Goal: Navigation & Orientation: Find specific page/section

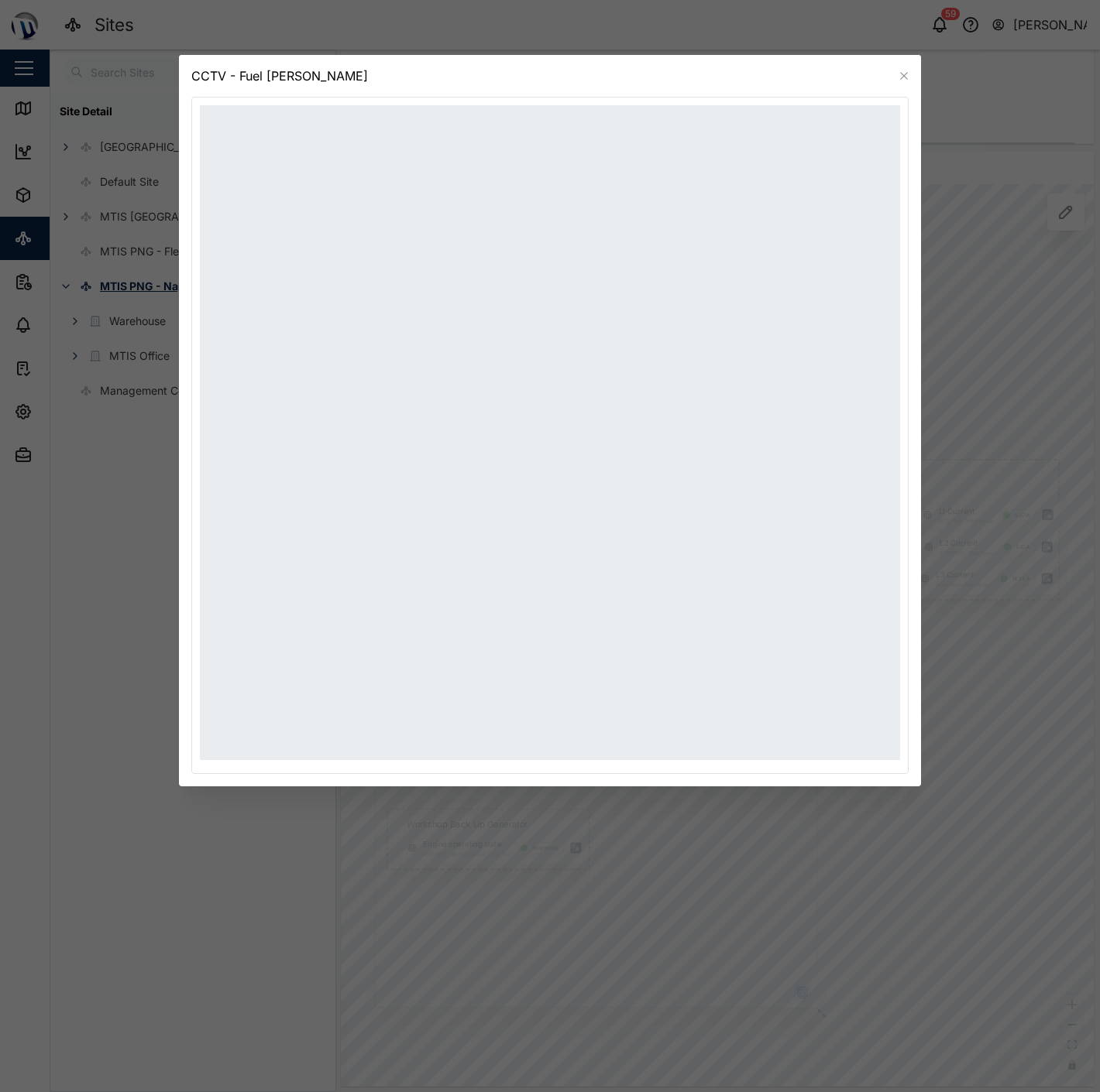
click at [905, 78] on icon "button" at bounding box center [903, 75] width 7 height 7
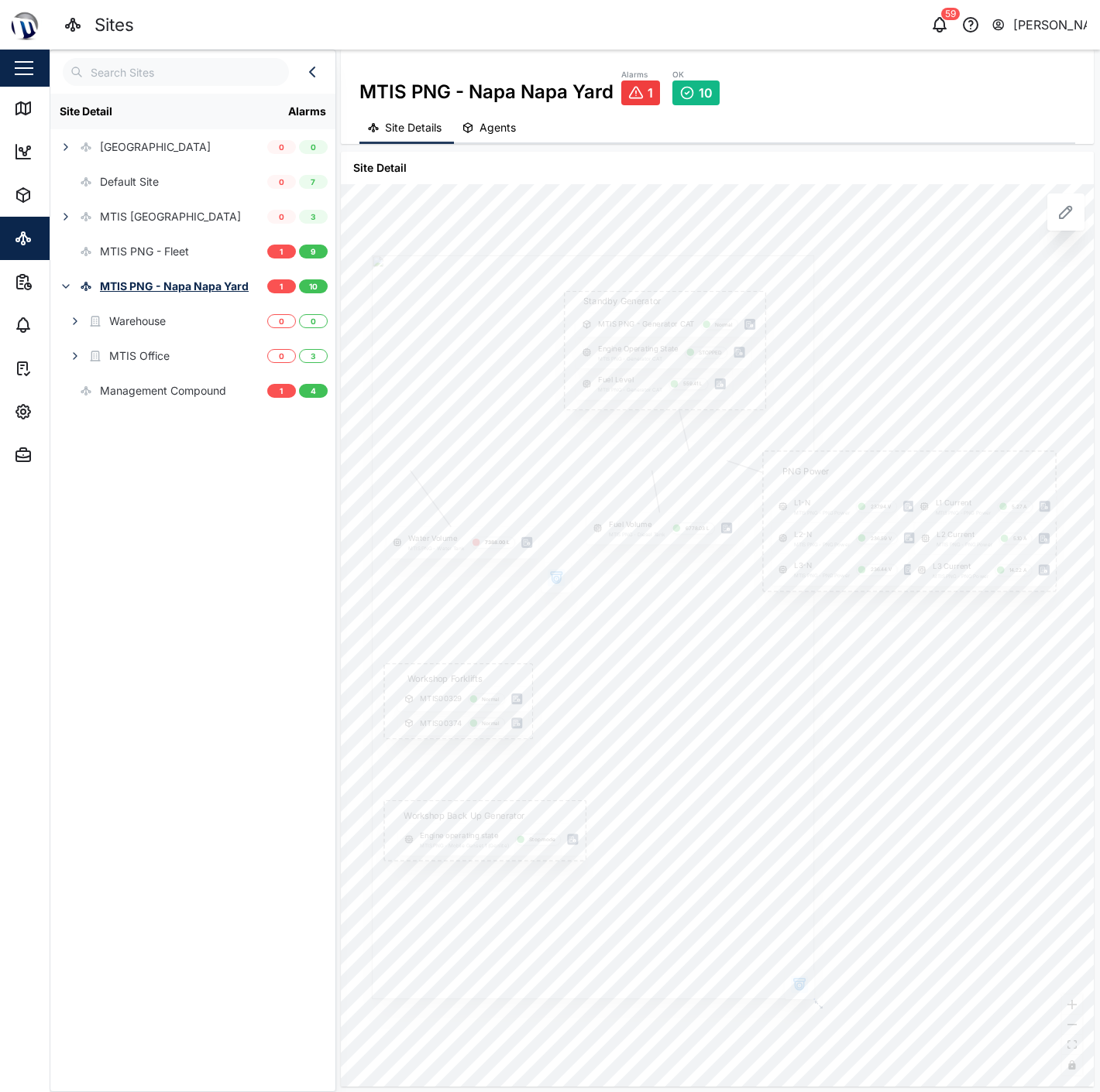
drag, startPoint x: 953, startPoint y: 374, endPoint x: 950, endPoint y: 337, distance: 37.1
click at [950, 337] on div "PNG Power L1-N MTIS PNG - PNG Power 237.94 V L1 Current MTIS PNG - PNG Power 5.…" at bounding box center [718, 636] width 753 height 904
drag, startPoint x: 950, startPoint y: 337, endPoint x: 868, endPoint y: 326, distance: 82.7
click at [880, 333] on div "PNG Power L1-N MTIS PNG - PNG Power 237.94 V L1 Current MTIS PNG - PNG Power 5.…" at bounding box center [718, 636] width 753 height 904
drag, startPoint x: 861, startPoint y: 357, endPoint x: 966, endPoint y: 297, distance: 120.9
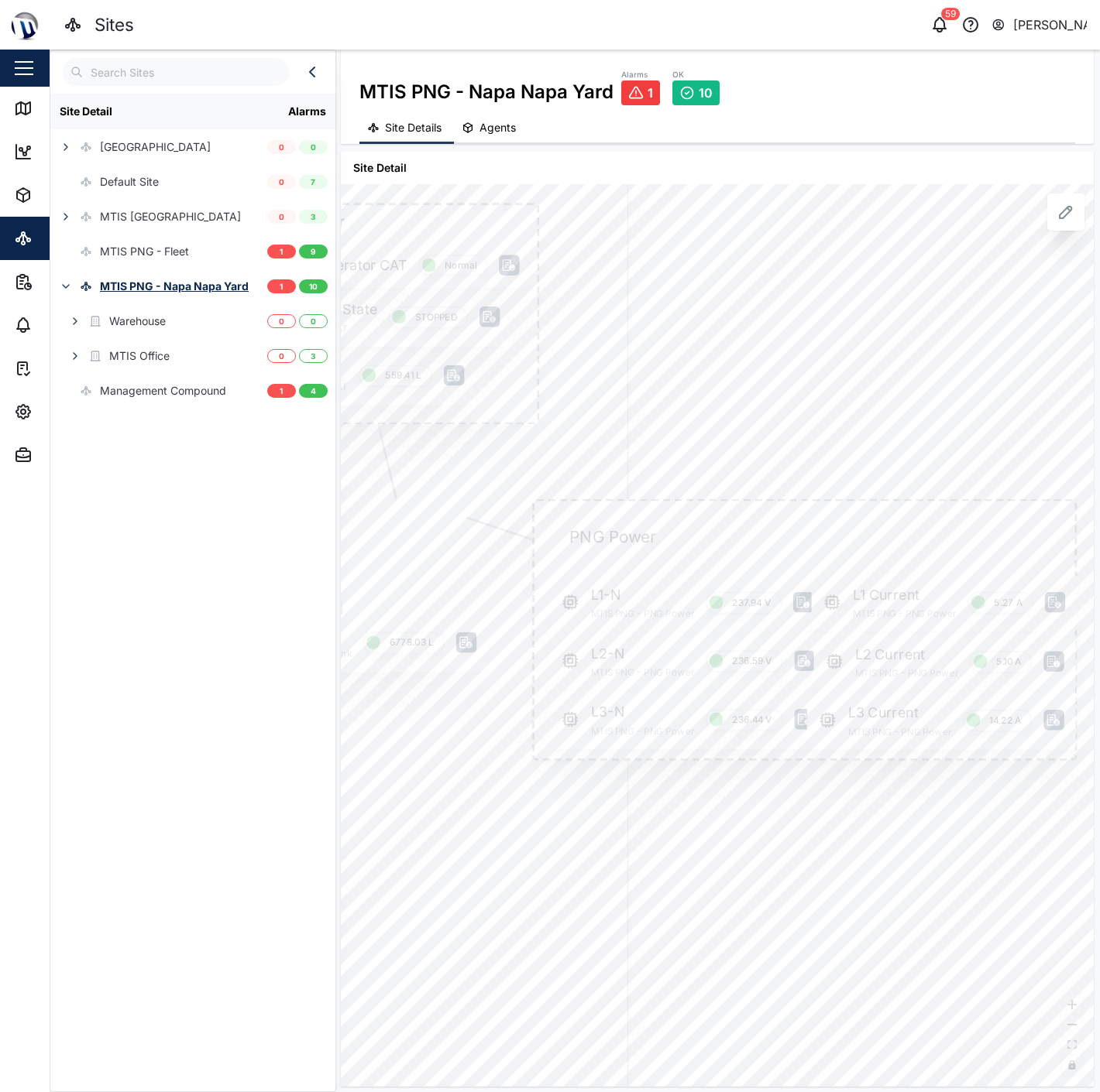
click at [988, 289] on div "PNG Power L1-N MTIS PNG - PNG Power 237.94 V L1 Current MTIS PNG - PNG Power 5.…" at bounding box center [718, 636] width 753 height 904
drag, startPoint x: 976, startPoint y: 362, endPoint x: 926, endPoint y: 350, distance: 51.4
click at [928, 358] on div "PNG Power L1-N MTIS PNG - PNG Power 237.94 V L1 Current MTIS PNG - PNG Power 5.…" at bounding box center [718, 636] width 753 height 904
drag, startPoint x: 962, startPoint y: 346, endPoint x: 1055, endPoint y: 397, distance: 106.1
click at [1072, 392] on div "PNG Power L1-N MTIS PNG - PNG Power 237.94 V L1 Current MTIS PNG - PNG Power 5.…" at bounding box center [718, 636] width 753 height 904
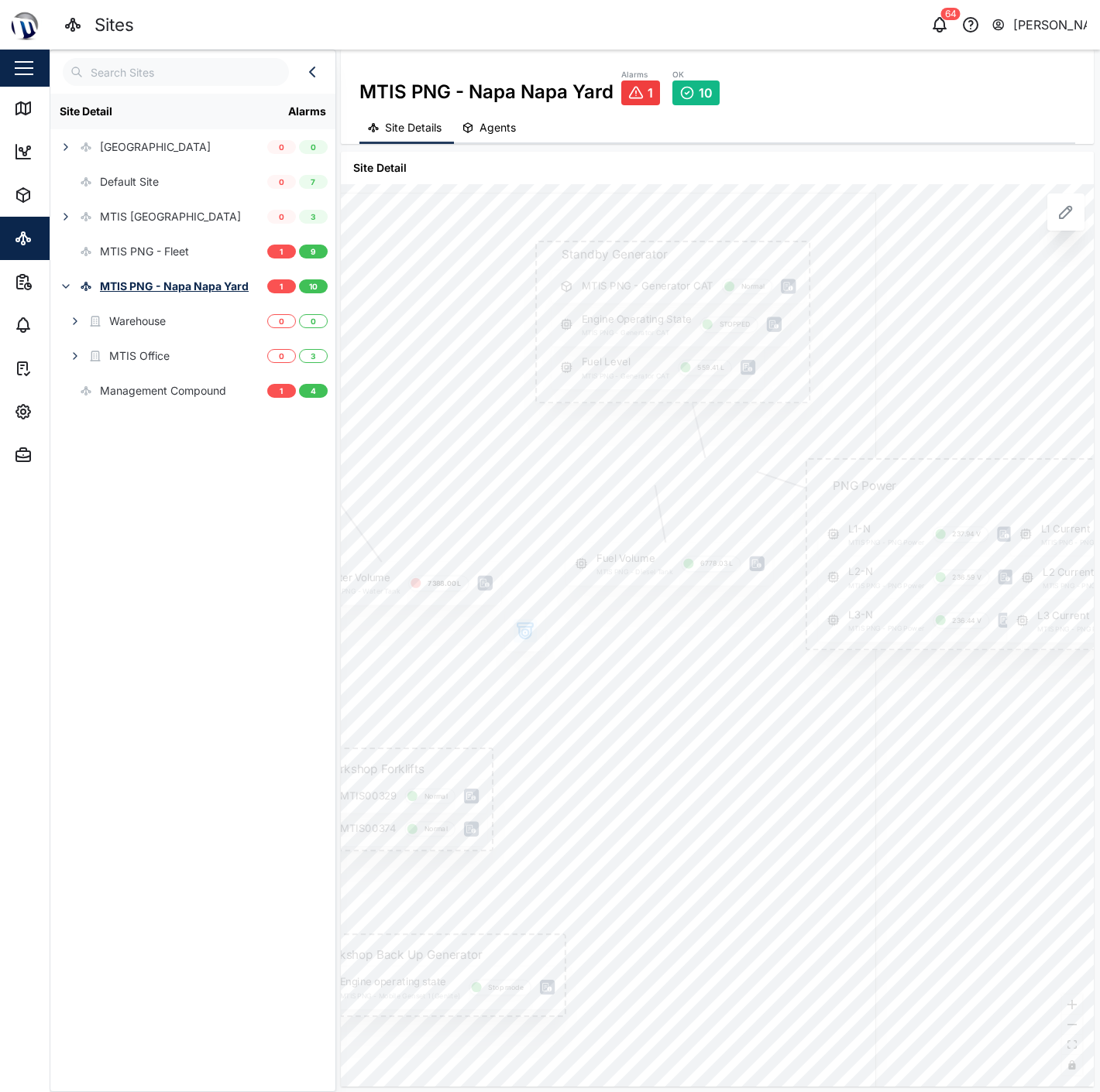
drag, startPoint x: 1019, startPoint y: 381, endPoint x: 1050, endPoint y: 382, distance: 31.0
click at [1055, 382] on div "PNG Power L1-N MTIS PNG - PNG Power 237.94 V L1 Current MTIS PNG - PNG Power 5.…" at bounding box center [718, 636] width 753 height 904
drag, startPoint x: 1022, startPoint y: 384, endPoint x: 979, endPoint y: 383, distance: 43.0
click at [979, 383] on div "PNG Power L1-N MTIS PNG - PNG Power 237.94 V L1 Current MTIS PNG - PNG Power 5.…" at bounding box center [718, 636] width 753 height 904
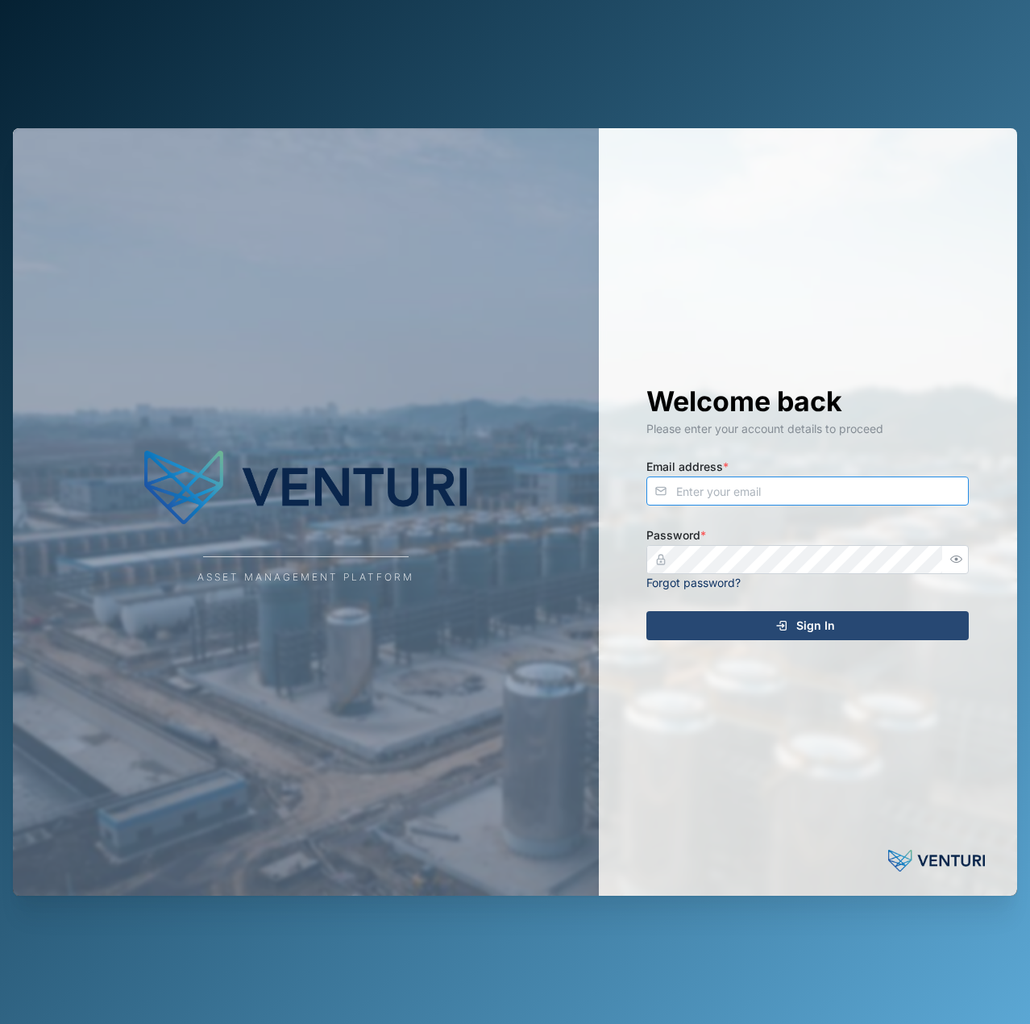
click at [747, 479] on input "Email address *" at bounding box center [807, 490] width 322 height 29
type input "[EMAIL_ADDRESS][PERSON_NAME][DOMAIN_NAME]"
click at [646, 611] on button "Sign In" at bounding box center [807, 625] width 322 height 29
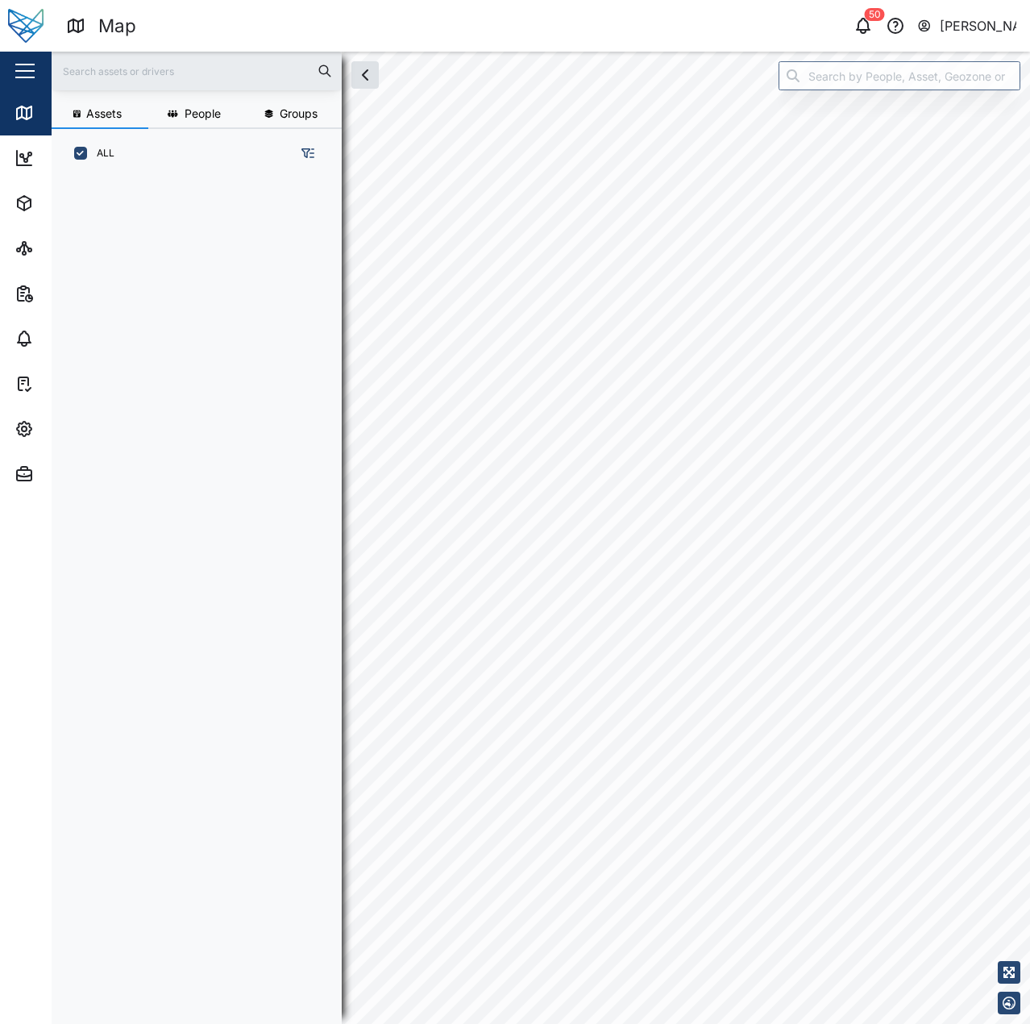
scroll to position [826, 252]
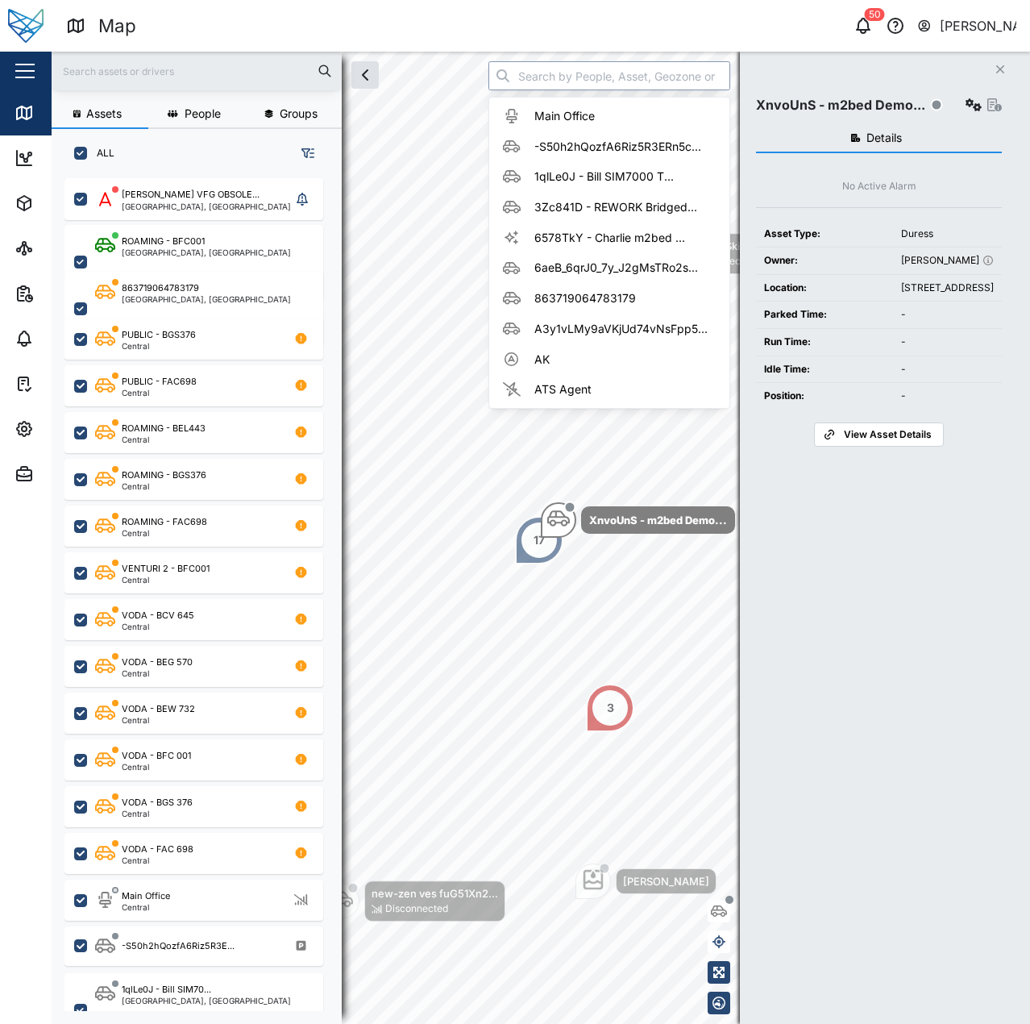
click at [533, 74] on input "search" at bounding box center [609, 75] width 242 height 29
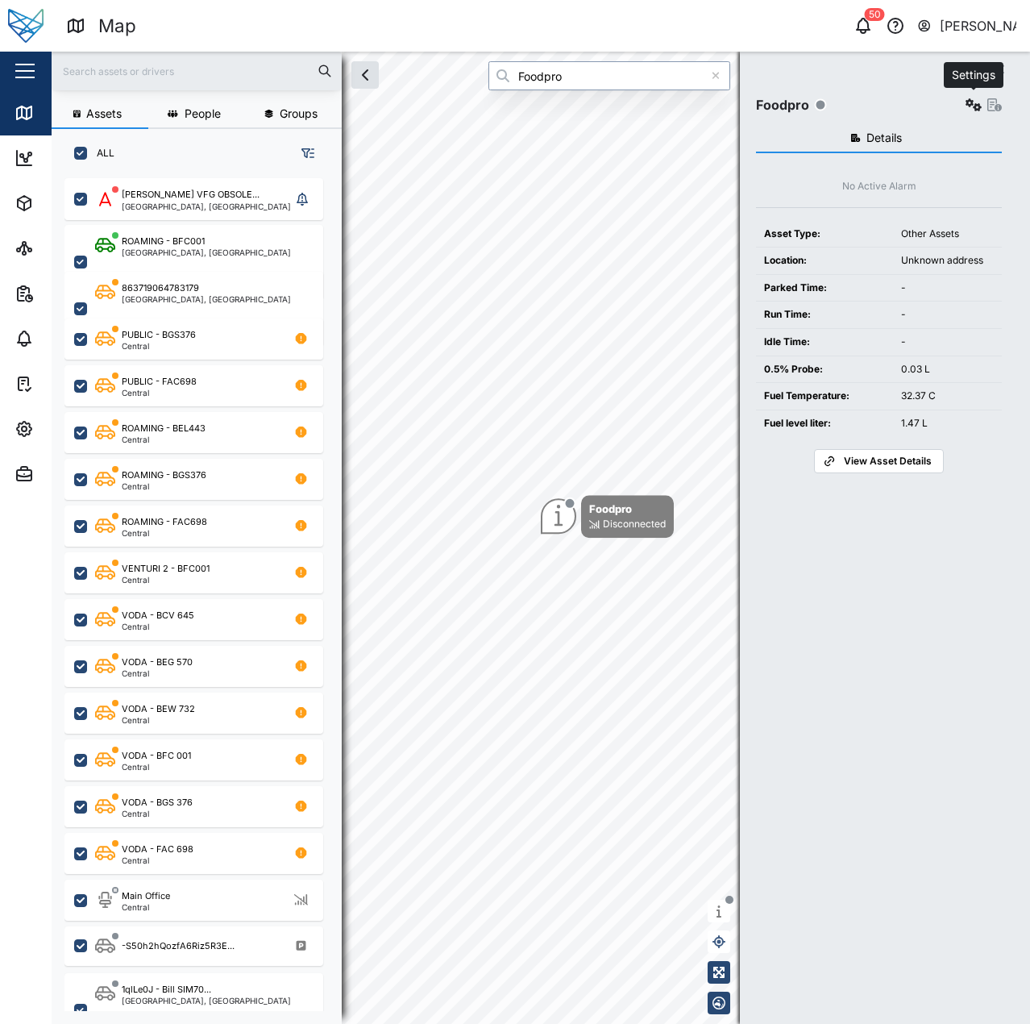
type input "Foodpro"
click at [967, 106] on icon "button" at bounding box center [974, 104] width 16 height 13
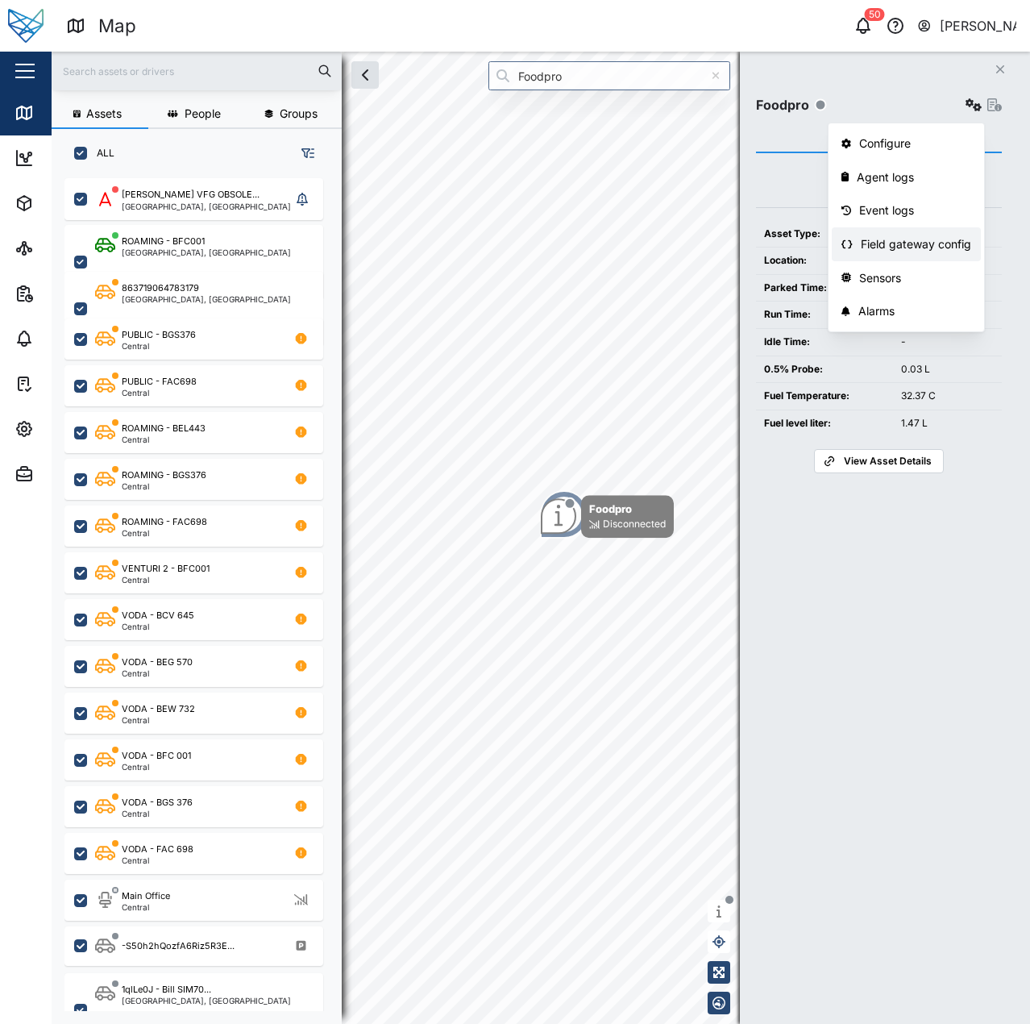
click at [897, 243] on div "Field gateway config" at bounding box center [916, 244] width 110 height 18
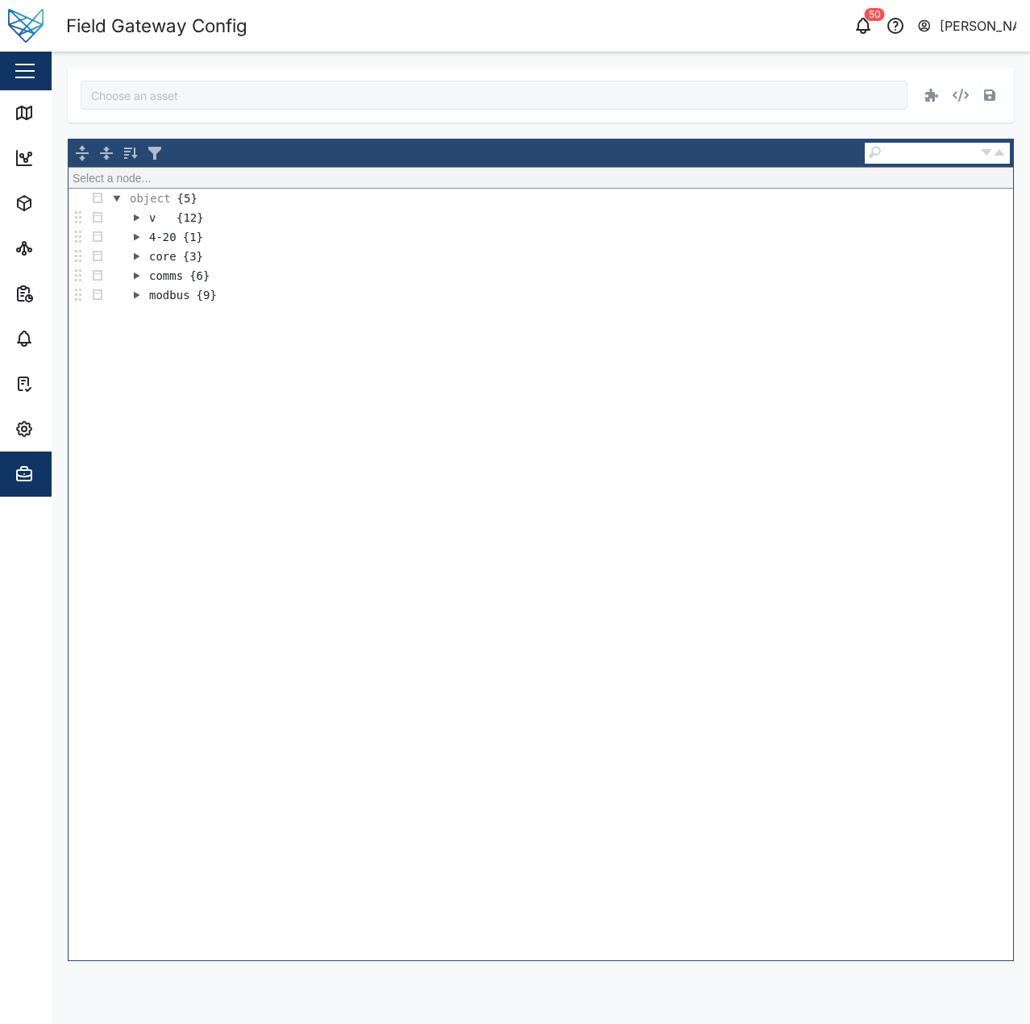
type input "Foodpro"
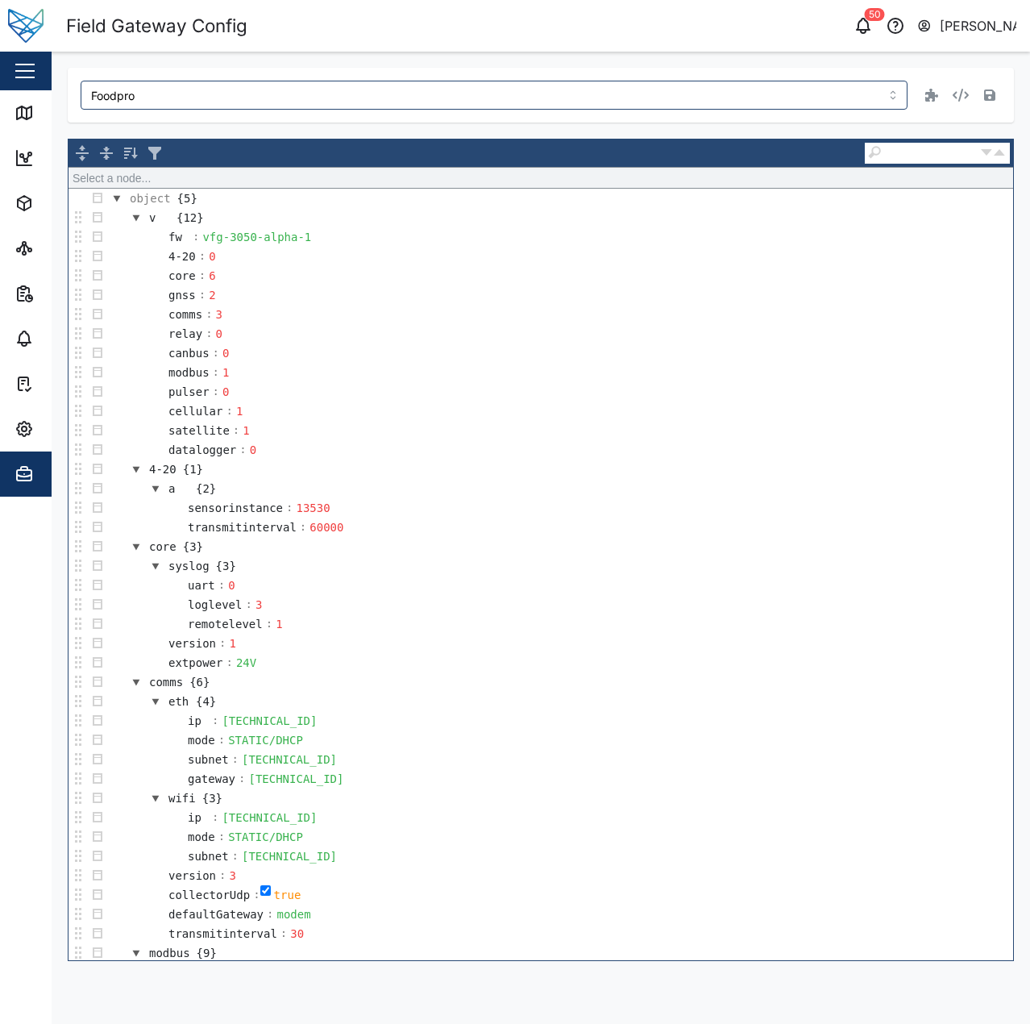
scroll to position [403, 0]
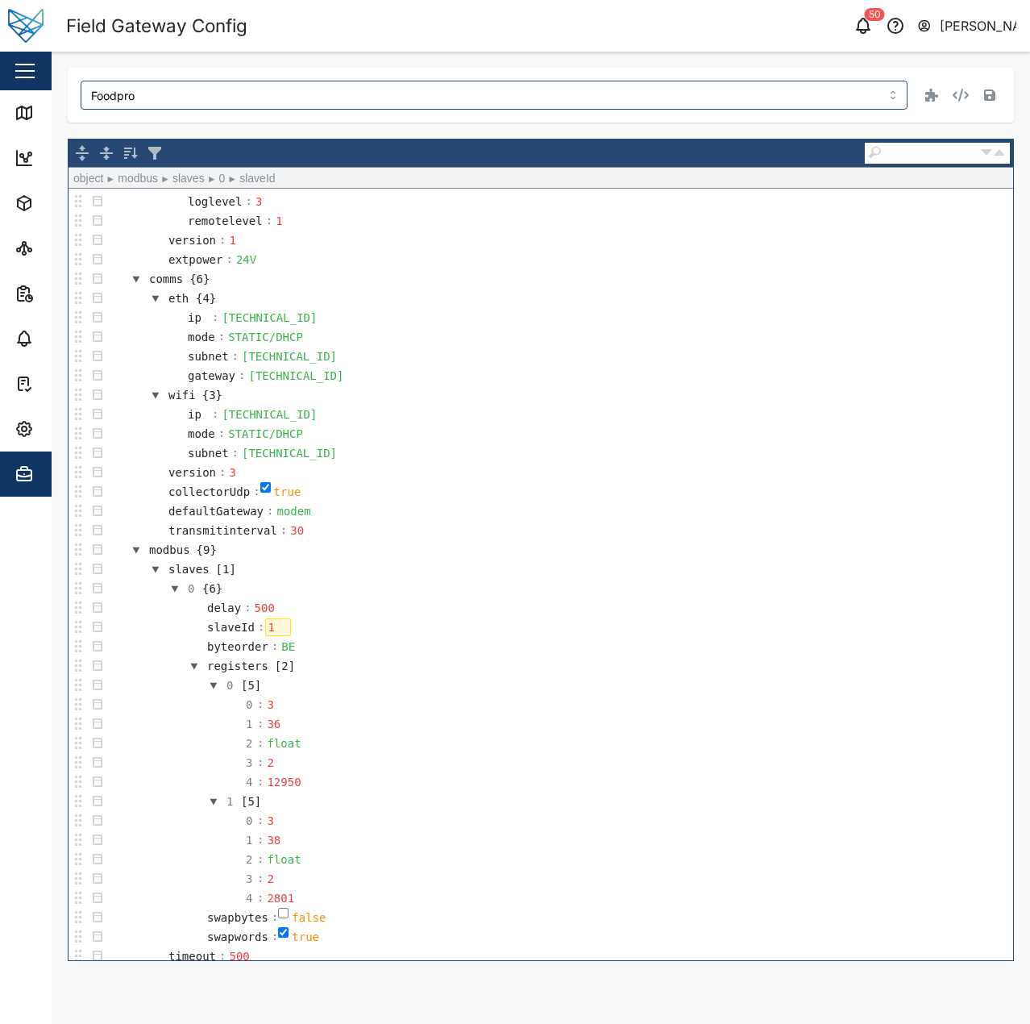
drag, startPoint x: 267, startPoint y: 624, endPoint x: 429, endPoint y: 644, distance: 163.3
click at [268, 625] on div "1" at bounding box center [278, 627] width 26 height 18
click at [504, 740] on td "2 : float" at bounding box center [560, 743] width 906 height 19
click at [993, 98] on icon "button" at bounding box center [989, 94] width 11 height 11
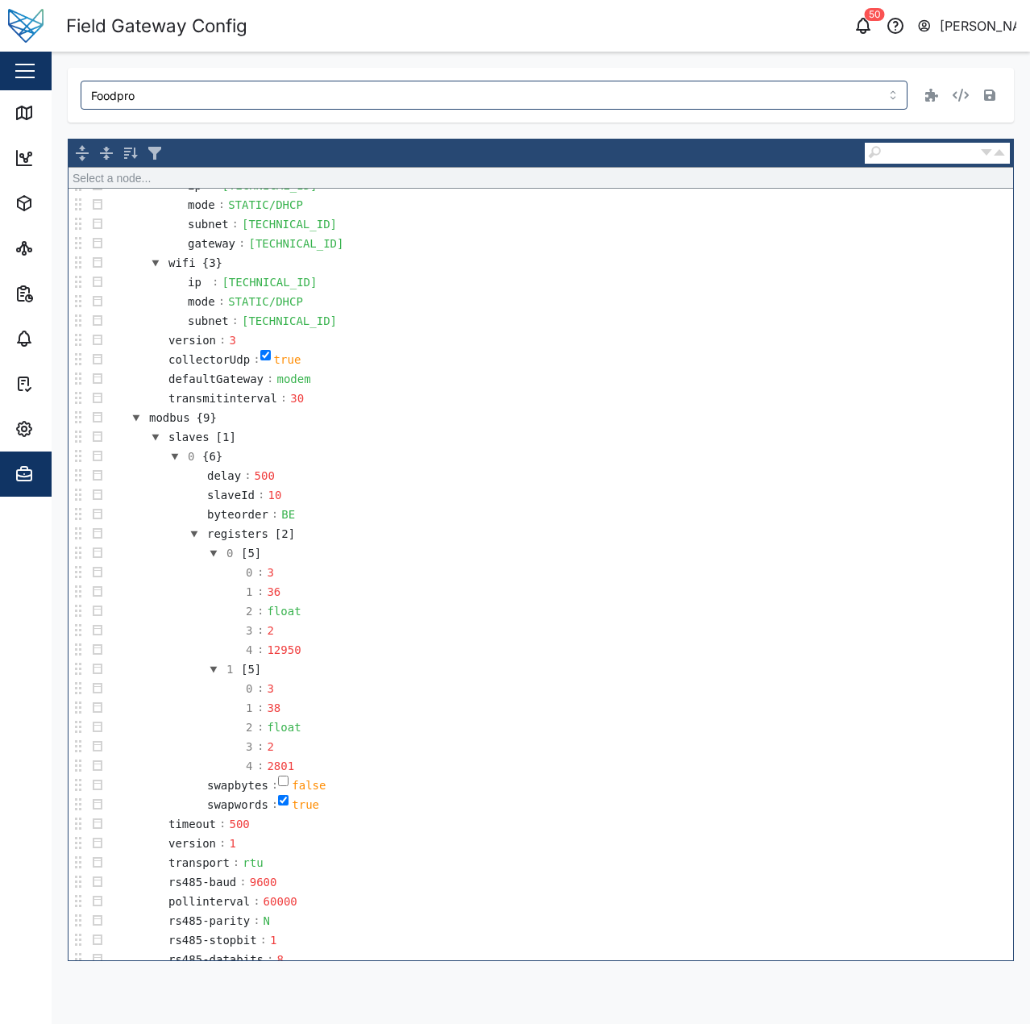
scroll to position [544, 0]
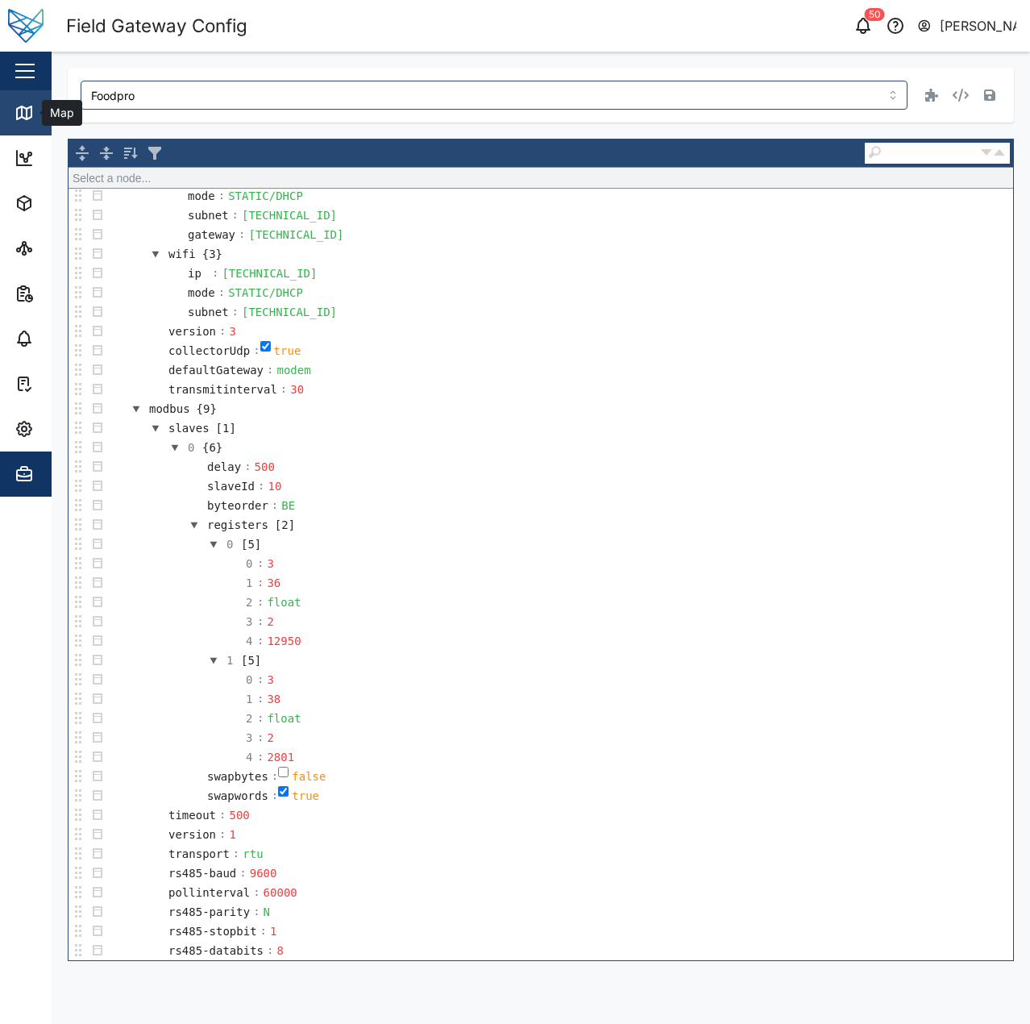
click at [42, 92] on link "Map" at bounding box center [105, 112] width 210 height 45
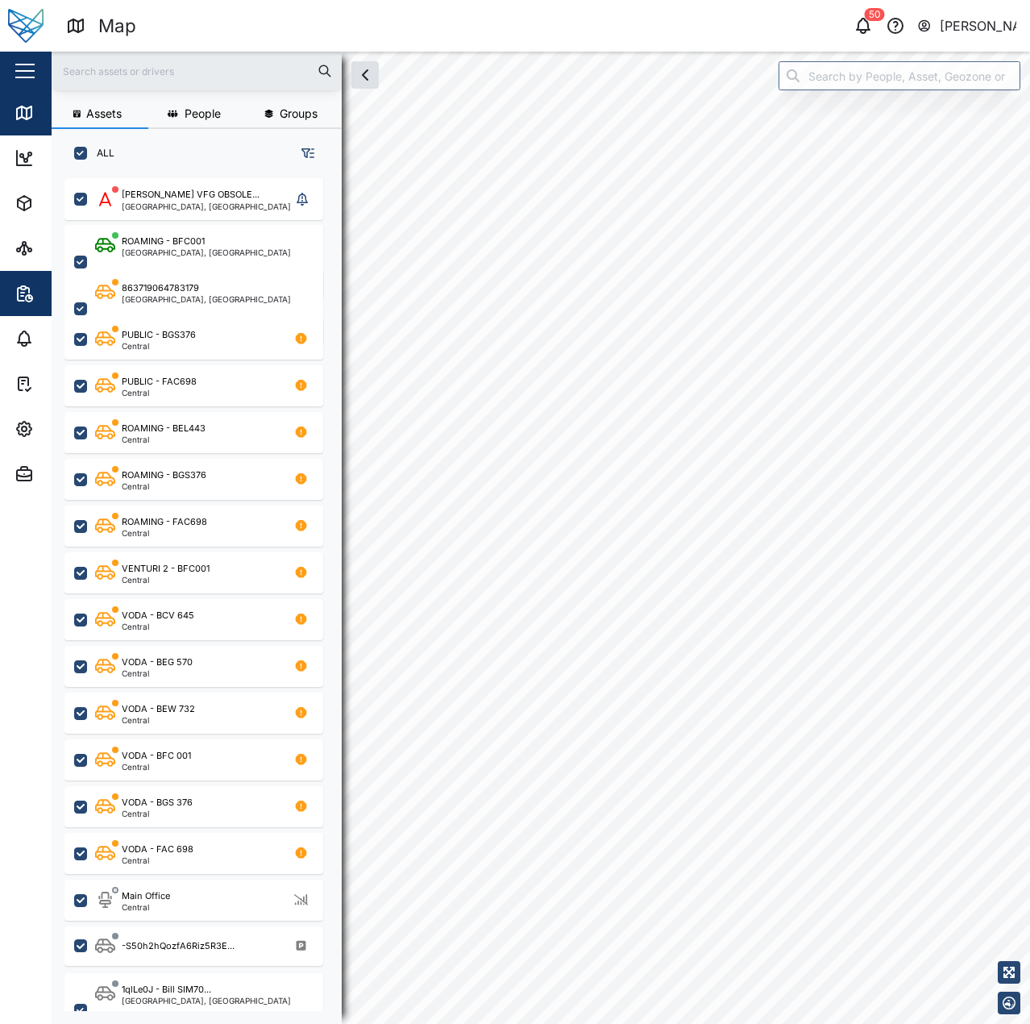
checkbox input "true"
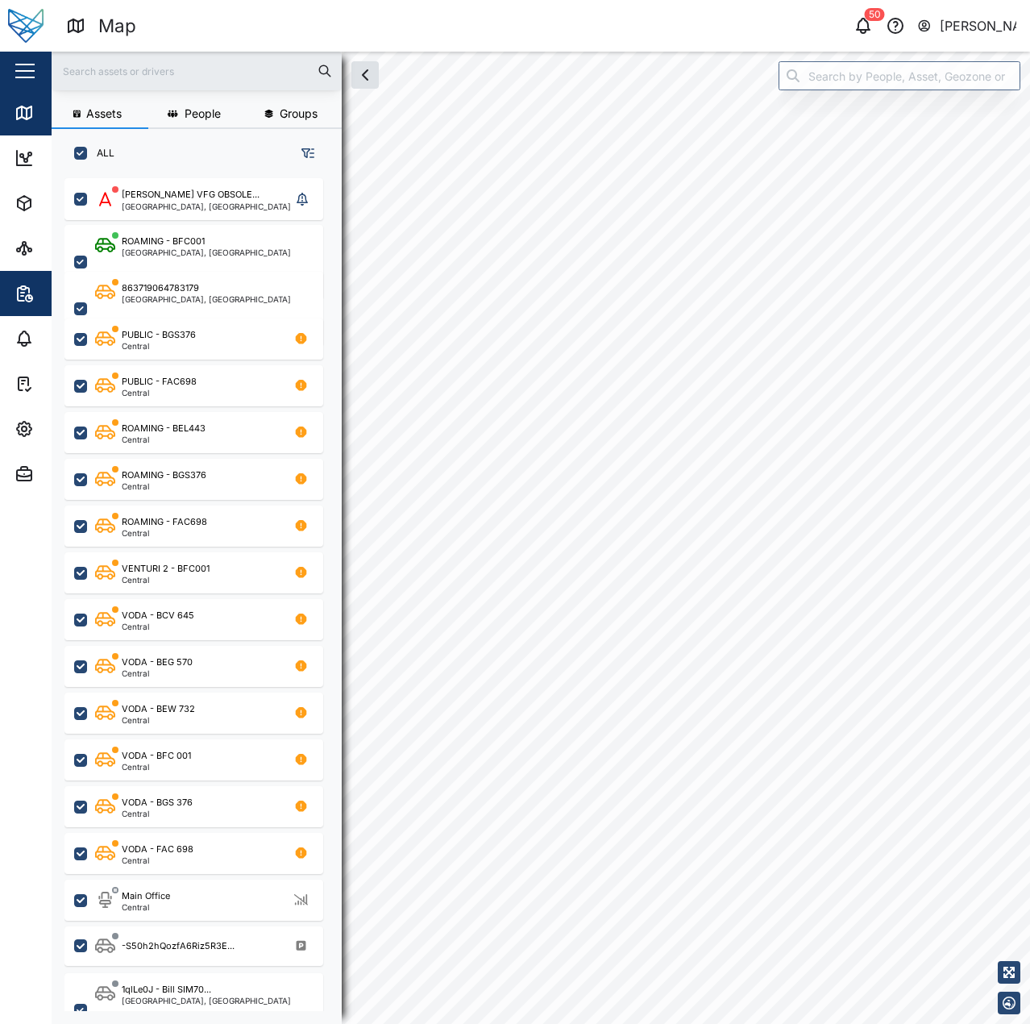
checkbox input "true"
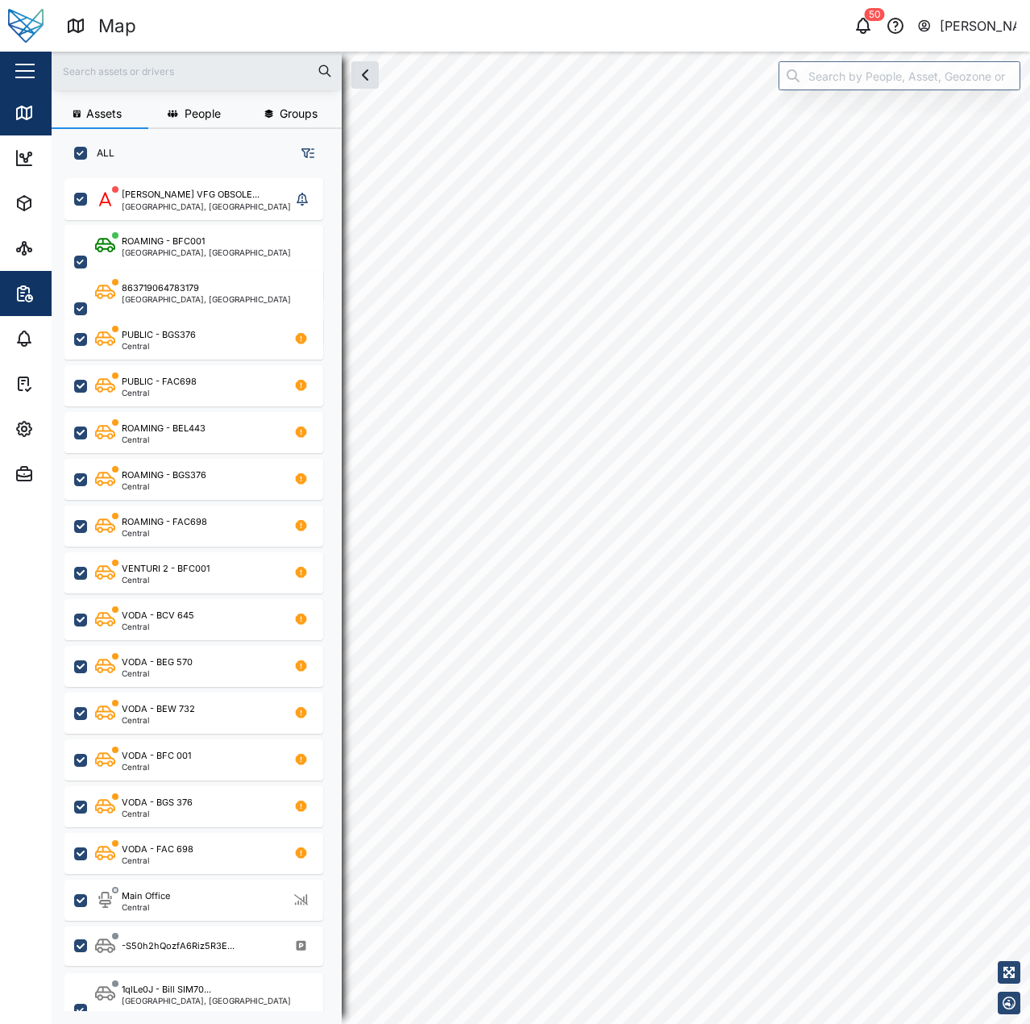
checkbox input "true"
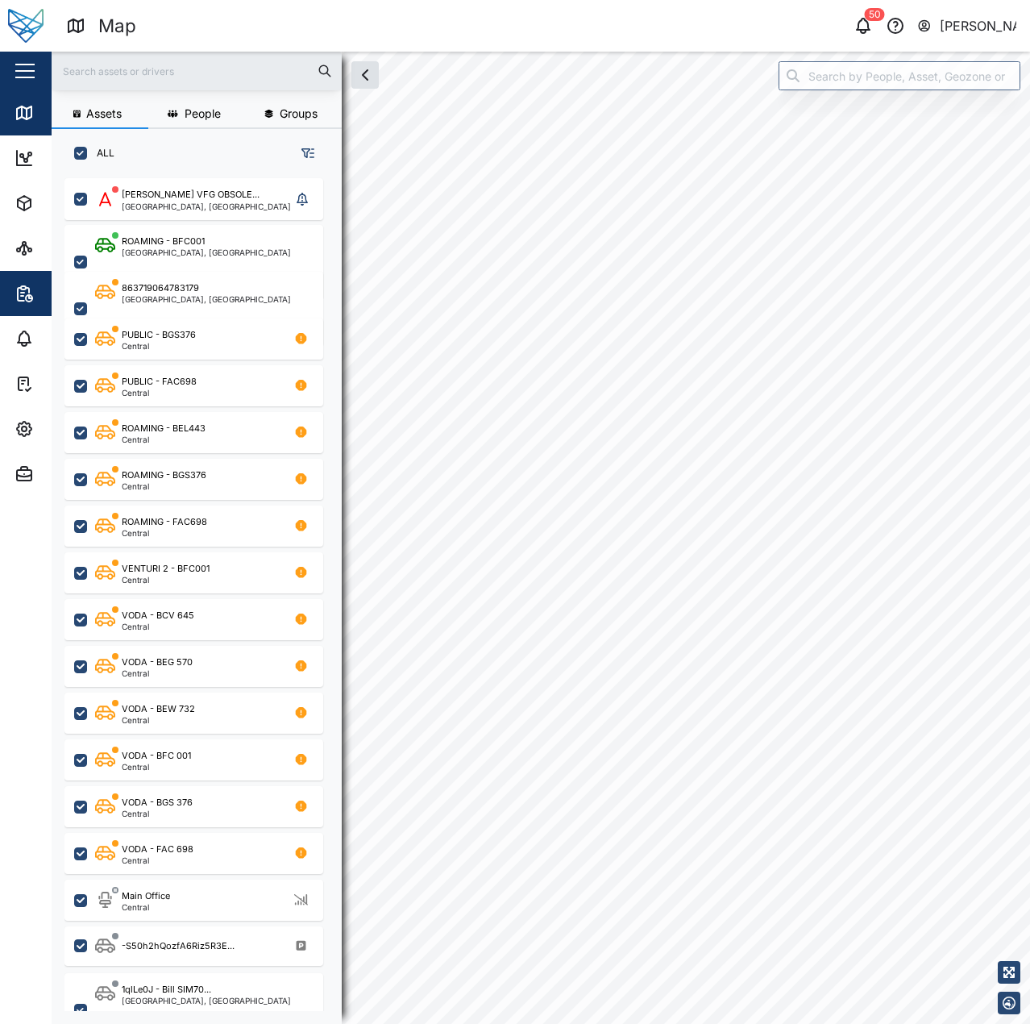
checkbox input "true"
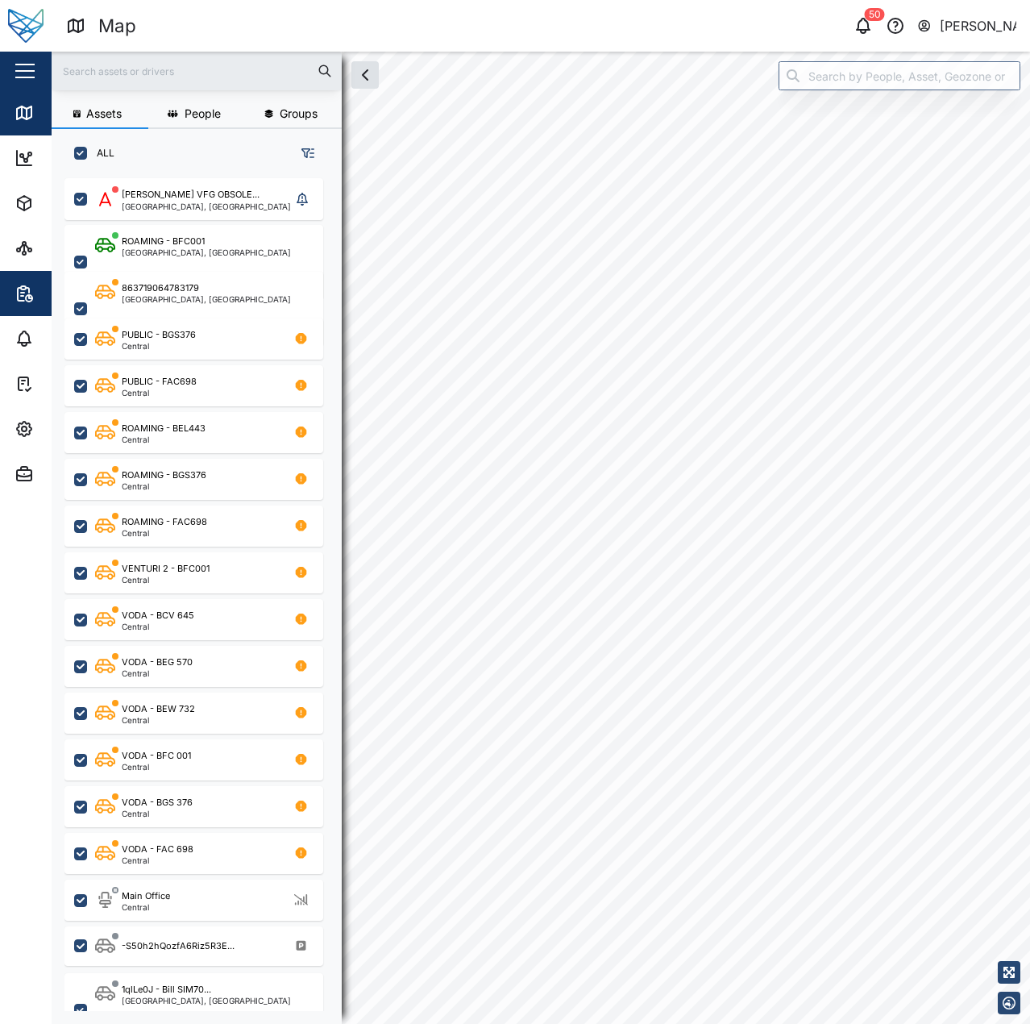
checkbox input "true"
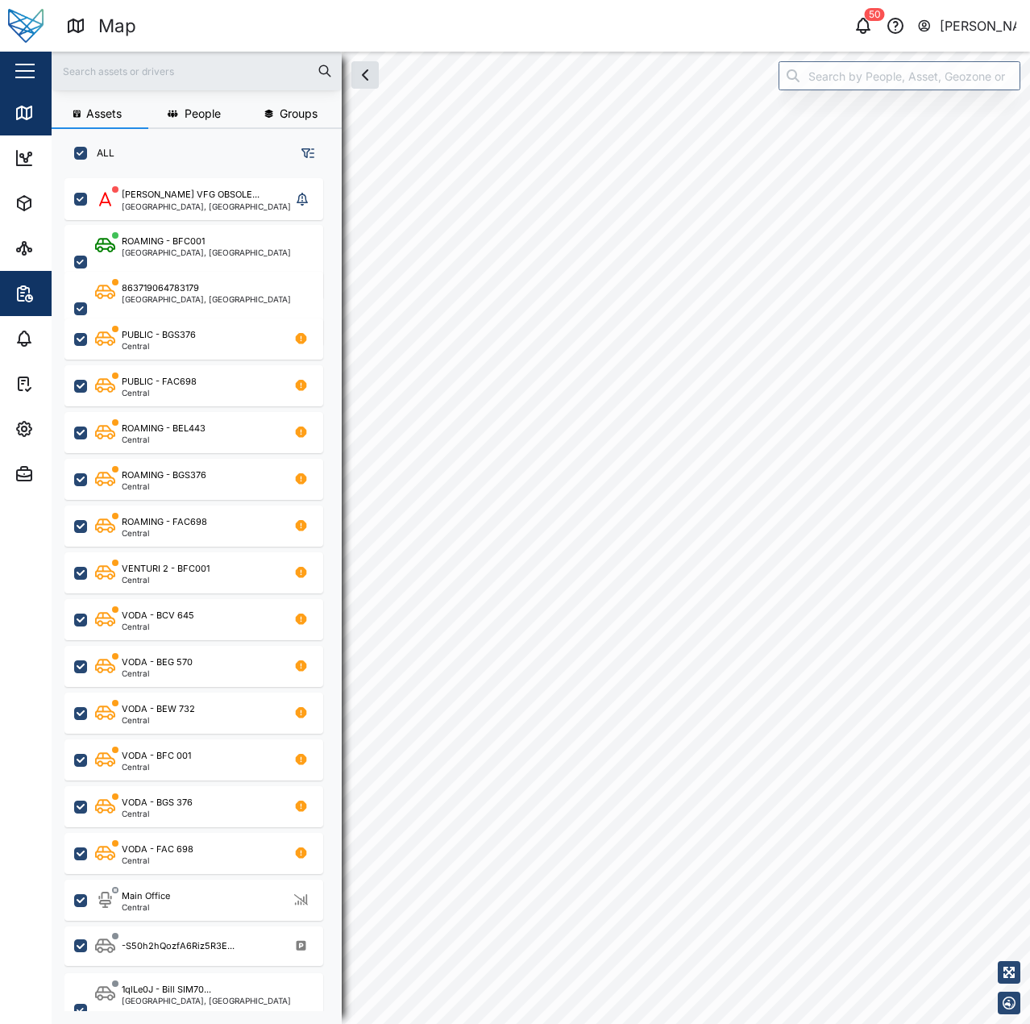
checkbox input "true"
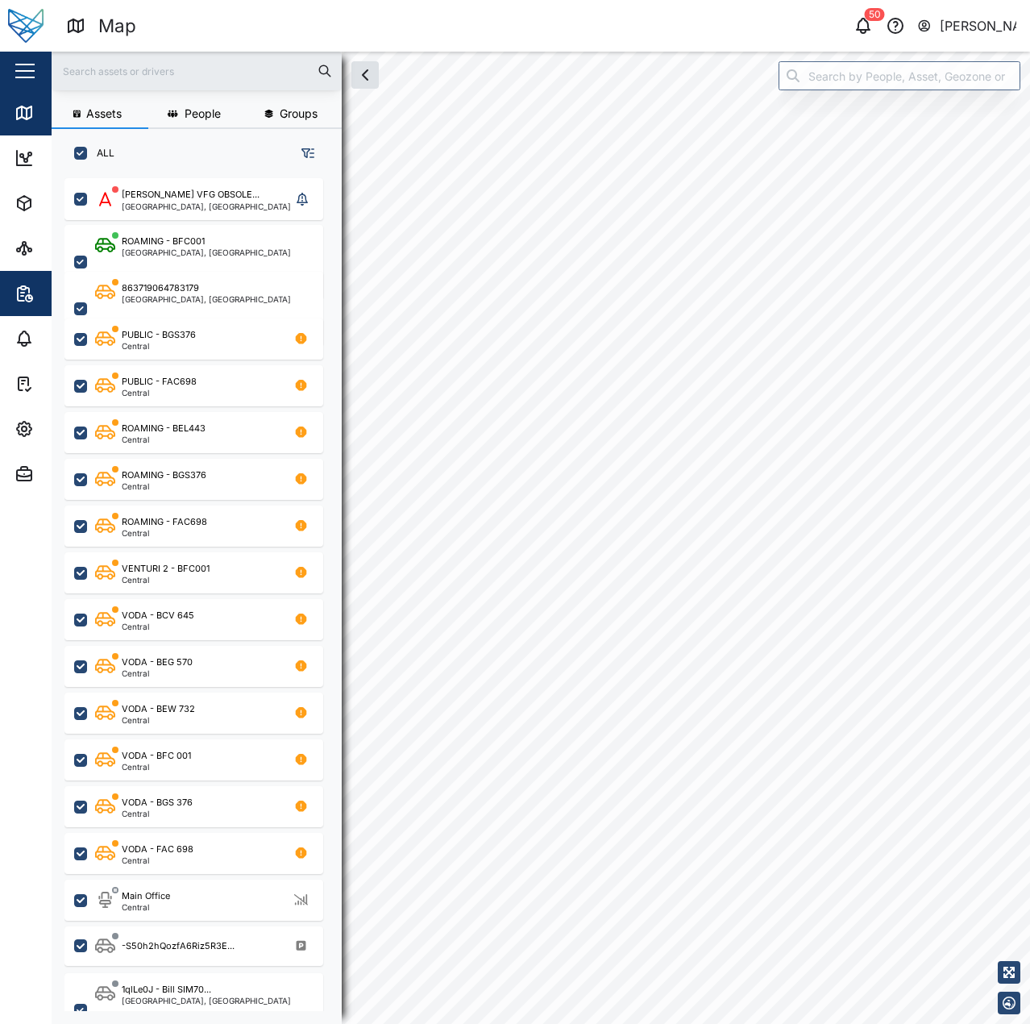
checkbox input "true"
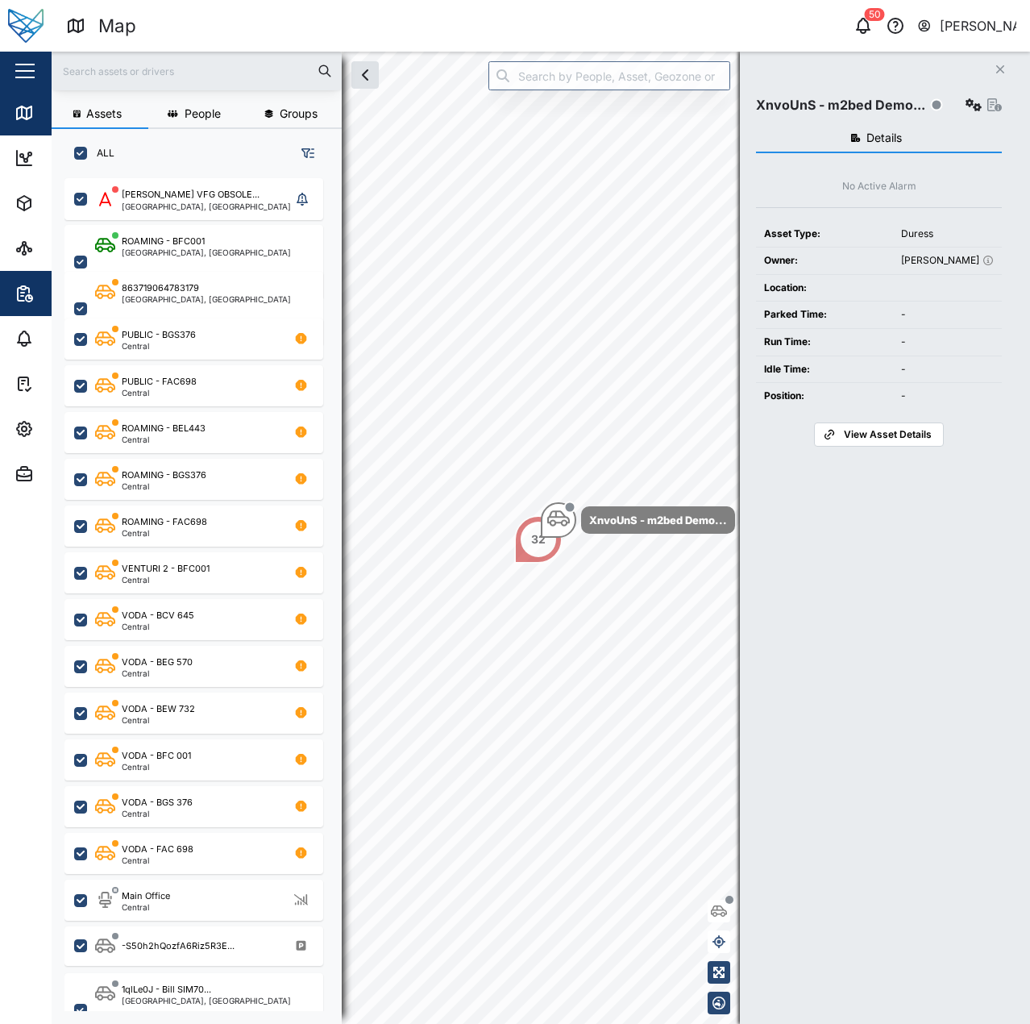
scroll to position [826, 252]
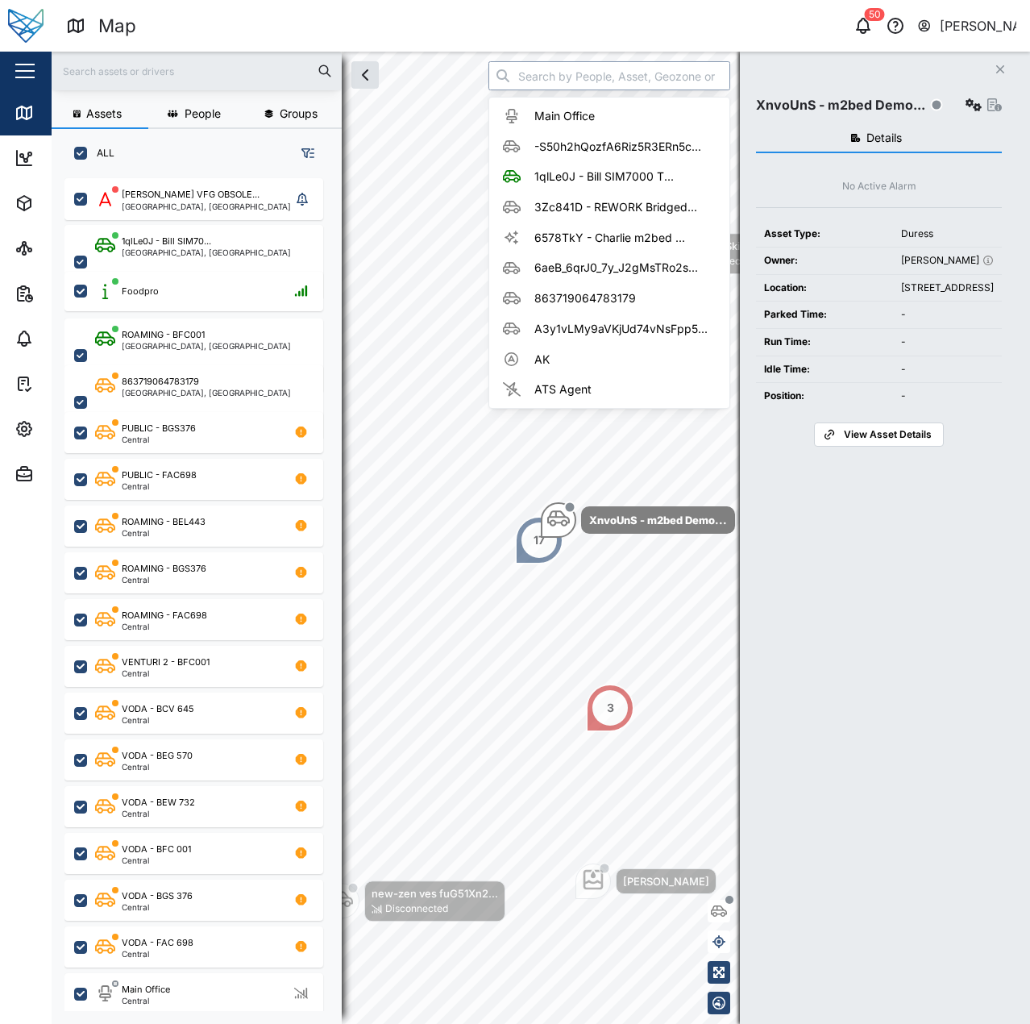
click at [559, 82] on input "search" at bounding box center [609, 75] width 242 height 29
paste input "new-zen ves fuG51Xn2lCs6xnIrNTYMbP0UdBsLVDzMai1qxHIZyGI"
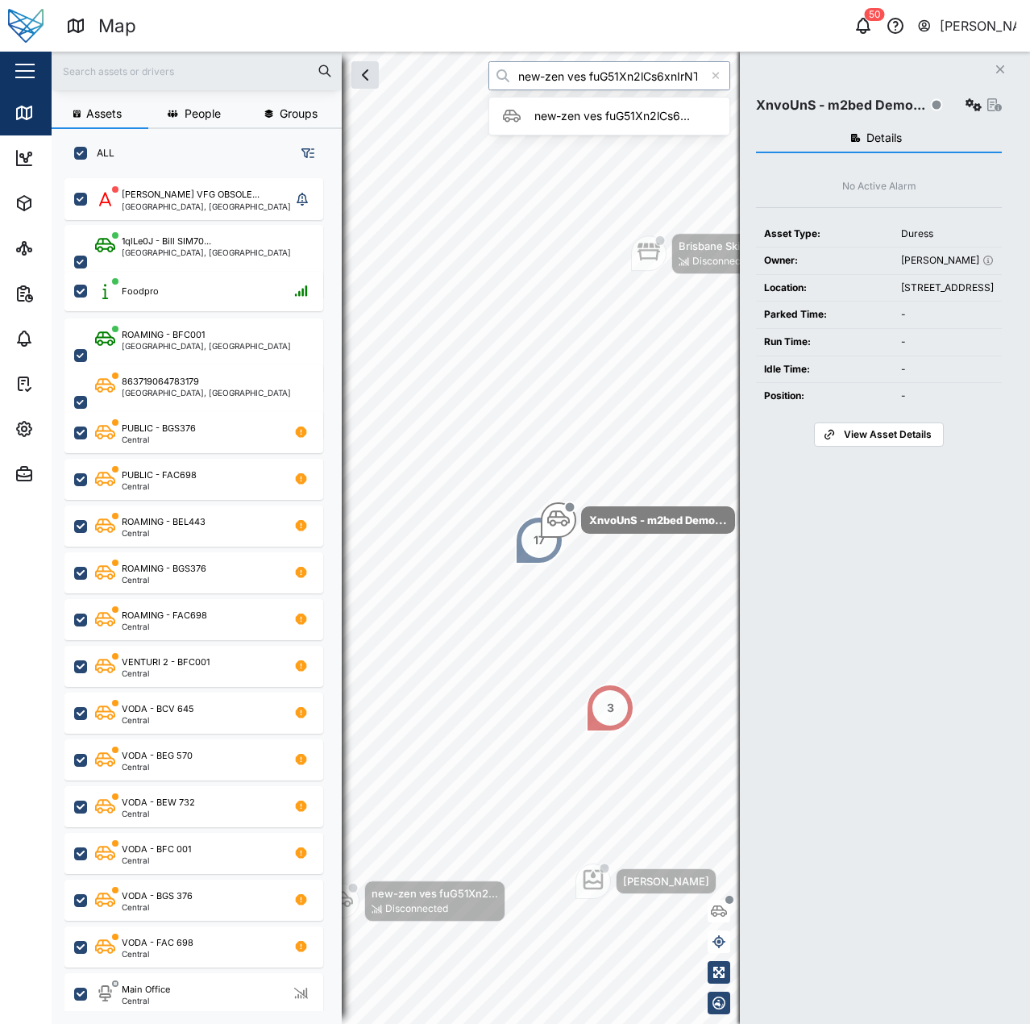
scroll to position [0, 173]
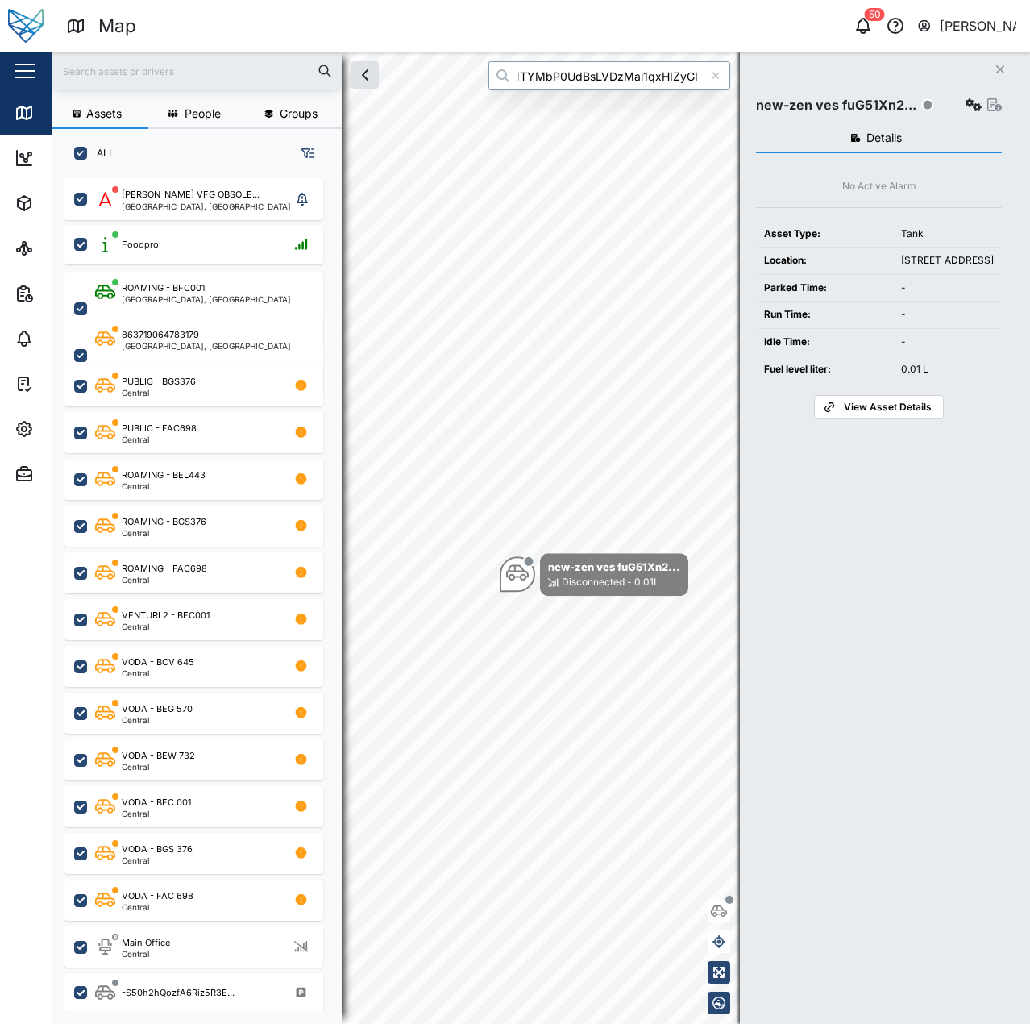
type input "new-zen ves fuG51Xn2lCs6xnIrNTYMbP0UdBsLVDzMai1qxHIZyGI"
click at [971, 106] on icon "button" at bounding box center [974, 104] width 16 height 13
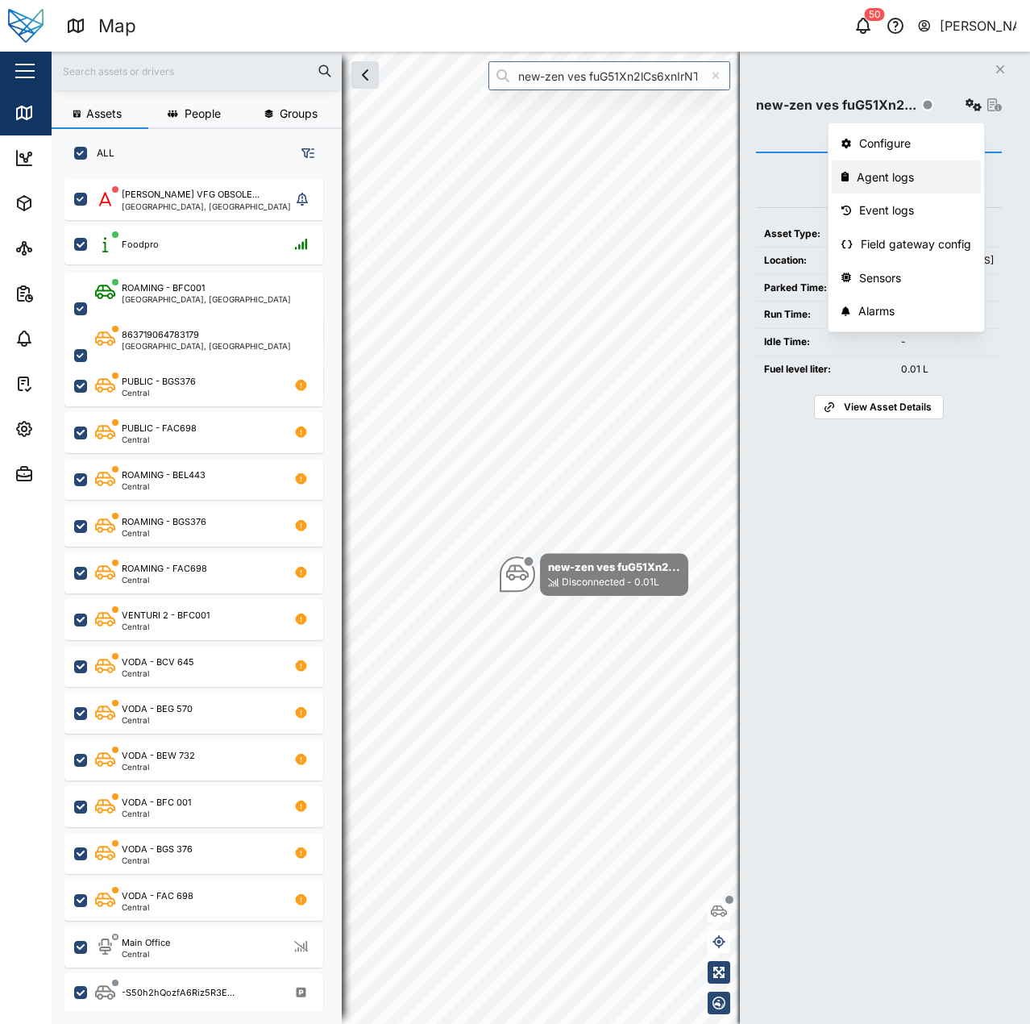
click at [922, 179] on div "Agent logs" at bounding box center [914, 177] width 114 height 18
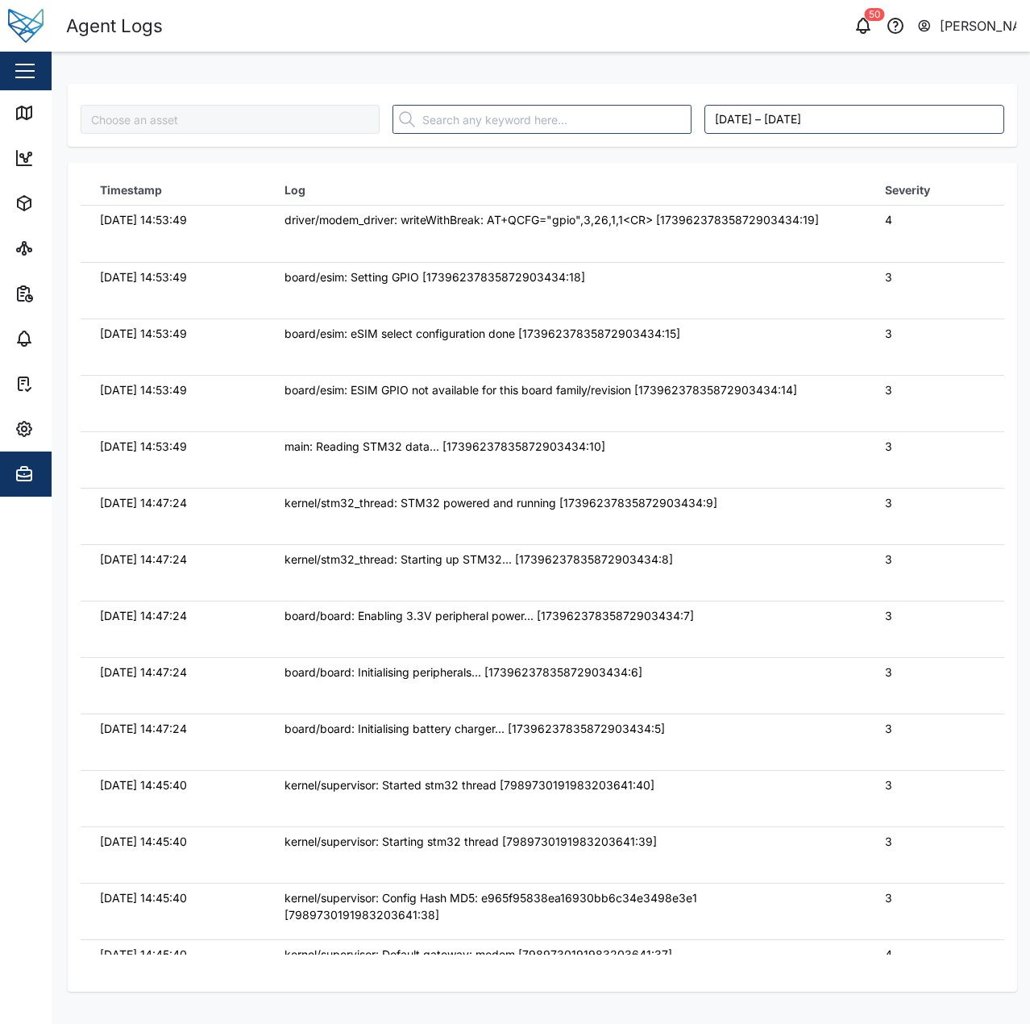
type input "new-zen ves fuG51Xn2lCs6xnIrNTYMbP0UdBsLVDzMai1qxHIZyGI"
click at [23, 95] on link "Map" at bounding box center [105, 112] width 210 height 45
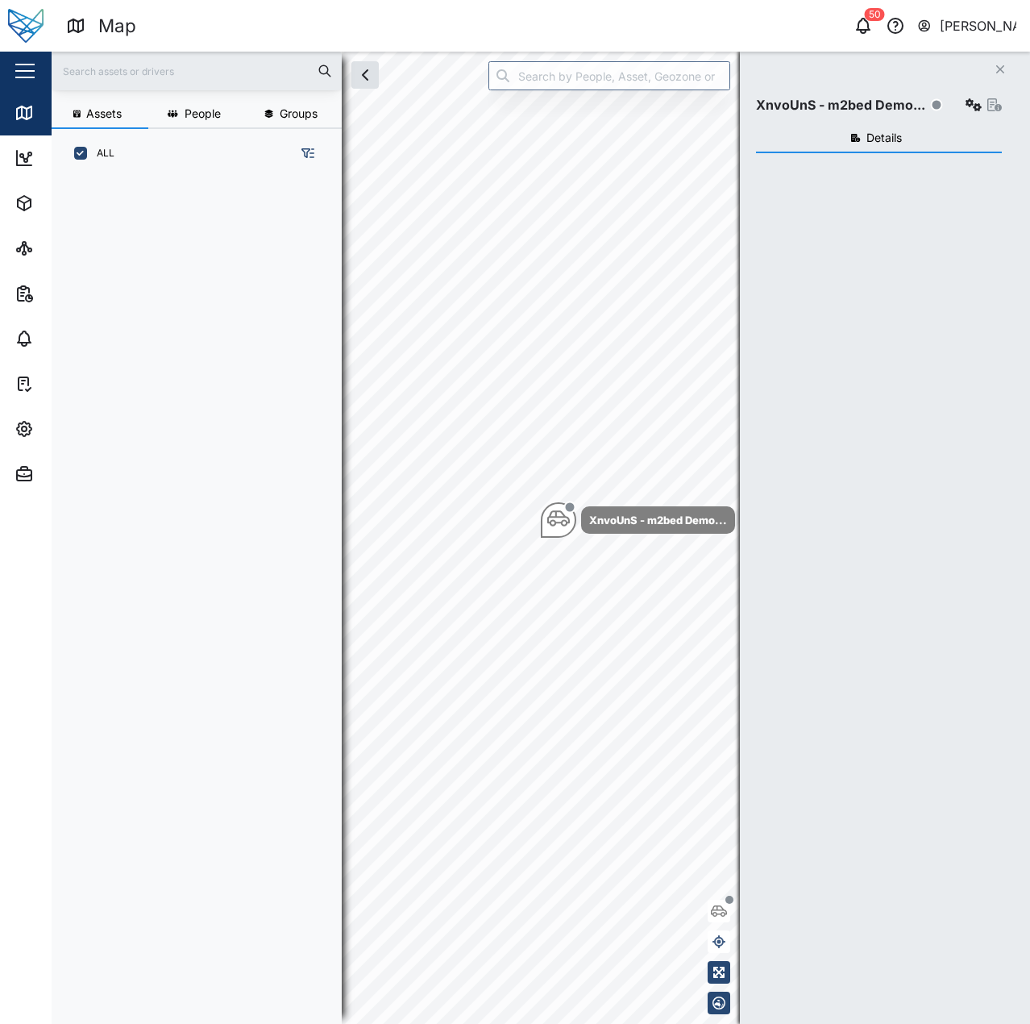
scroll to position [826, 252]
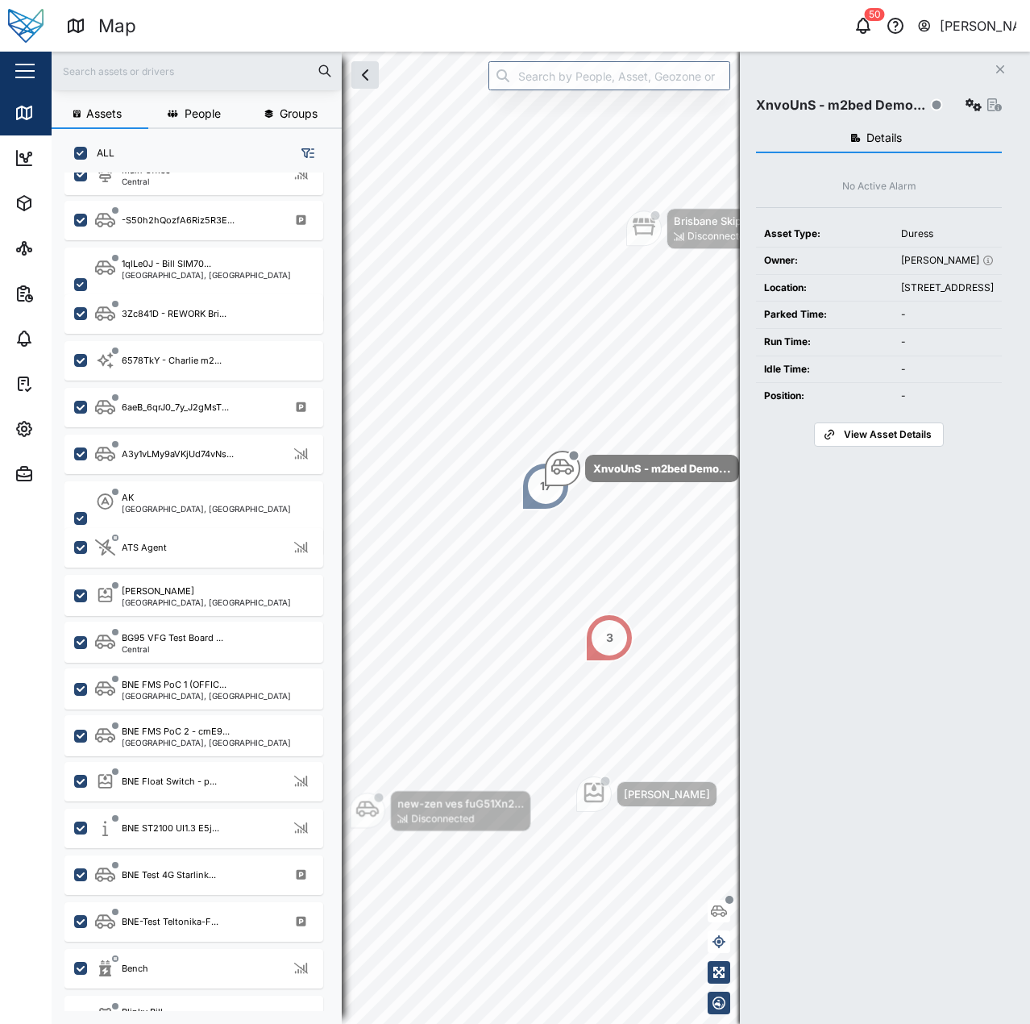
scroll to position [645, 0]
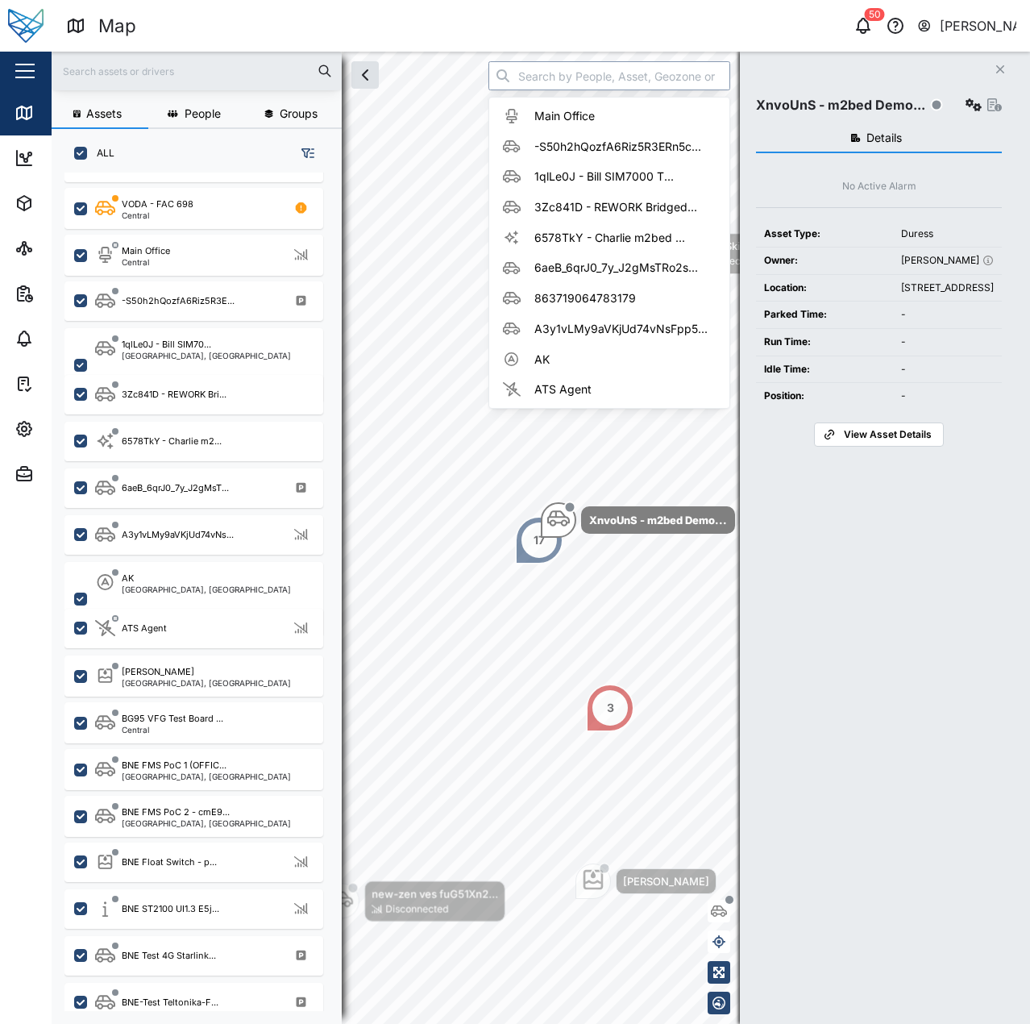
click at [577, 76] on input "search" at bounding box center [609, 75] width 242 height 29
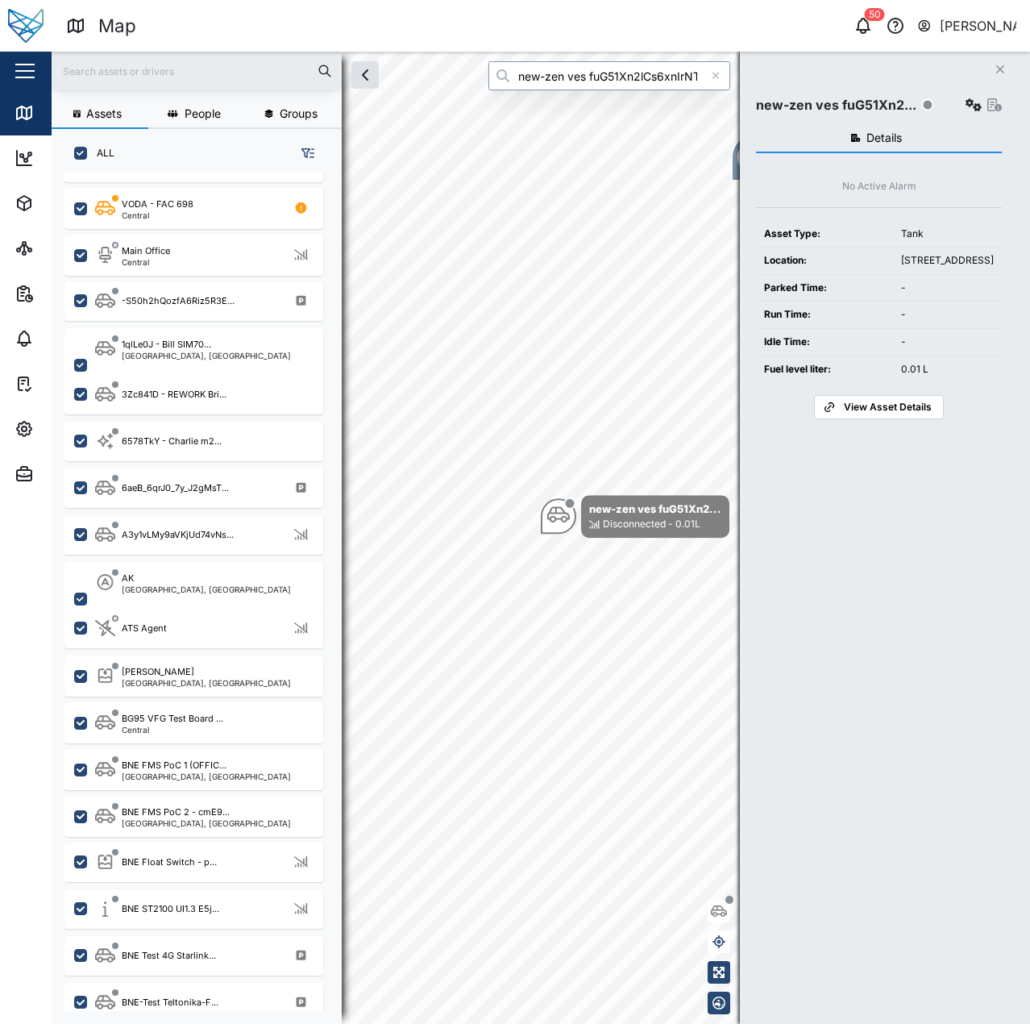
type input "new-zen ves fuG51Xn2lCs6xnIrNTYMbP0UdBsLVDzMai1qxHIZyGI"
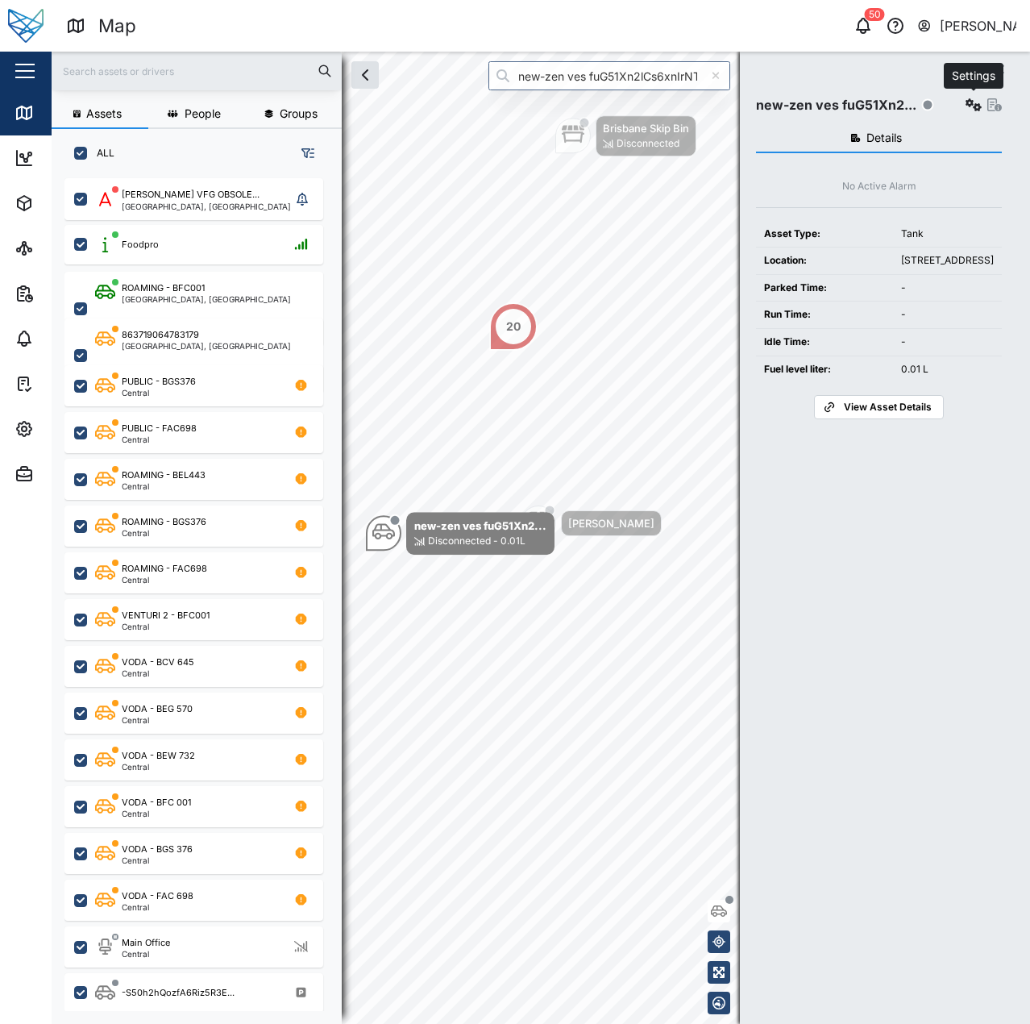
click at [976, 108] on icon "button" at bounding box center [974, 104] width 16 height 13
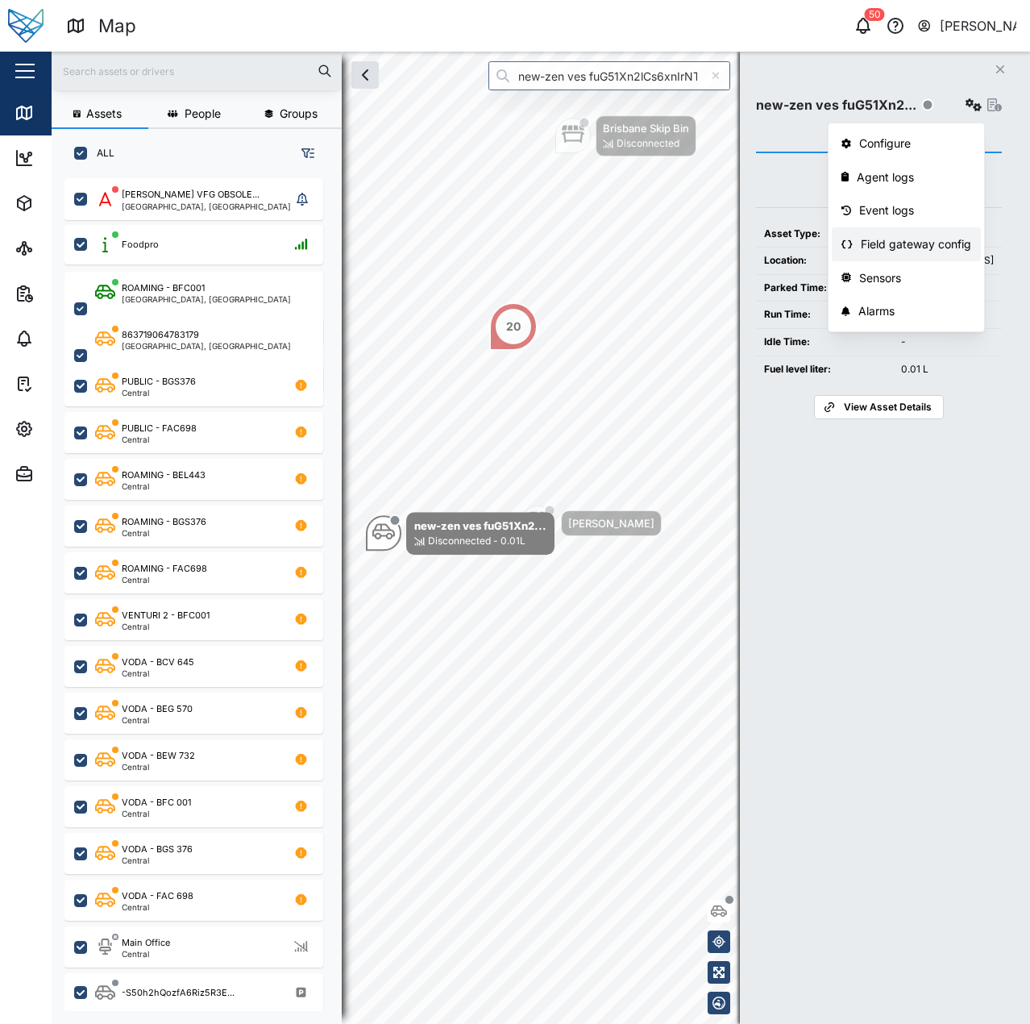
click at [917, 247] on div "Field gateway config" at bounding box center [916, 244] width 110 height 18
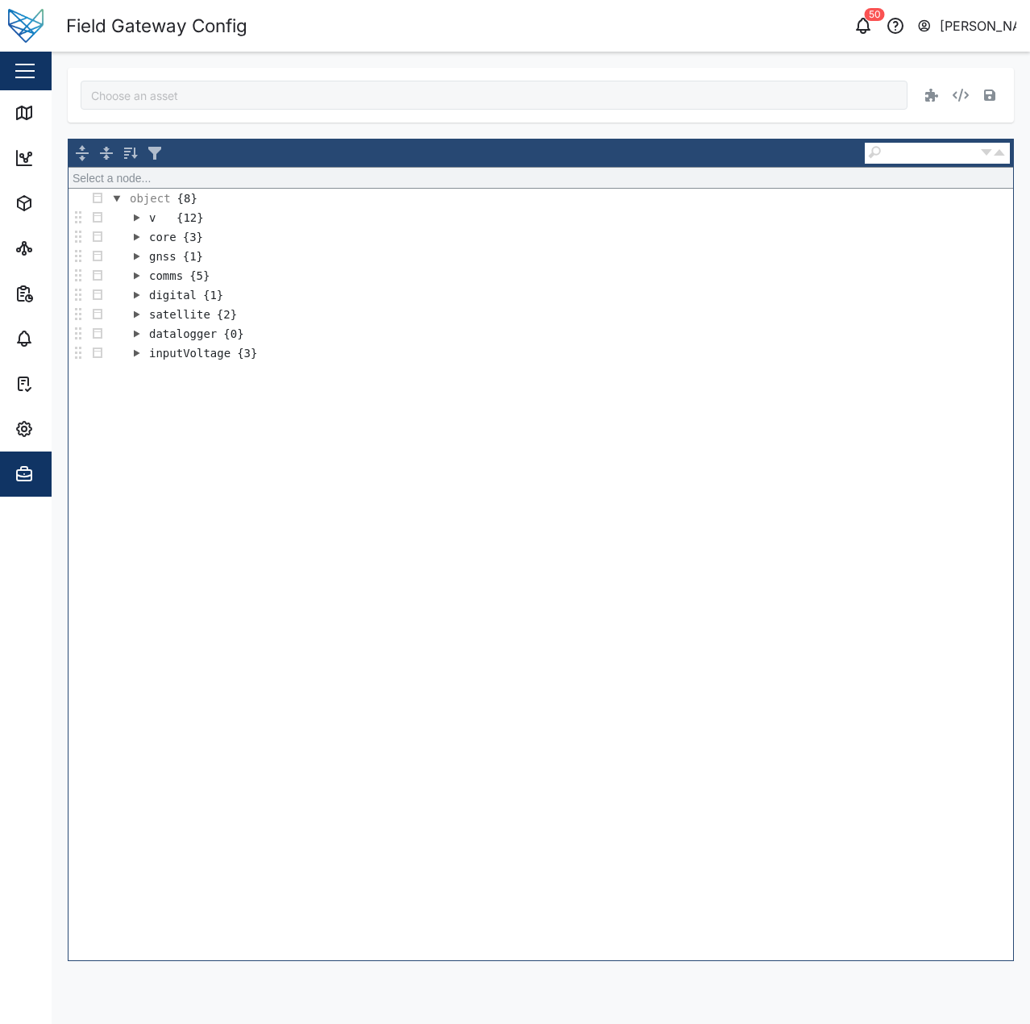
type input "new-zen ves fuG51Xn2lCs6xnIrNTYMbP0UdBsLVDzMai1qxHIZyGI"
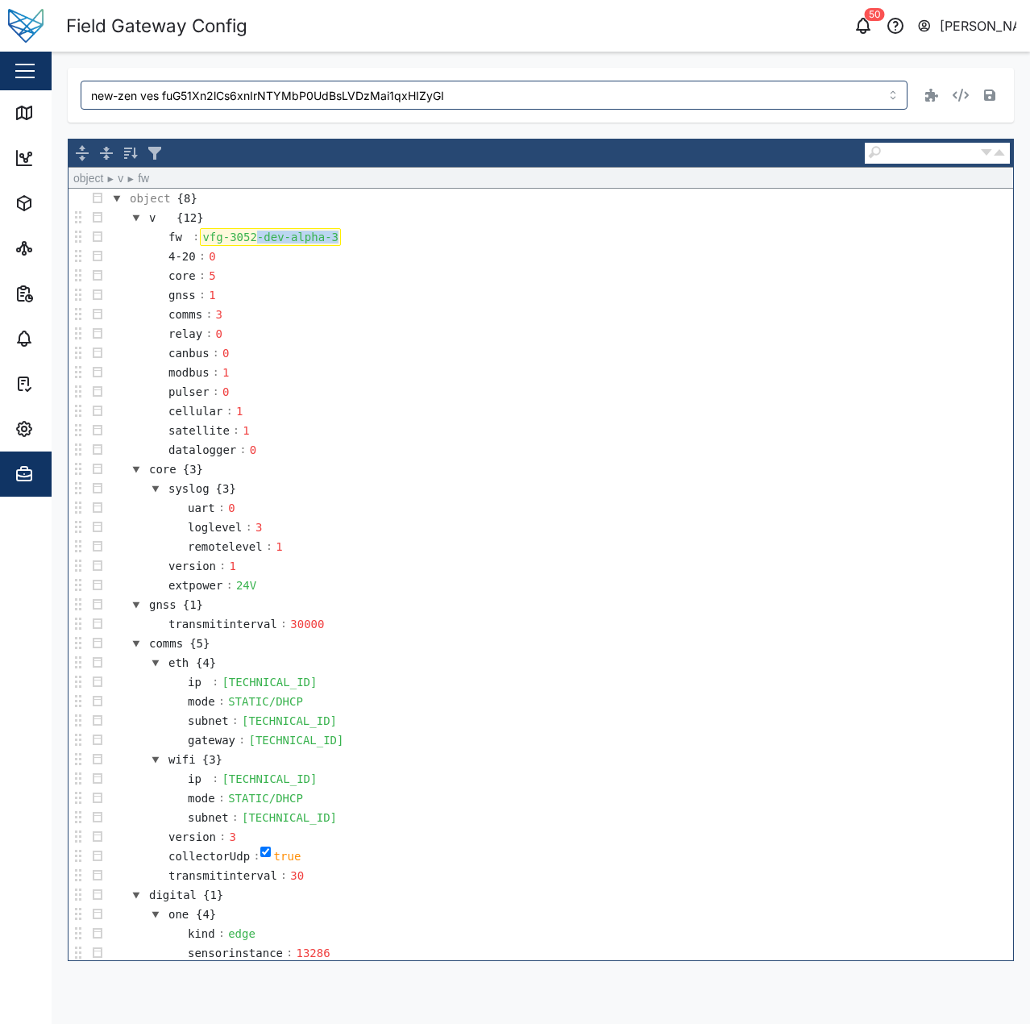
drag, startPoint x: 251, startPoint y: 241, endPoint x: 459, endPoint y: 235, distance: 208.1
click at [459, 235] on td "fw : vfg-3052-dev-alpha-3" at bounding box center [560, 236] width 906 height 19
click at [428, 318] on td "comms : 3" at bounding box center [560, 314] width 906 height 19
click at [543, 463] on td "core {3}" at bounding box center [560, 468] width 906 height 19
click at [988, 94] on icon "button" at bounding box center [989, 95] width 11 height 13
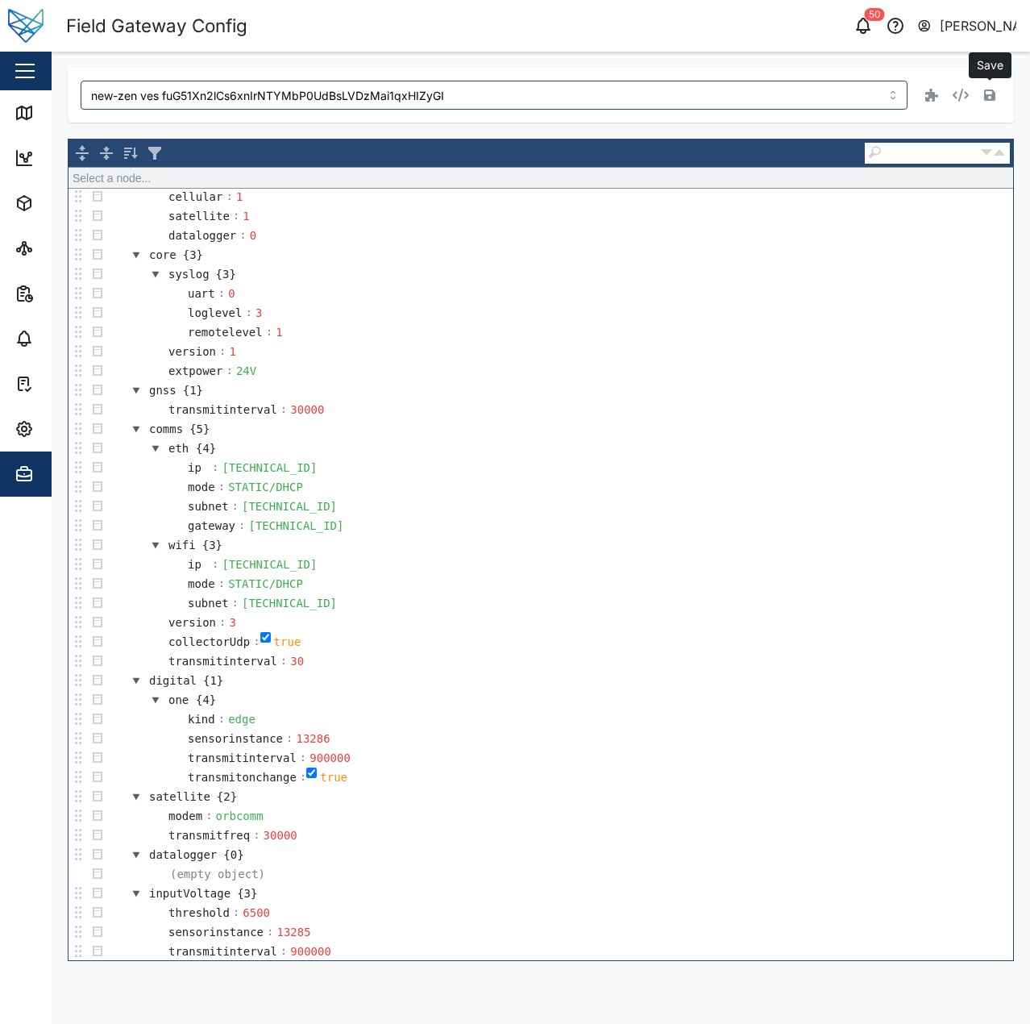
scroll to position [215, 0]
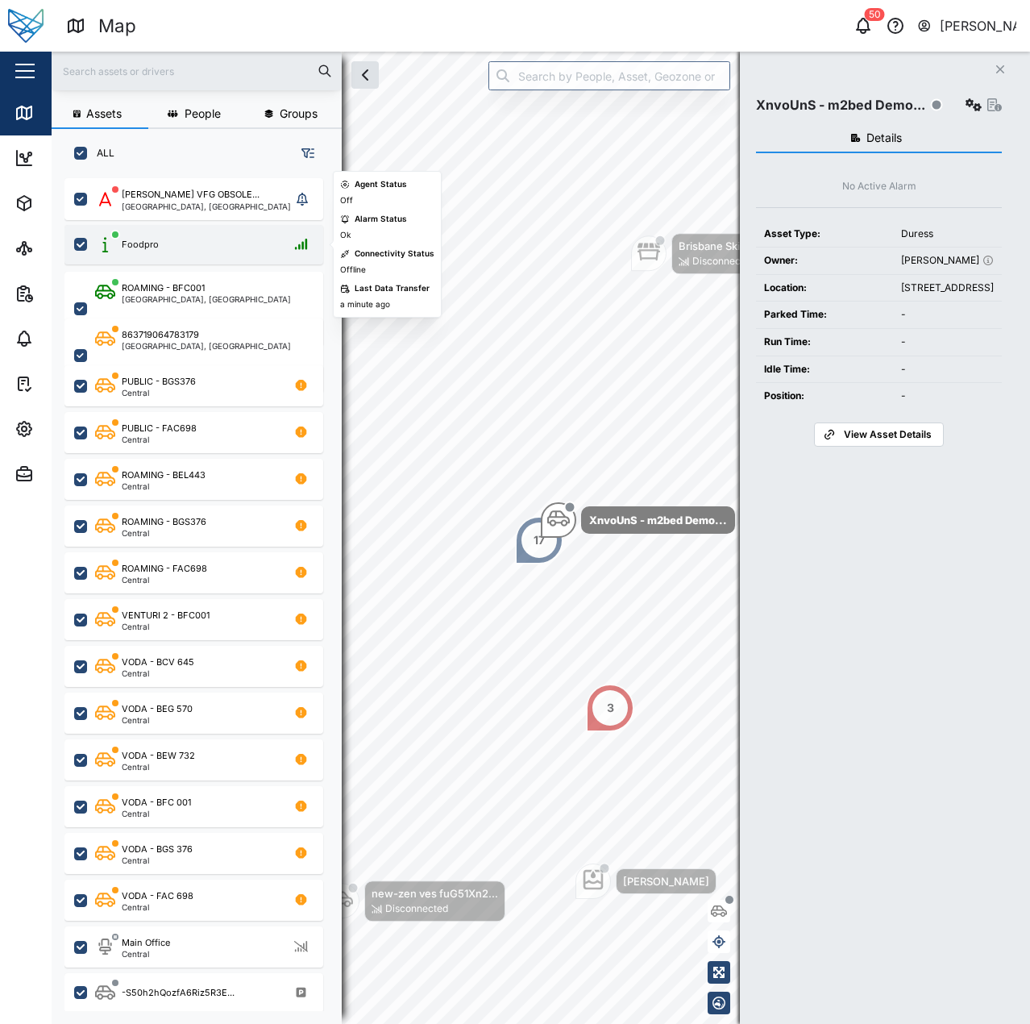
click at [193, 253] on div "Foodpro" at bounding box center [204, 245] width 218 height 20
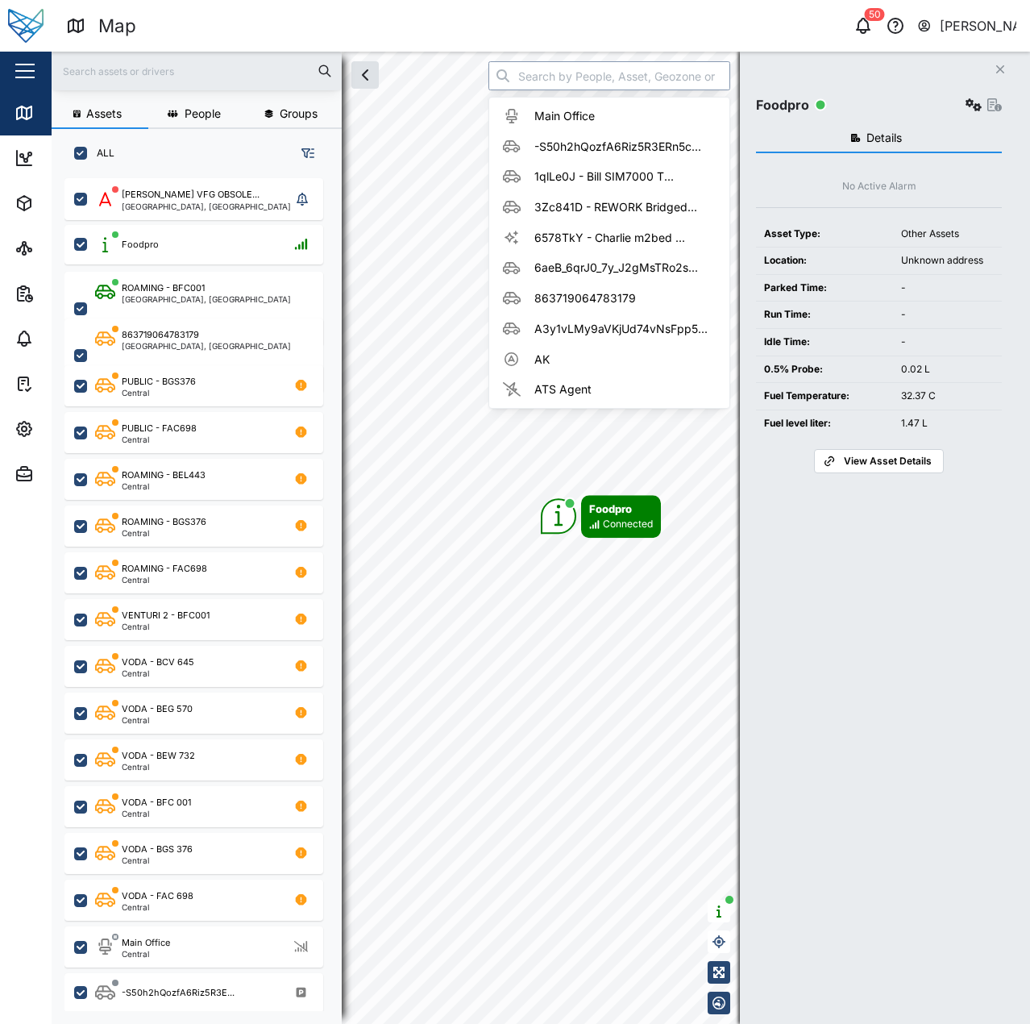
click at [628, 64] on input "search" at bounding box center [609, 75] width 242 height 29
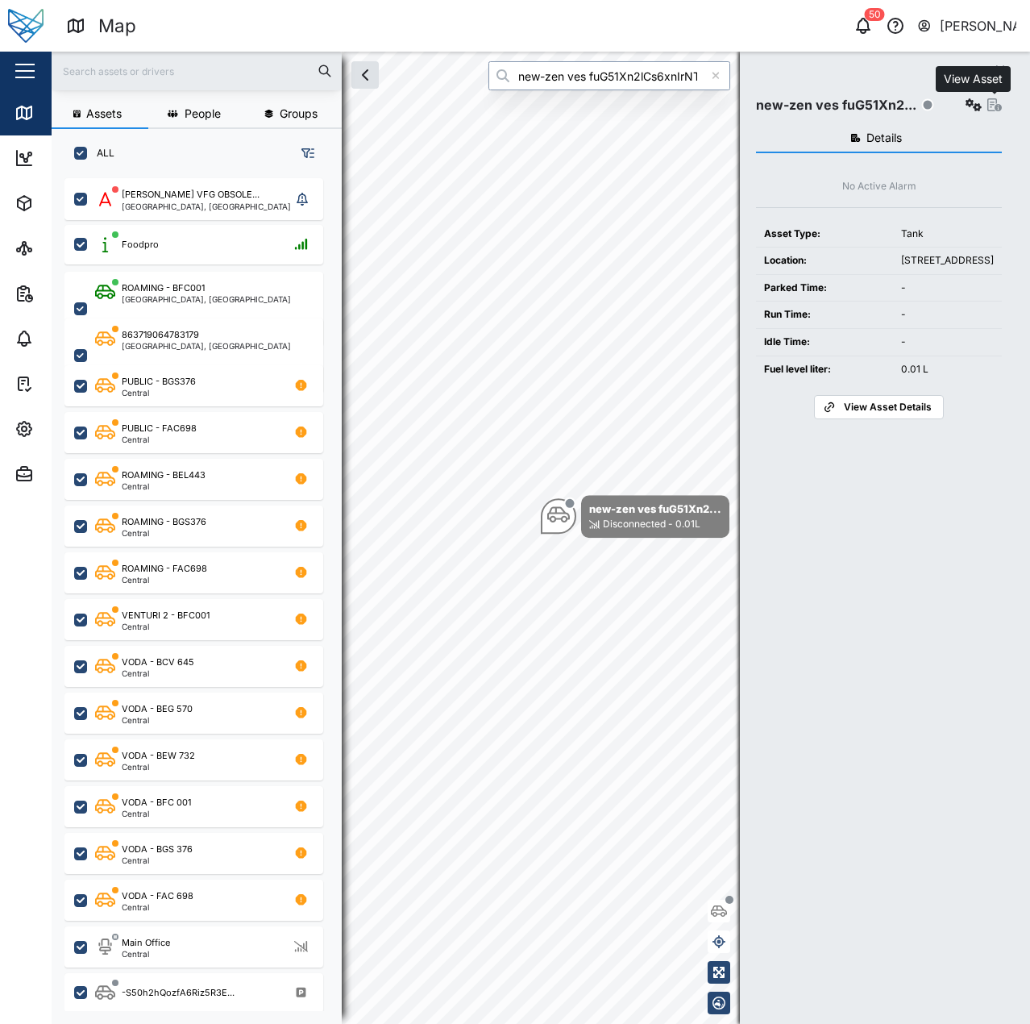
type input "new-zen ves fuG51Xn2lCs6xnIrNTYMbP0UdBsLVDzMai1qxHIZyGI"
click at [967, 104] on icon "button" at bounding box center [974, 104] width 16 height 13
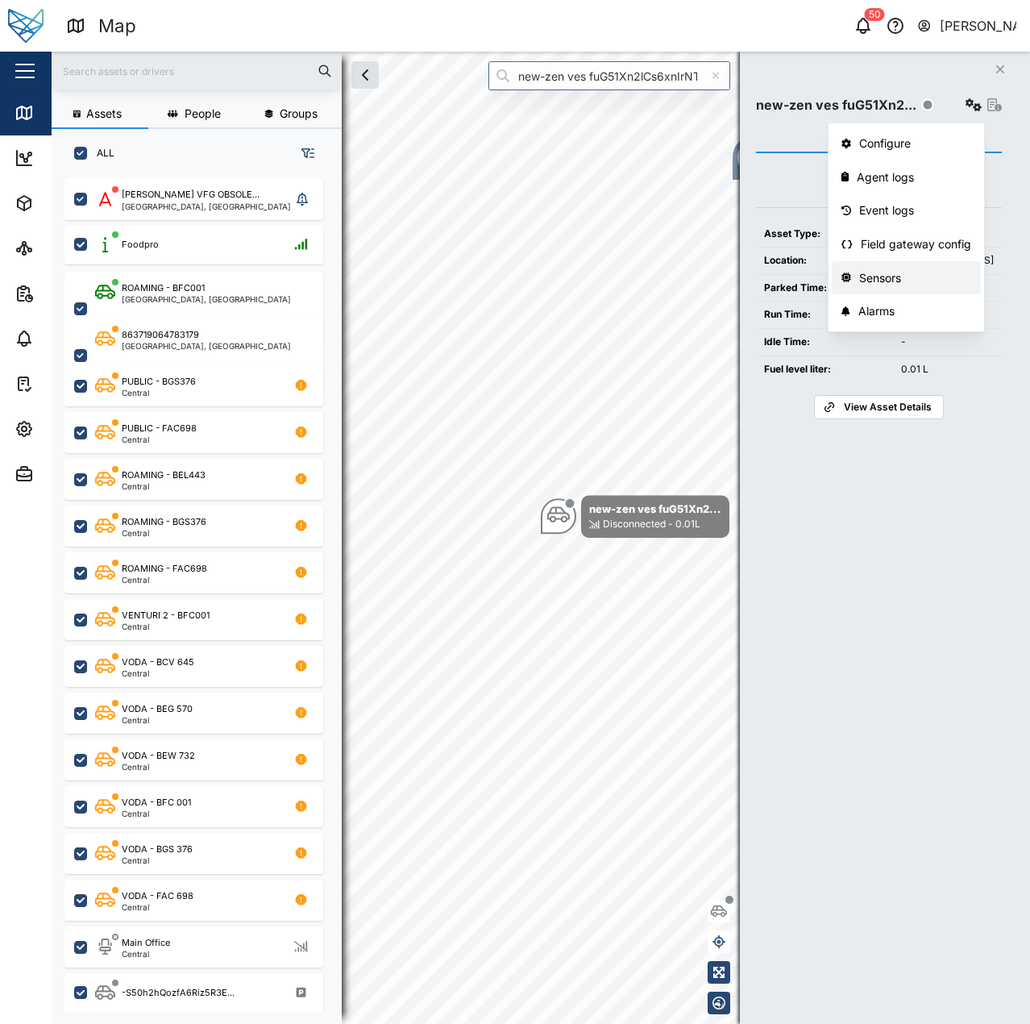
click at [895, 273] on div "Sensors" at bounding box center [915, 278] width 112 height 18
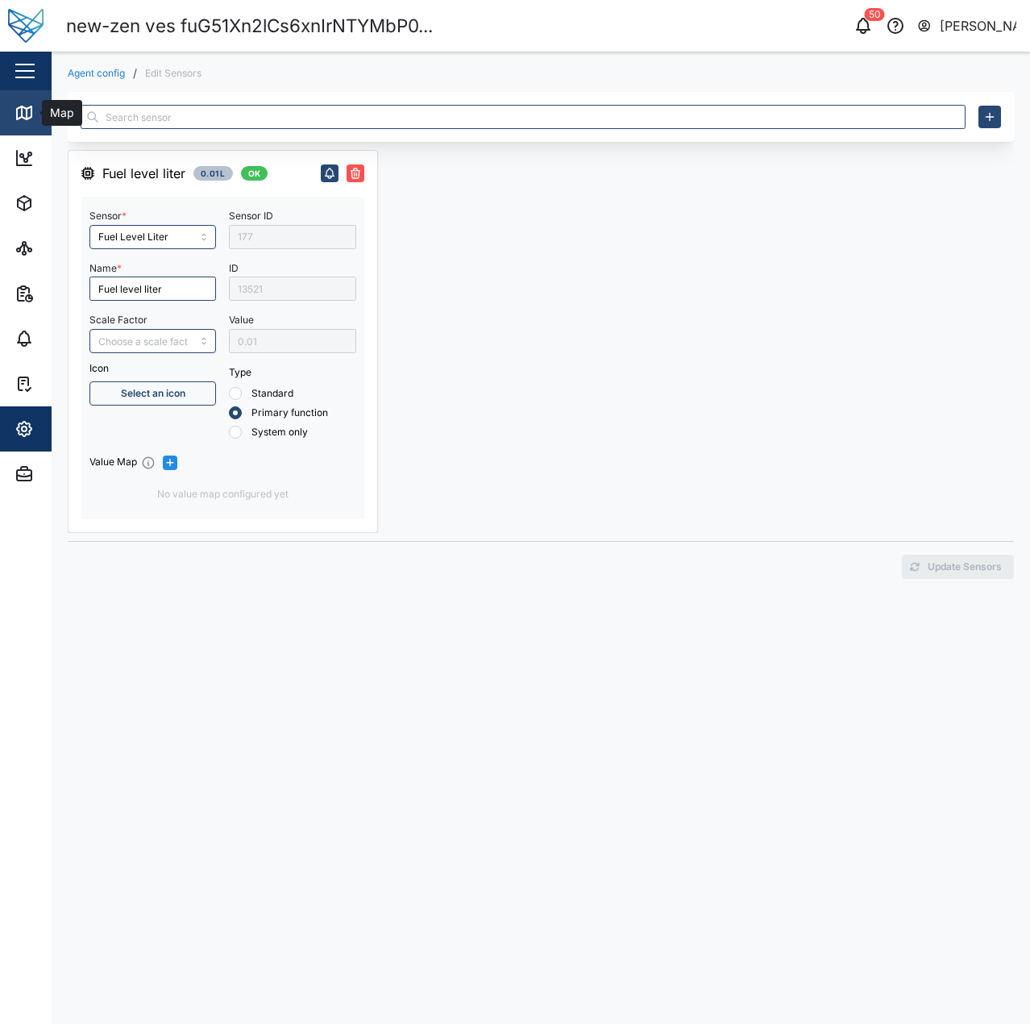
click at [44, 110] on div "Map" at bounding box center [60, 113] width 36 height 18
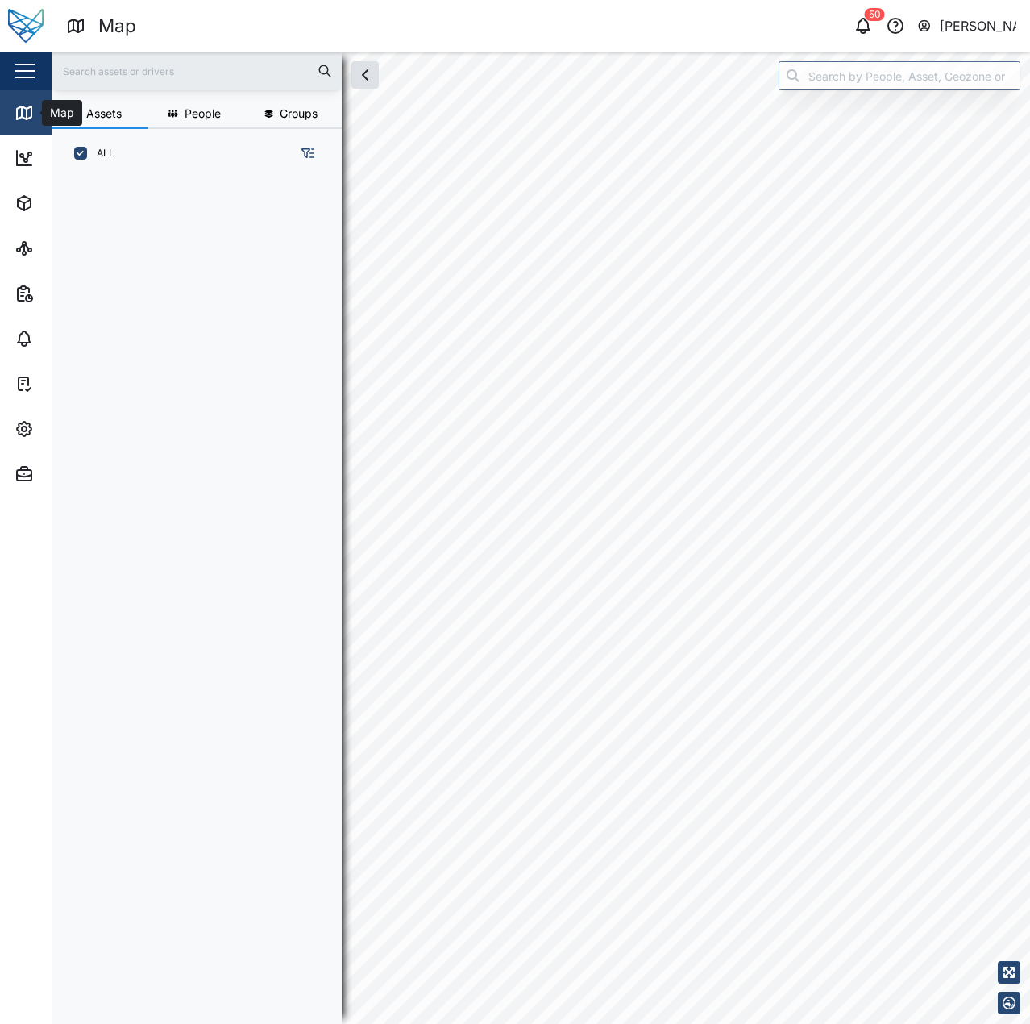
scroll to position [826, 252]
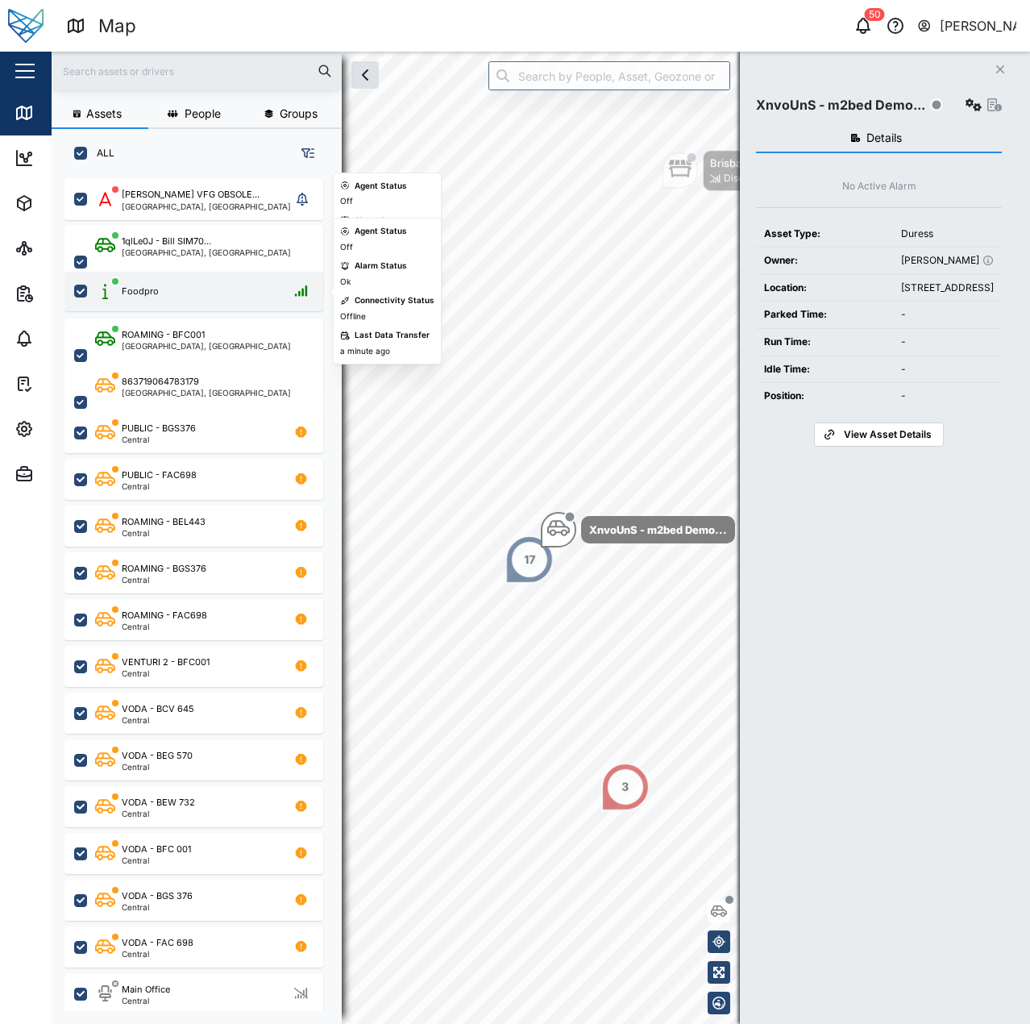
click at [156, 288] on div "Foodpro" at bounding box center [140, 292] width 37 height 14
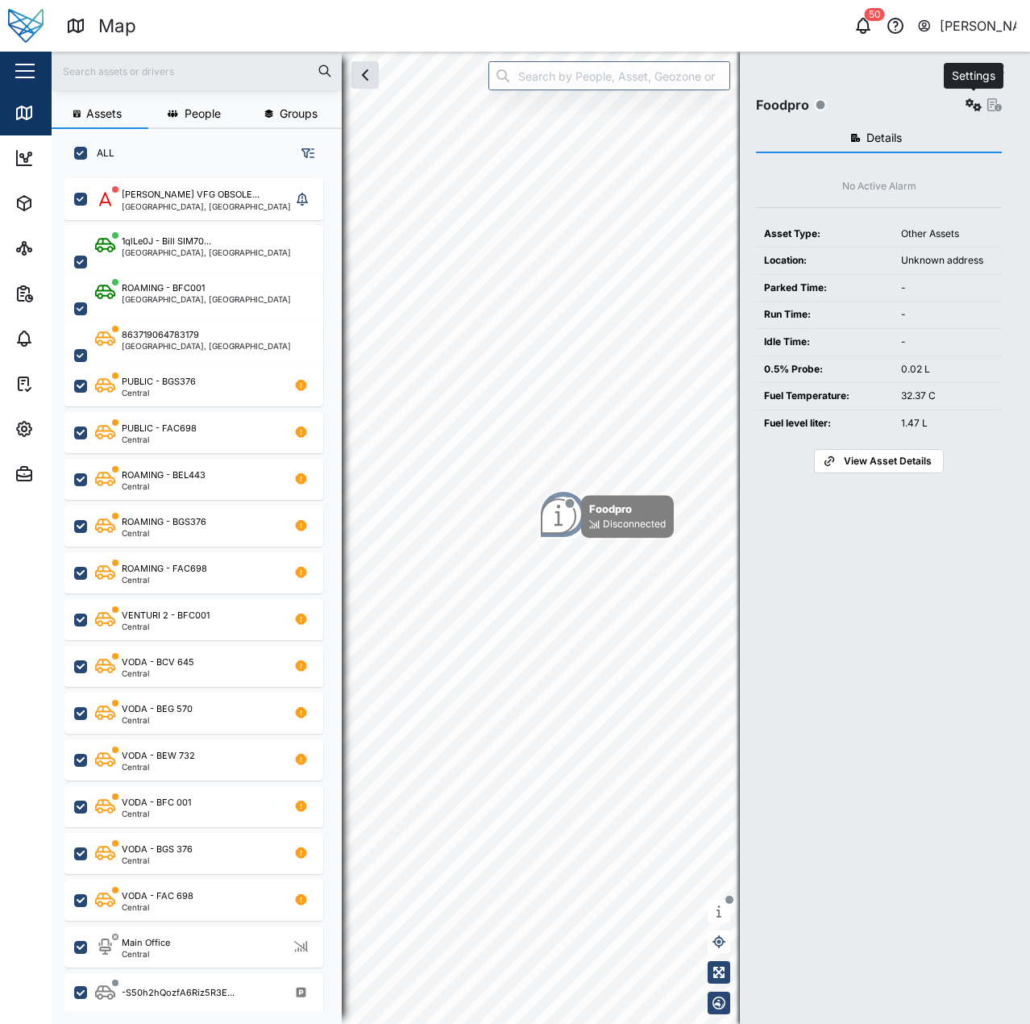
click at [967, 100] on icon "button" at bounding box center [974, 104] width 16 height 13
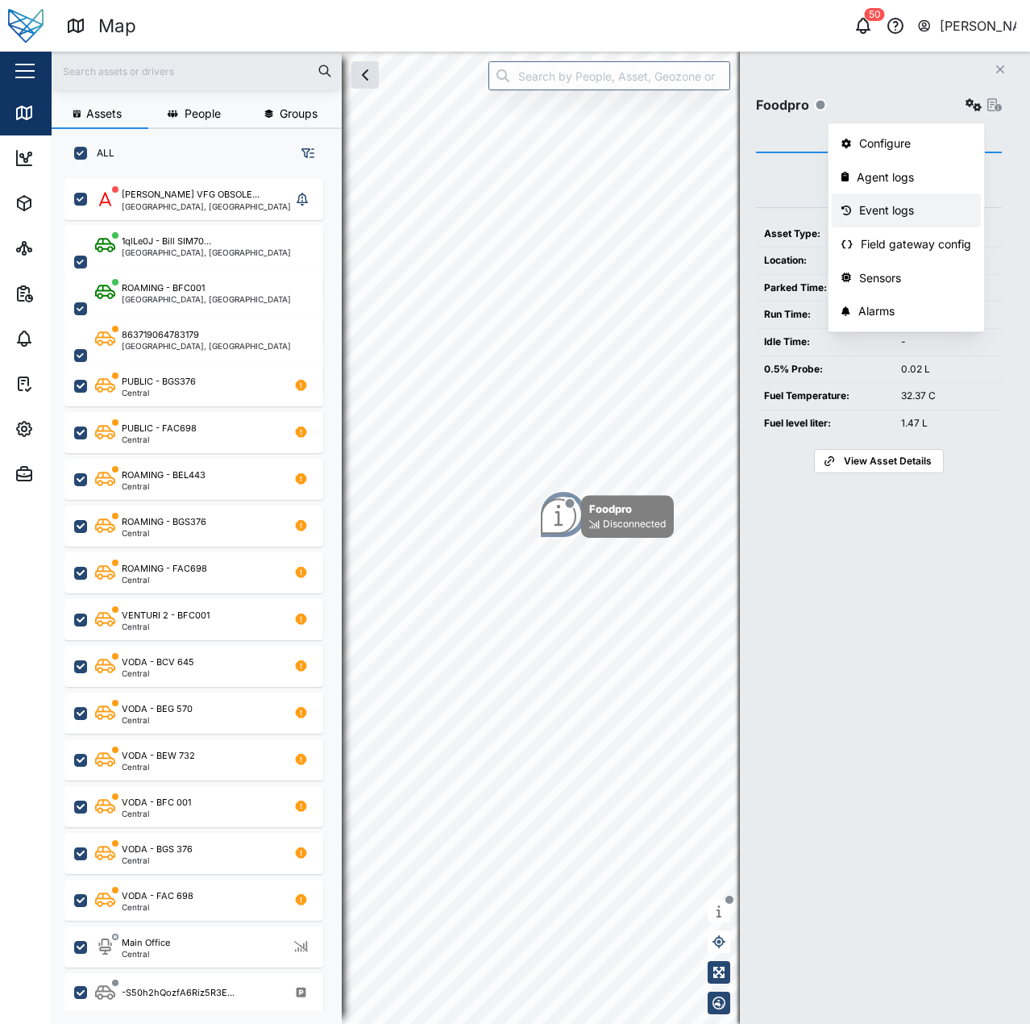
click at [914, 212] on div "Event logs" at bounding box center [915, 211] width 112 height 18
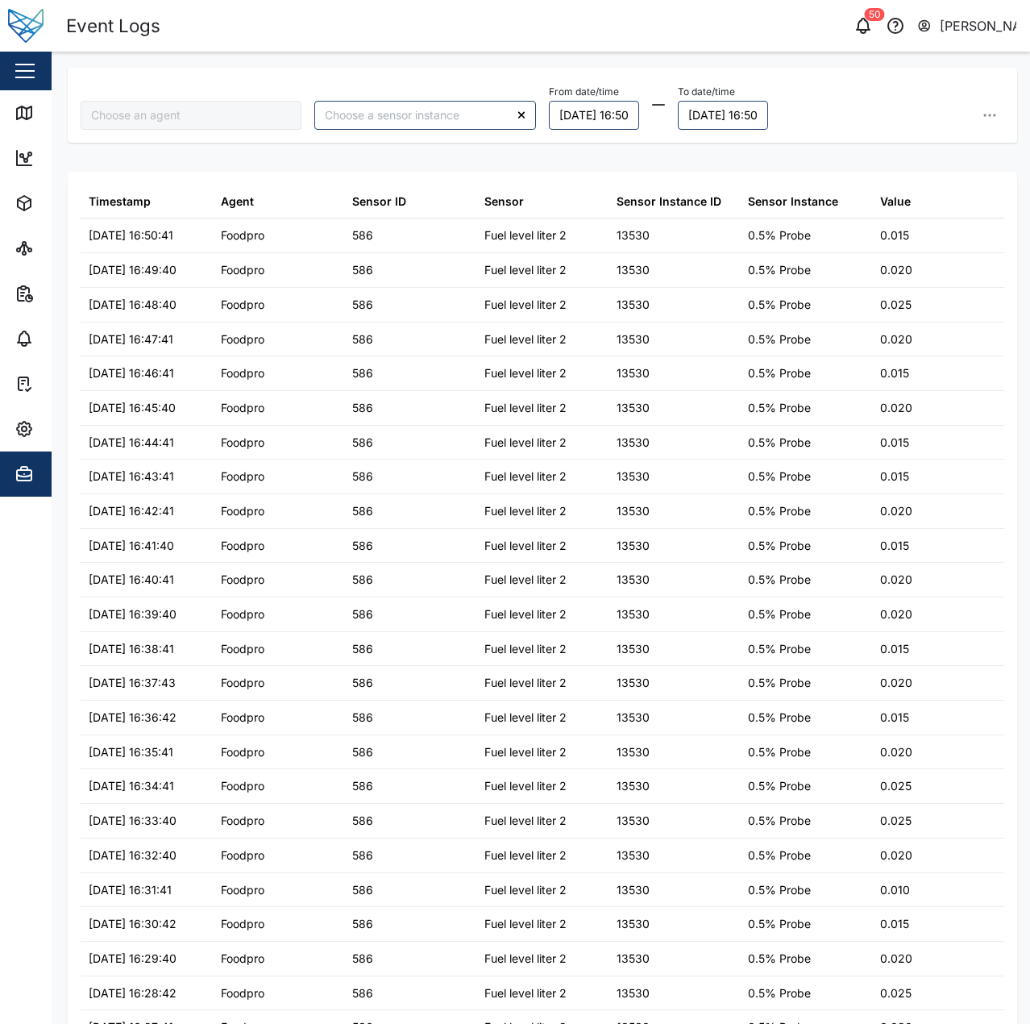
type input "Foodpro"
click at [372, 131] on div at bounding box center [425, 115] width 234 height 42
click at [373, 122] on input "search" at bounding box center [424, 115] width 221 height 29
type input "Fuel level liter"
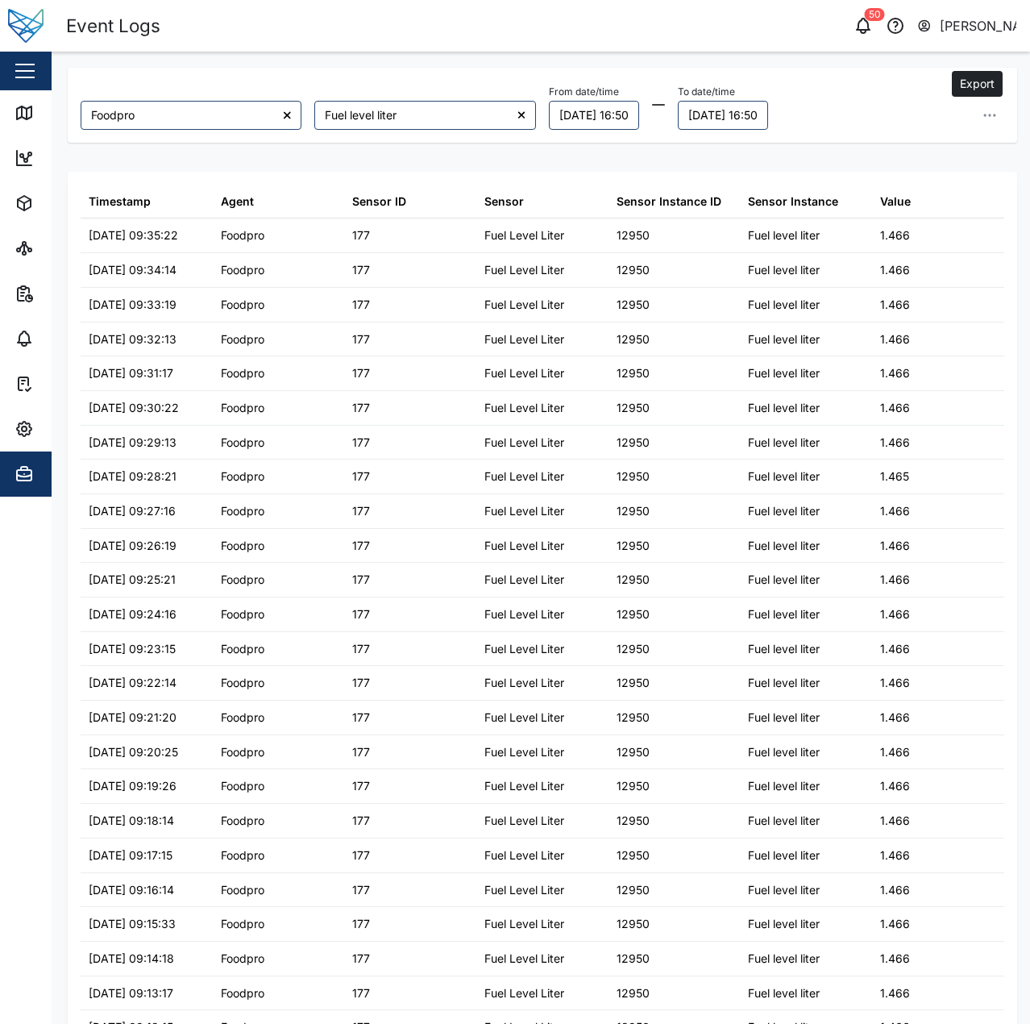
click at [975, 119] on button "button" at bounding box center [989, 115] width 29 height 29
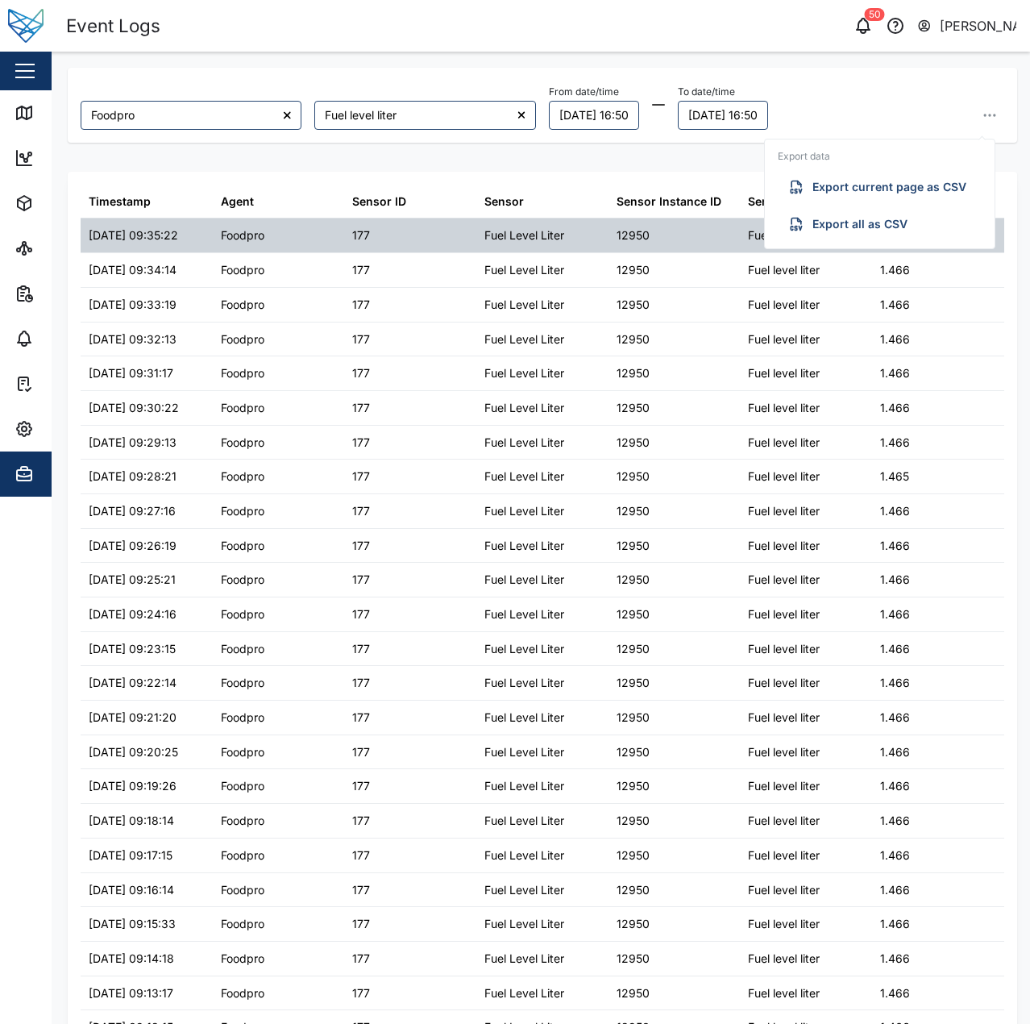
click at [584, 252] on div "Fuel Level Liter" at bounding box center [542, 235] width 132 height 34
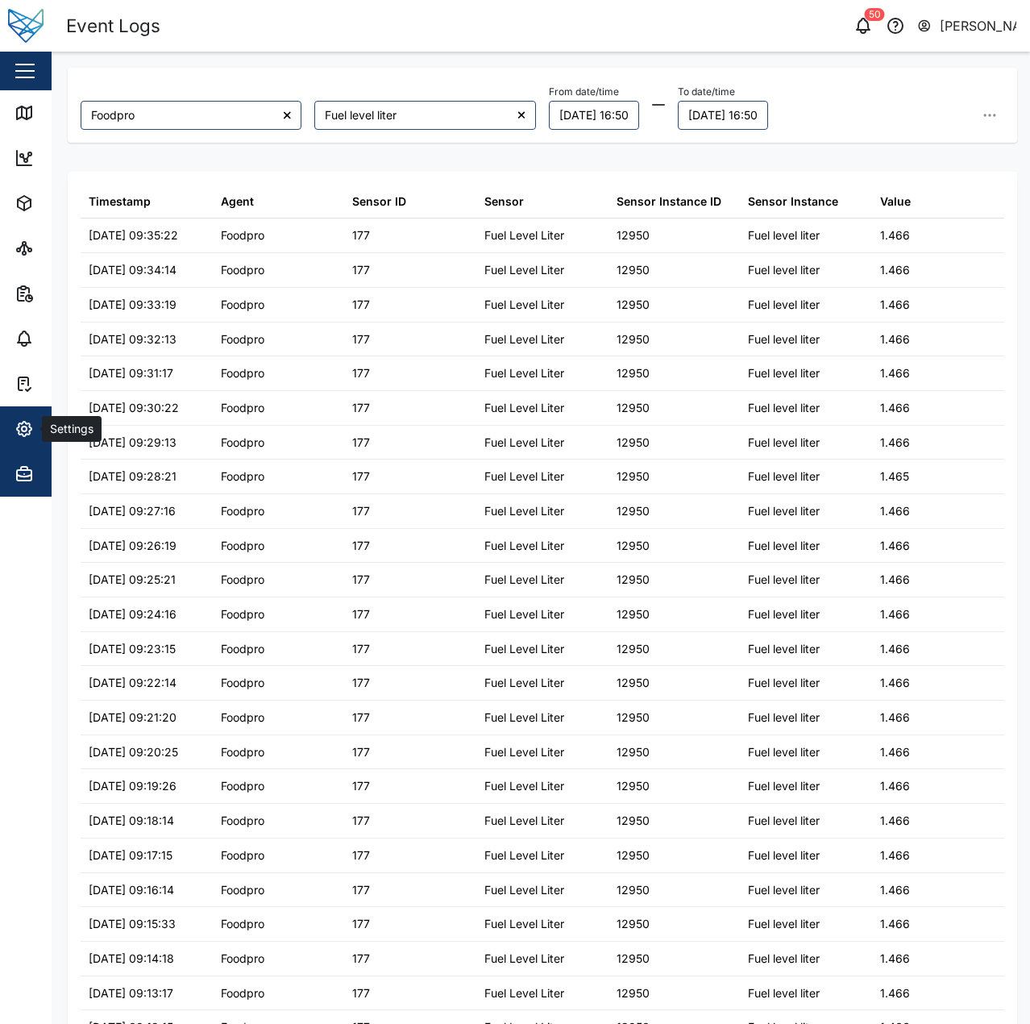
click at [22, 429] on icon "button" at bounding box center [24, 428] width 19 height 19
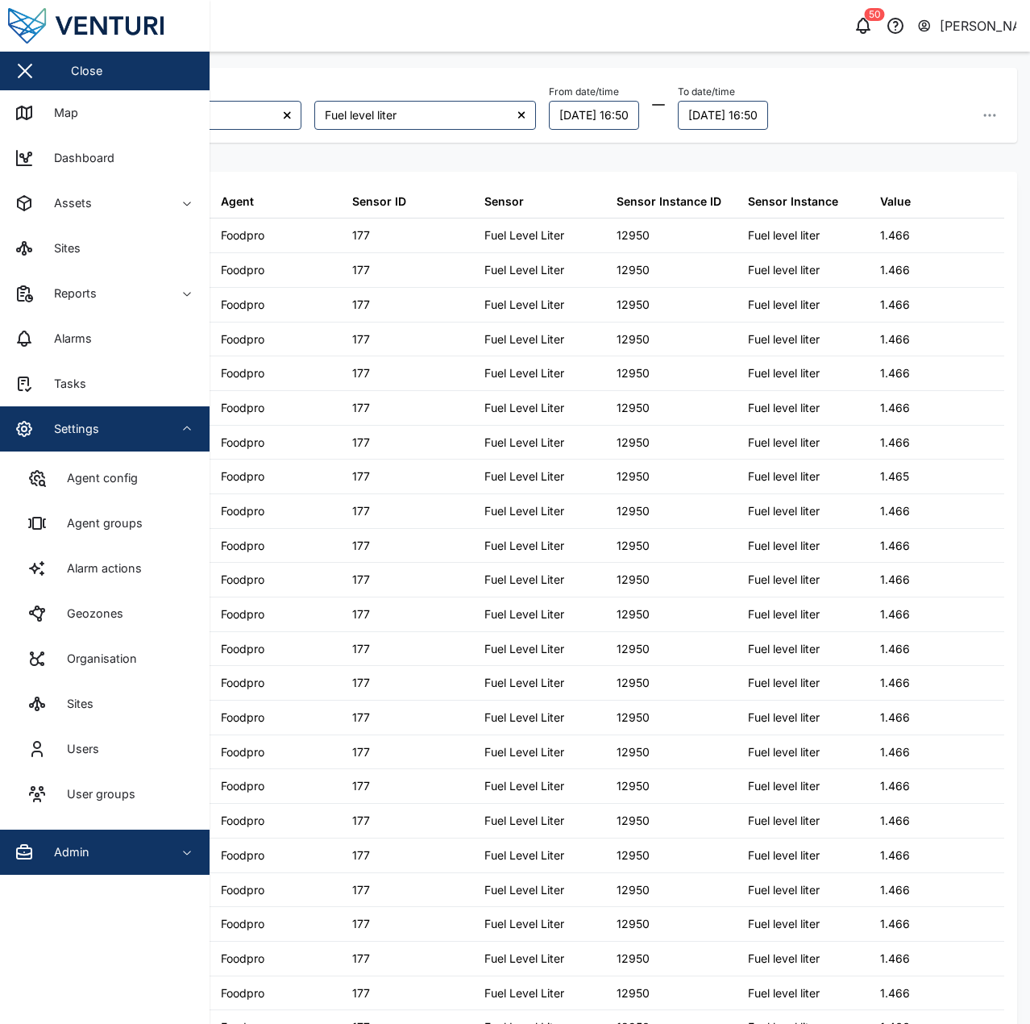
click at [143, 441] on span "Settings" at bounding box center [88, 428] width 147 height 45
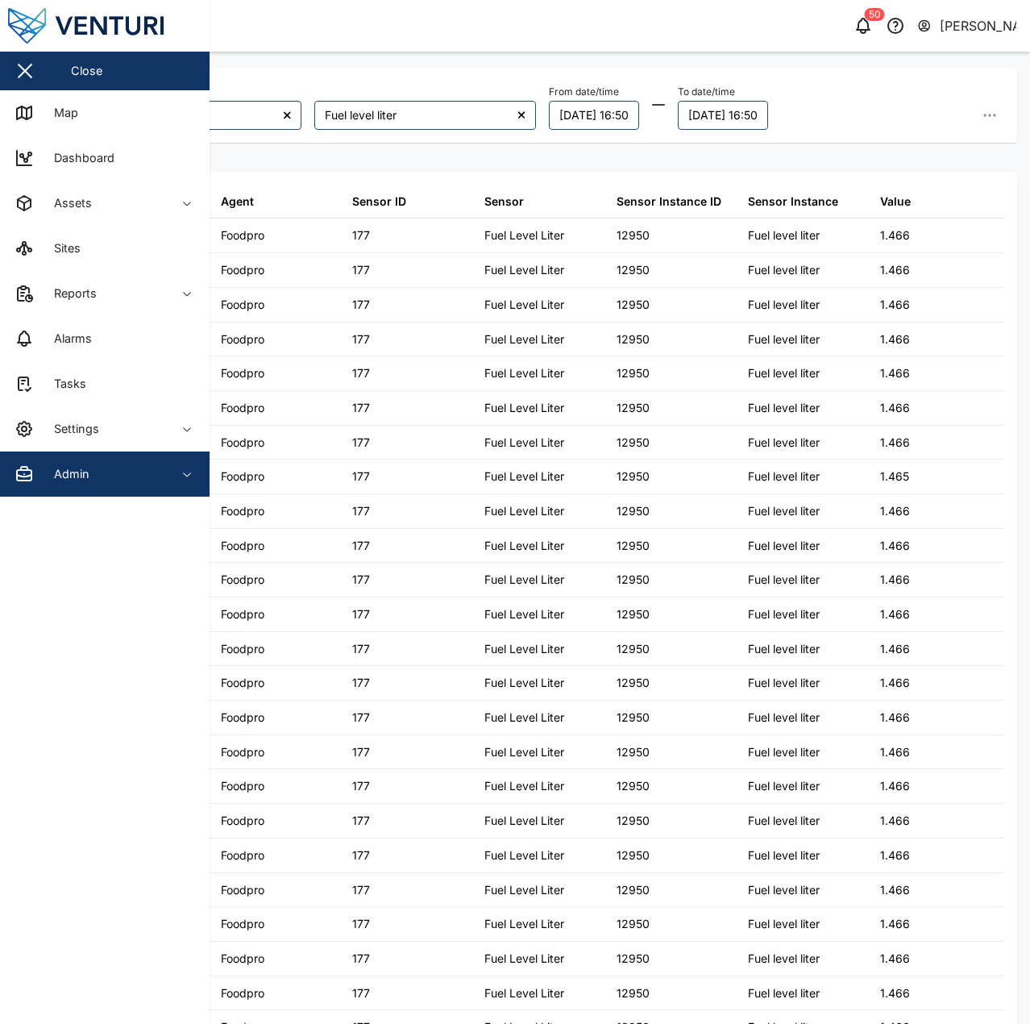
click at [152, 501] on aside "Close Map Dashboard Assets ATS Camera Generator Personnel Power meter Tankers T…" at bounding box center [105, 512] width 210 height 1024
click at [146, 486] on span "Admin" at bounding box center [88, 473] width 147 height 45
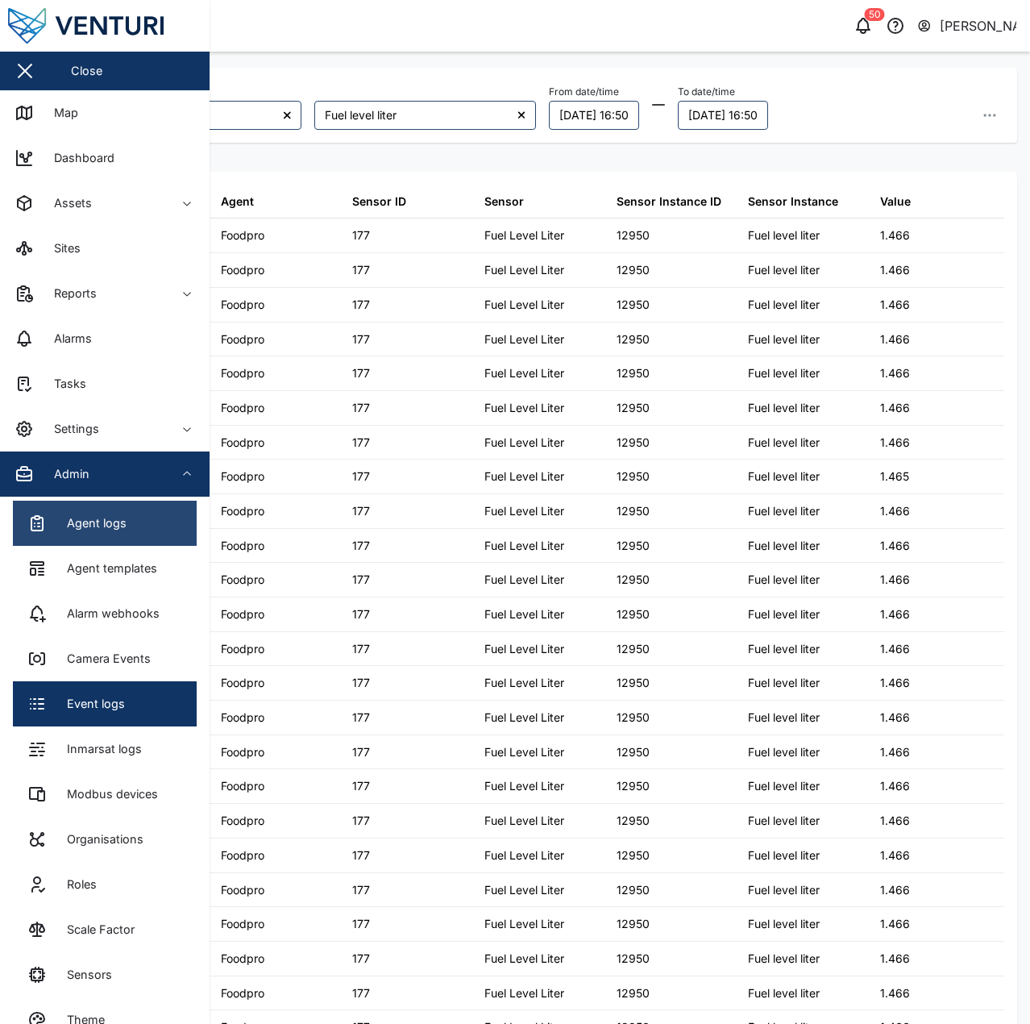
click at [149, 531] on link "Agent logs" at bounding box center [105, 523] width 184 height 45
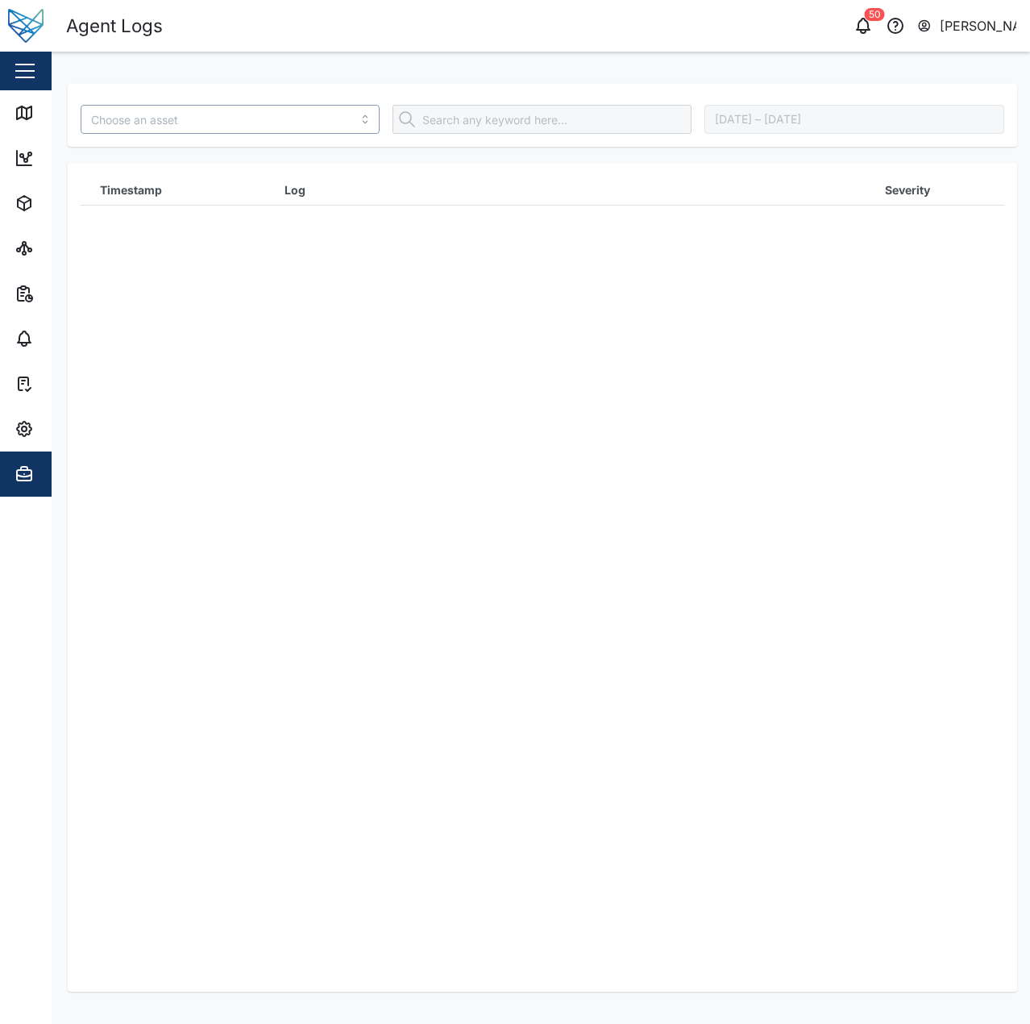
click at [222, 130] on input "search" at bounding box center [230, 119] width 299 height 29
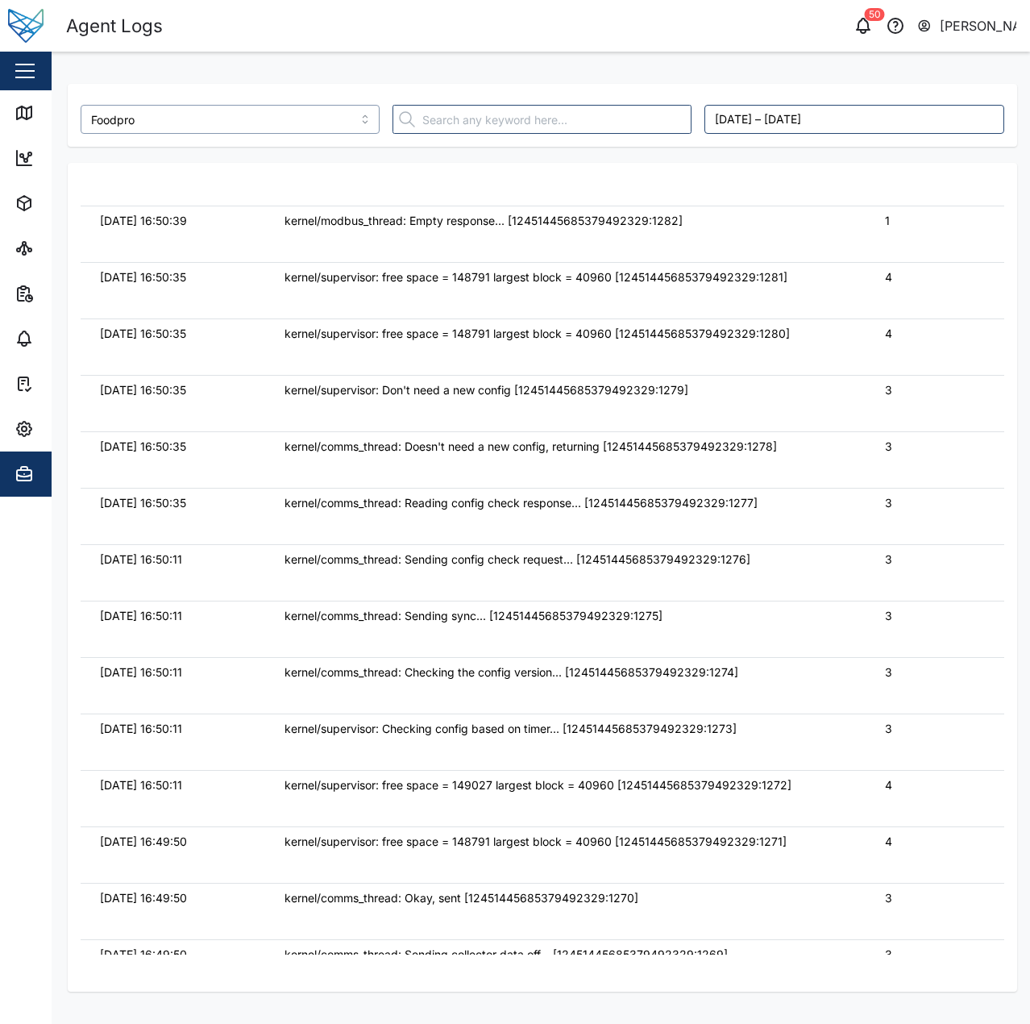
scroll to position [806, 0]
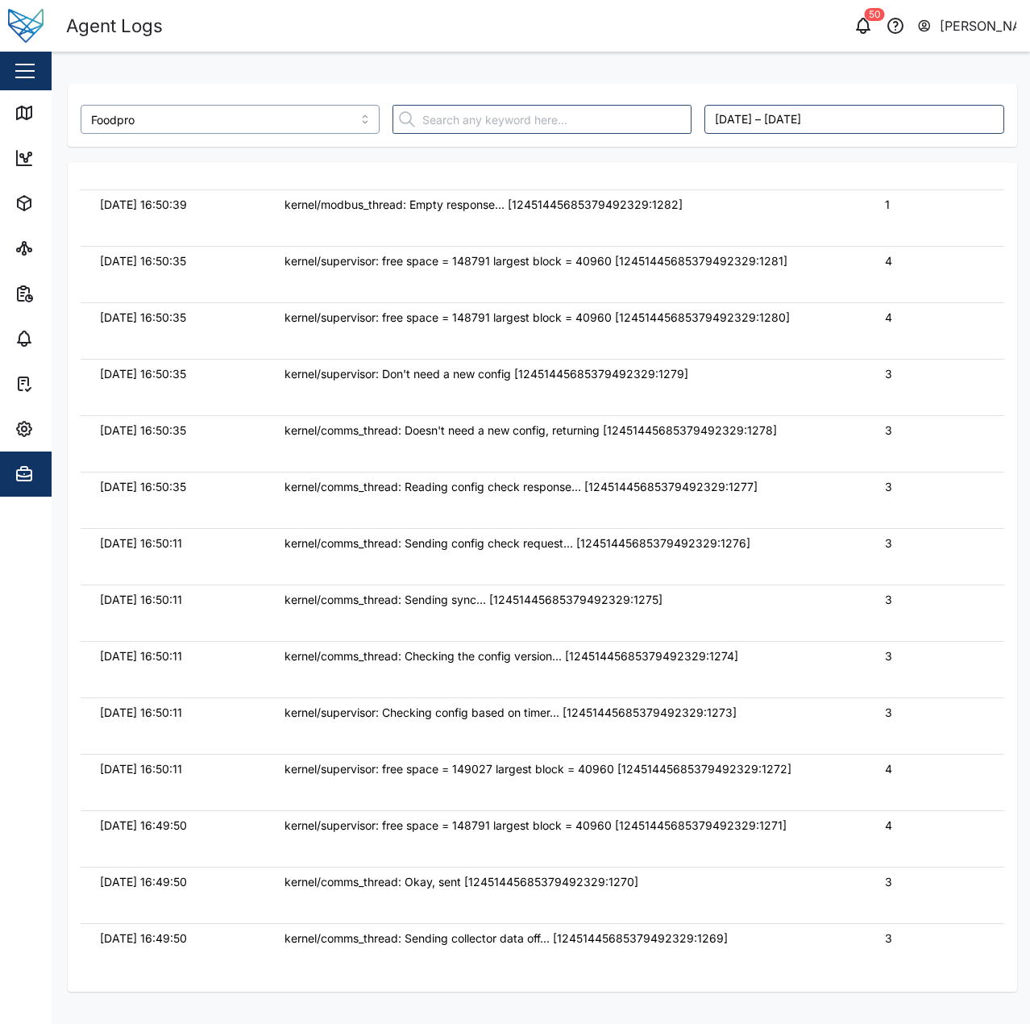
type input "Foodpro"
click at [535, 118] on input "text" at bounding box center [542, 119] width 299 height 29
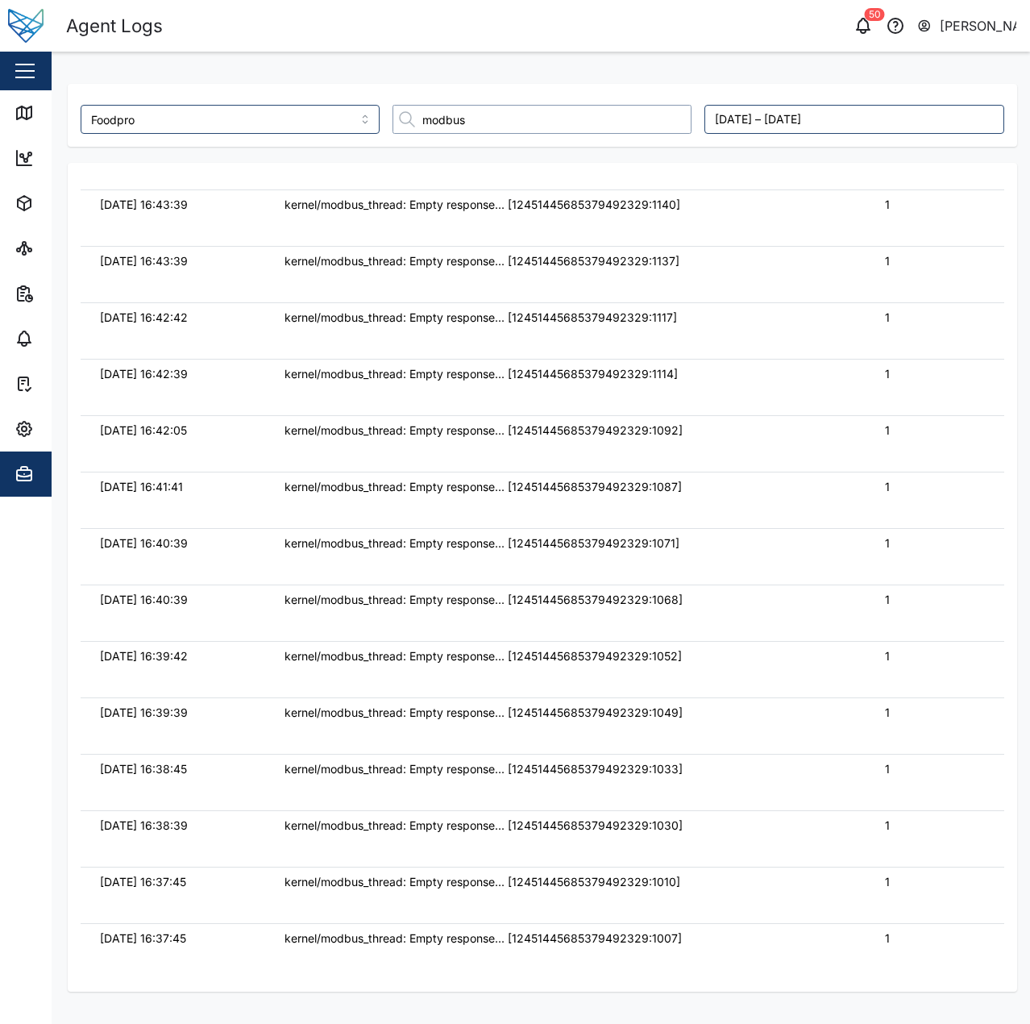
type input "modbus"
click at [351, 207] on div "kernel/modbus_thread: Empty response... [12451445685379492329:1140]" at bounding box center [566, 205] width 562 height 18
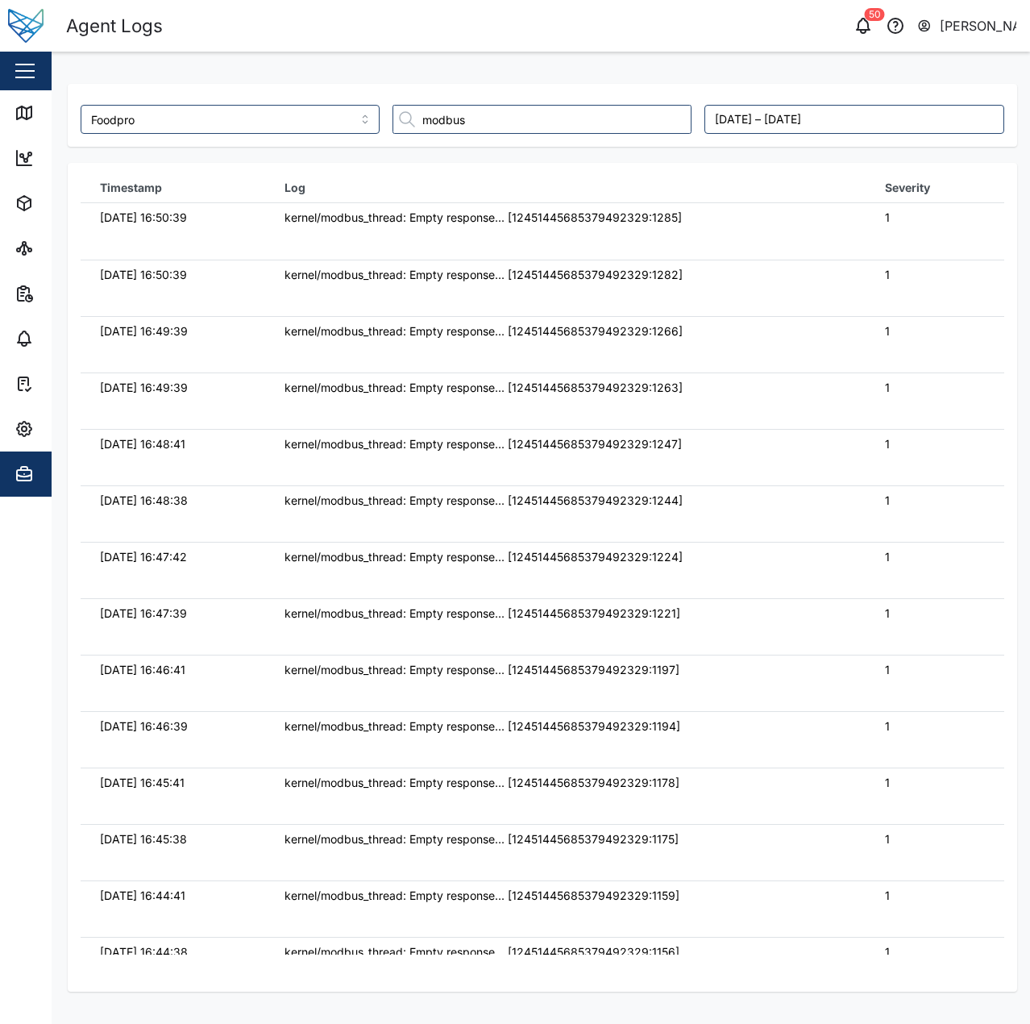
scroll to position [0, 0]
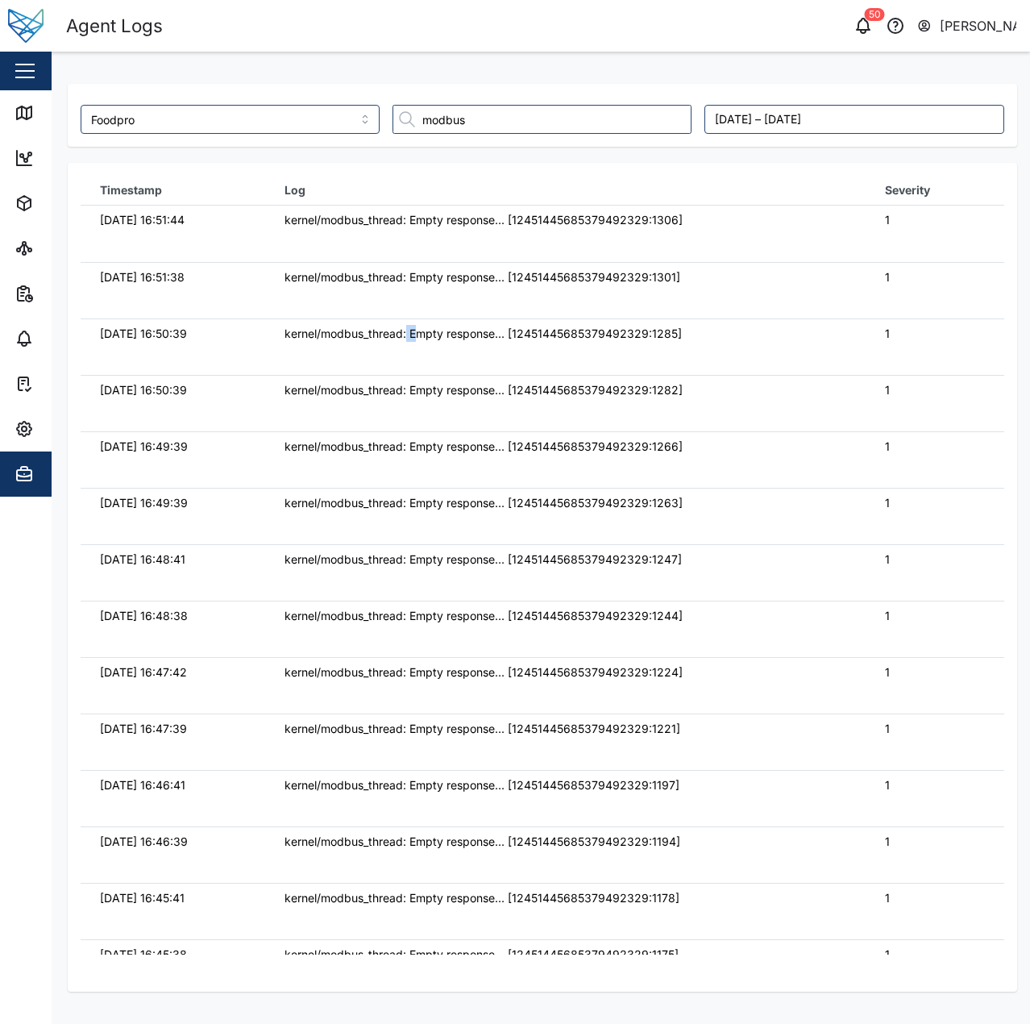
click at [414, 325] on div "kernel/modbus_thread: Empty response... [12451445685379492329:1285]" at bounding box center [566, 334] width 562 height 18
click at [252, 285] on td "12/09/2025 16:51:38" at bounding box center [173, 290] width 185 height 56
click at [36, 428] on div "Settings" at bounding box center [88, 428] width 147 height 19
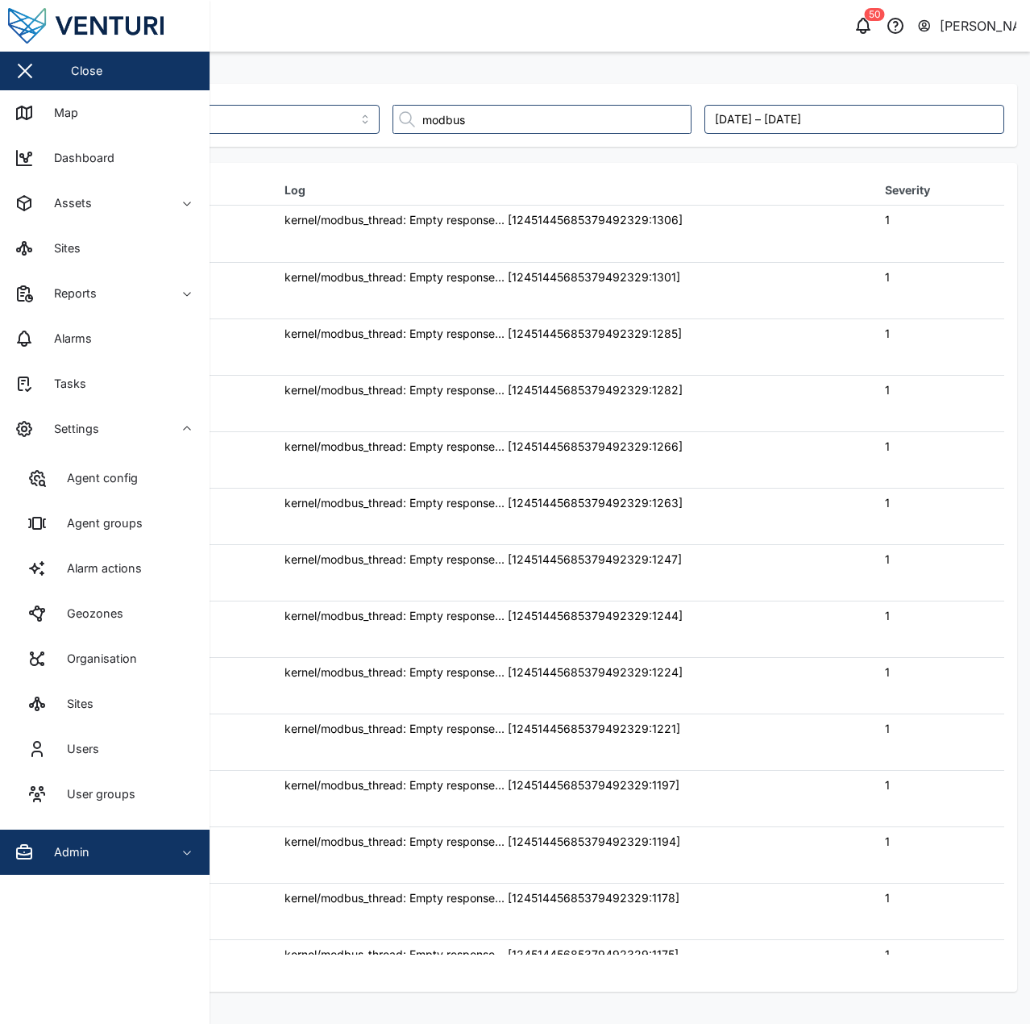
click at [763, 617] on div "kernel/modbus_thread: Empty response... [12451445685379492329:1244]" at bounding box center [566, 616] width 562 height 18
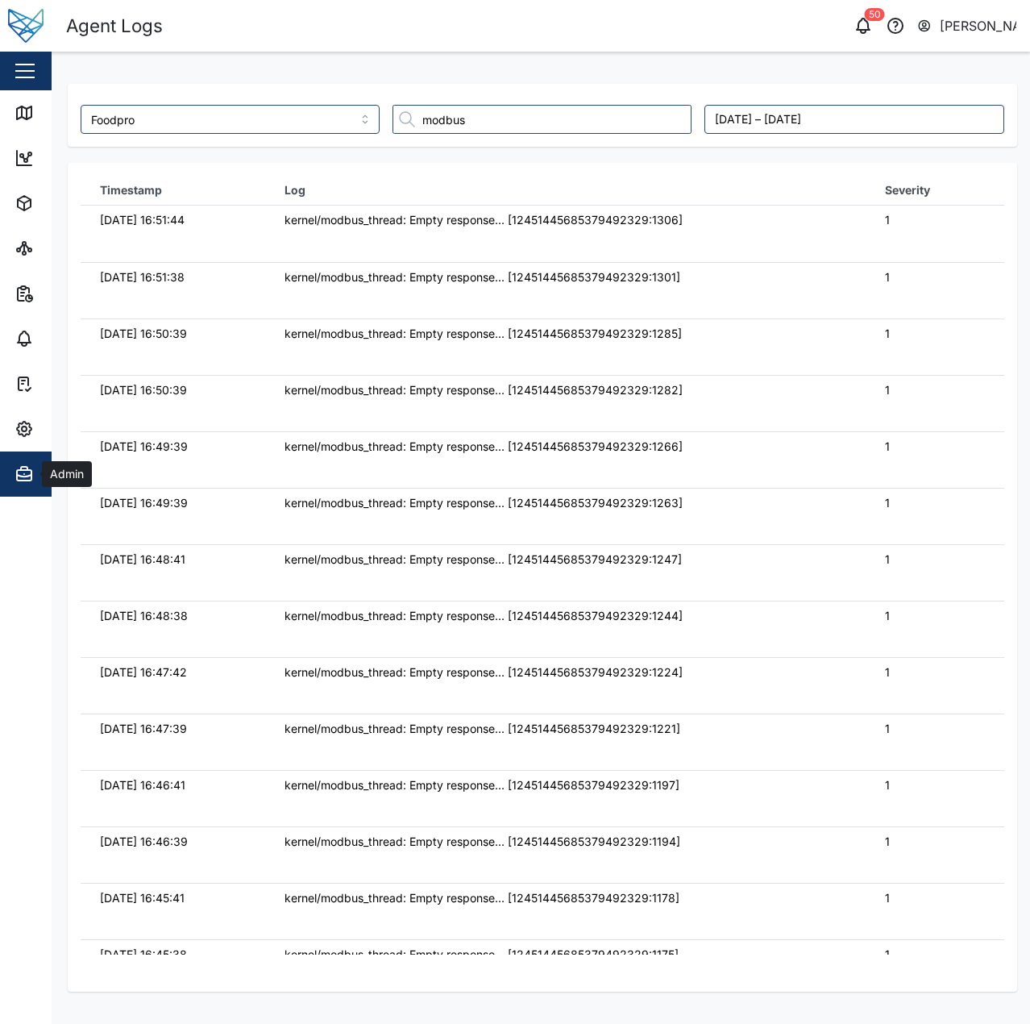
click at [24, 474] on icon "button" at bounding box center [24, 474] width 0 height 0
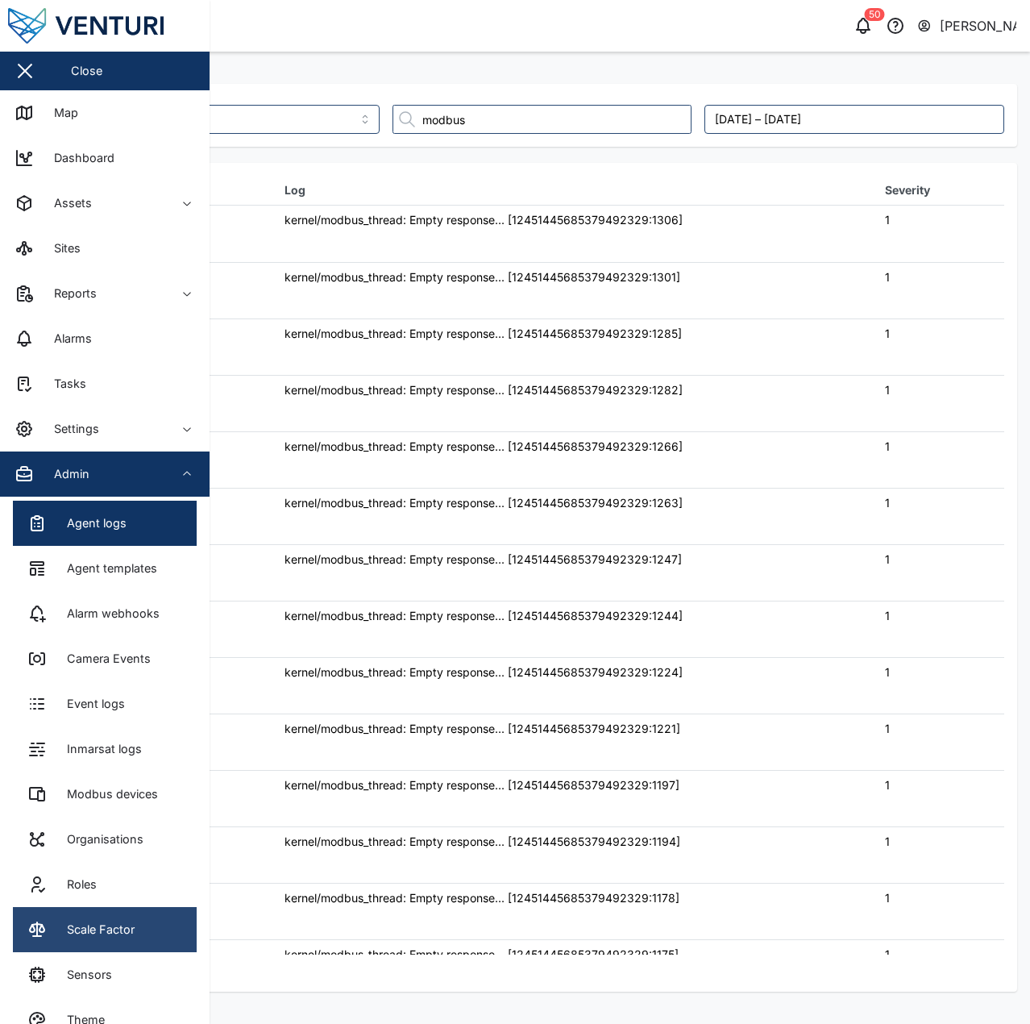
click at [137, 926] on link "Scale Factor" at bounding box center [105, 929] width 184 height 45
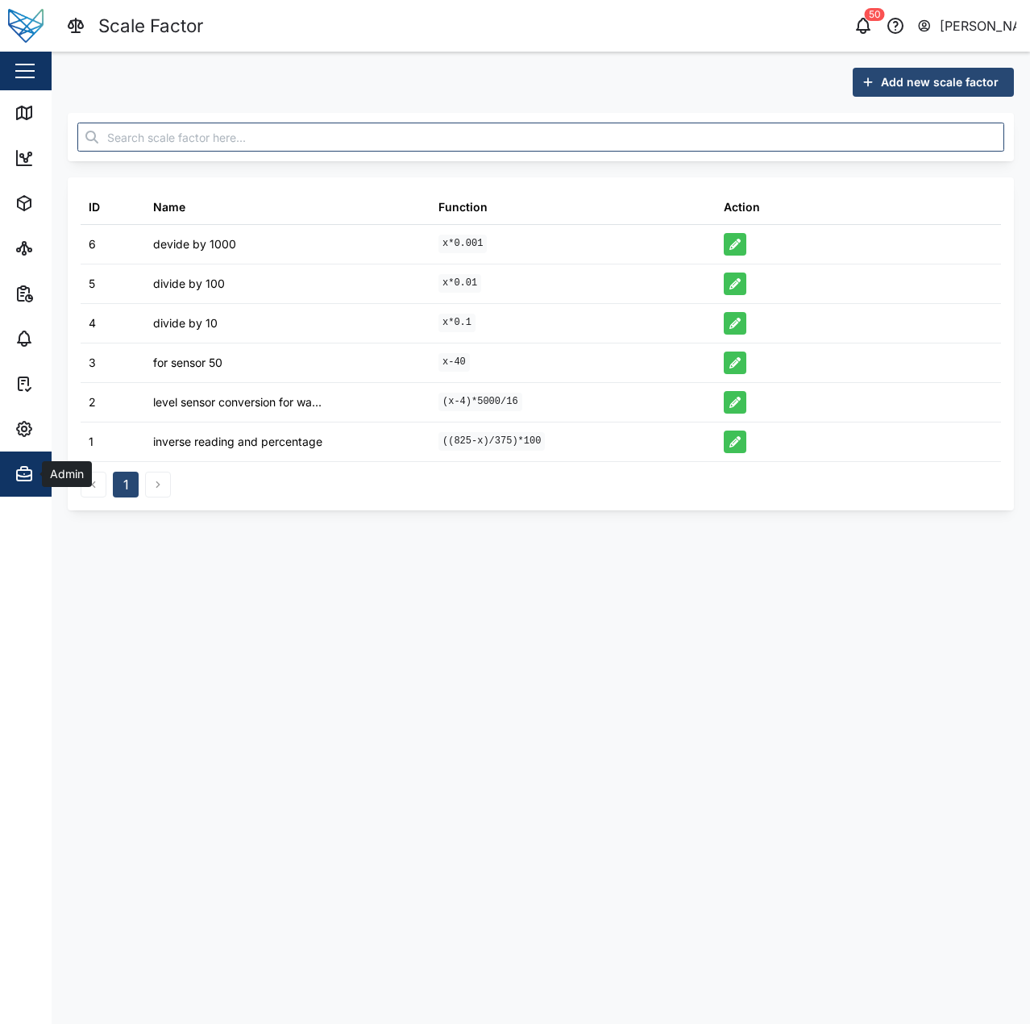
click at [34, 474] on div "Admin" at bounding box center [88, 473] width 147 height 19
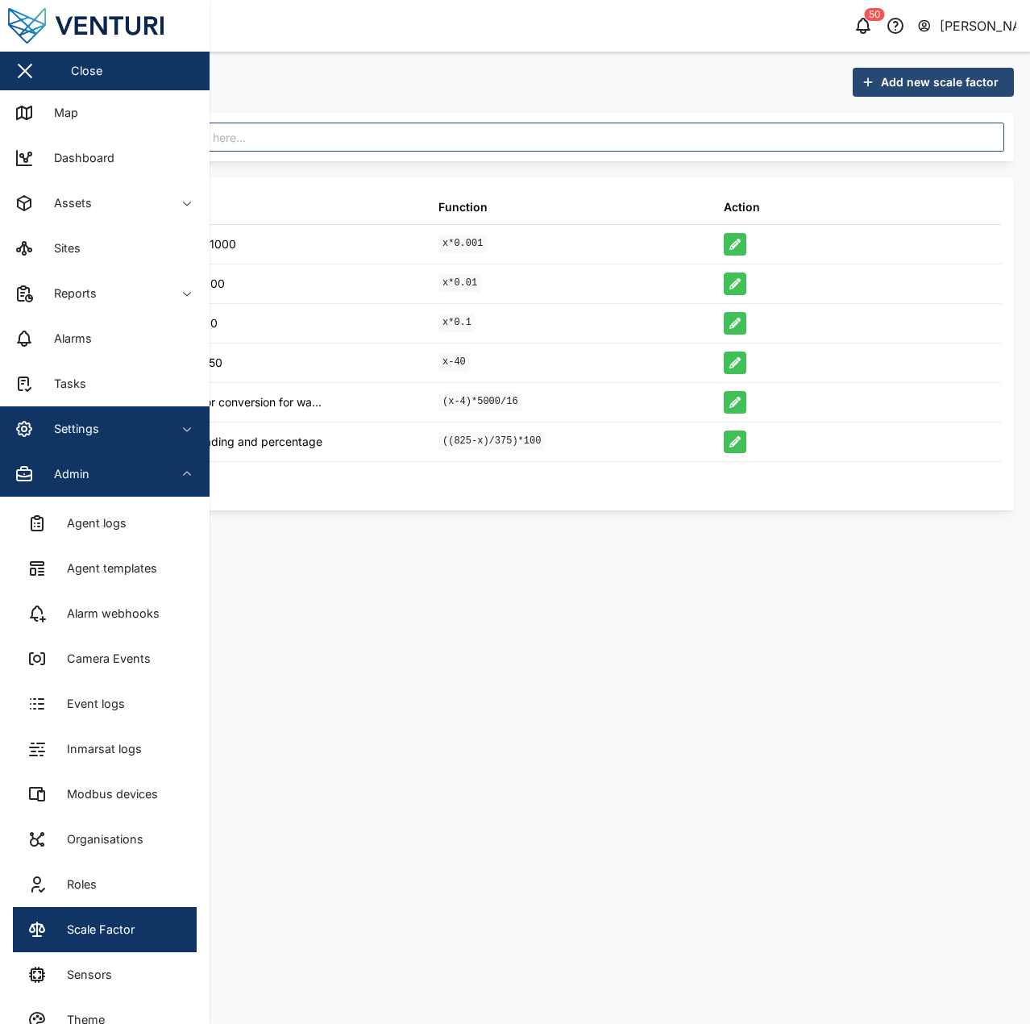
click at [35, 430] on div "Settings" at bounding box center [88, 428] width 147 height 19
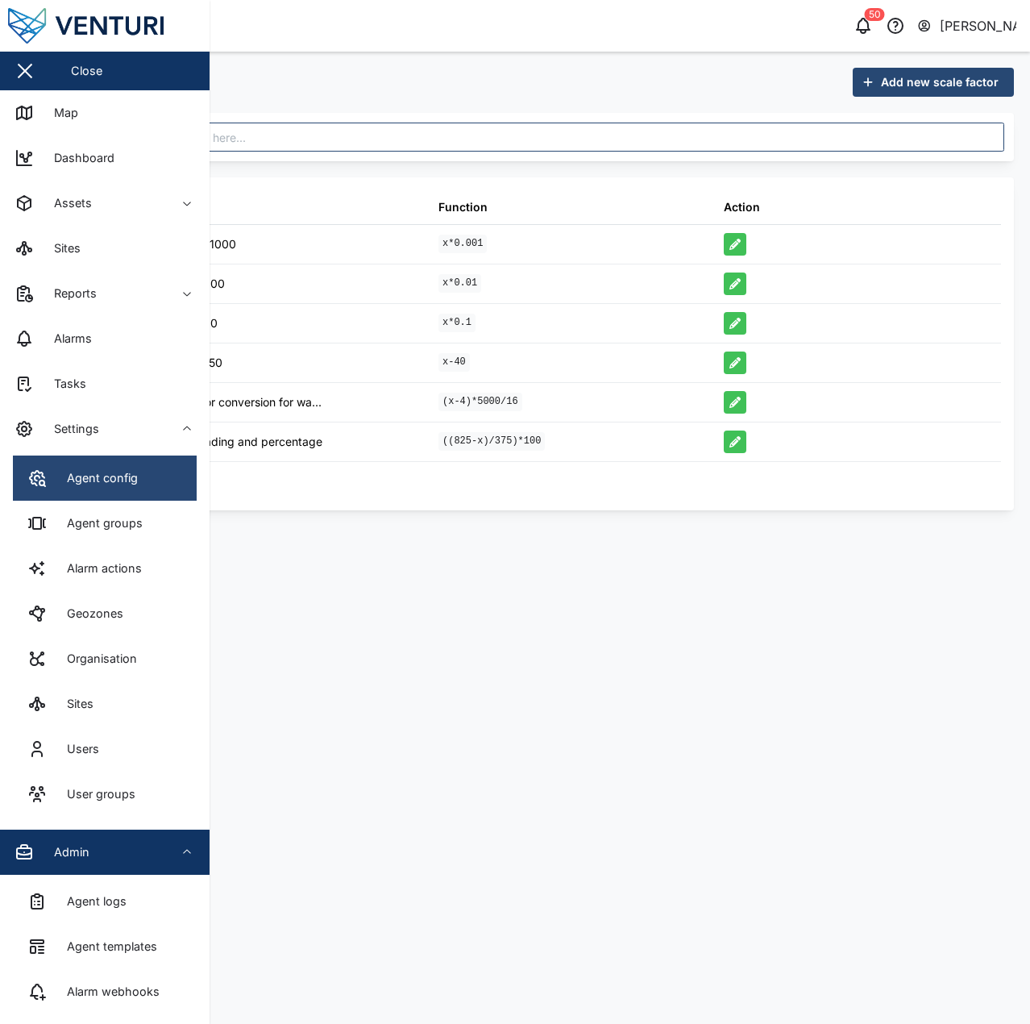
click at [120, 488] on link "Agent config" at bounding box center [105, 477] width 184 height 45
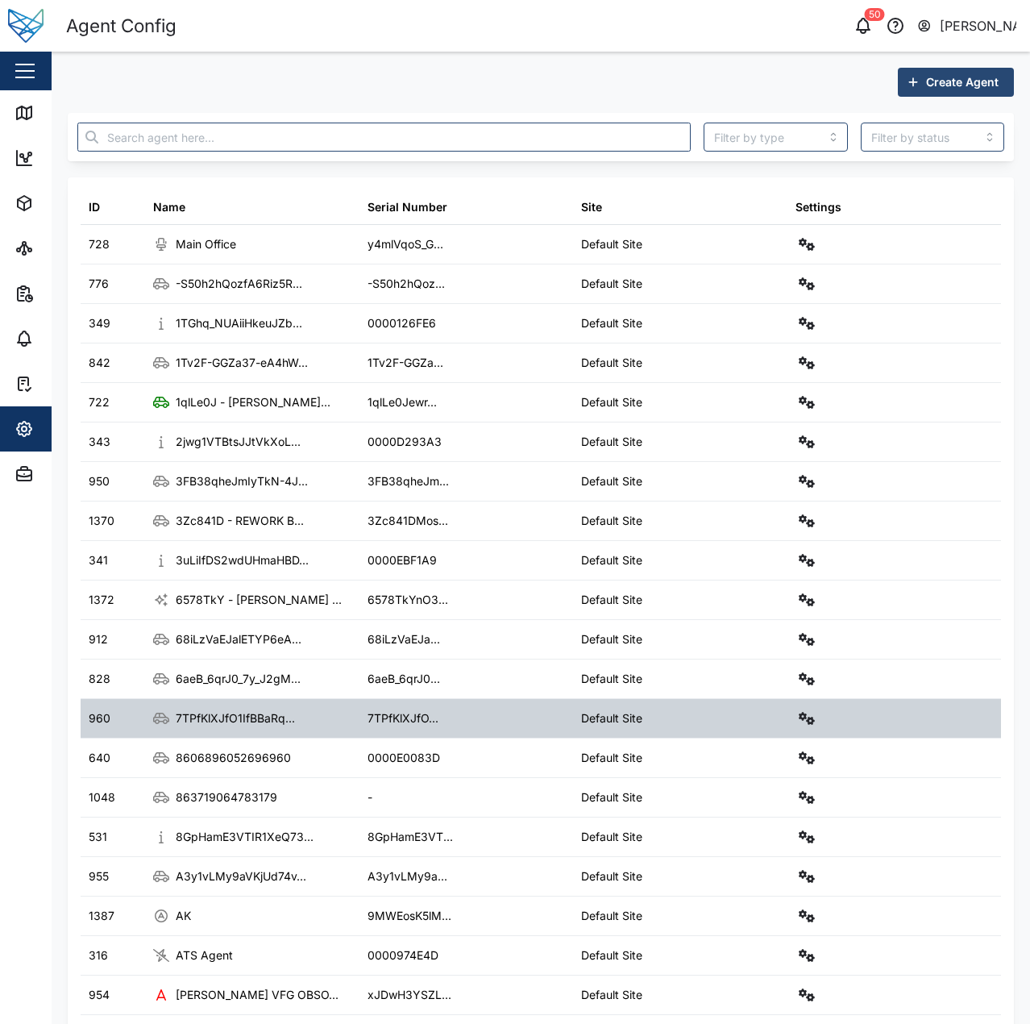
scroll to position [56, 0]
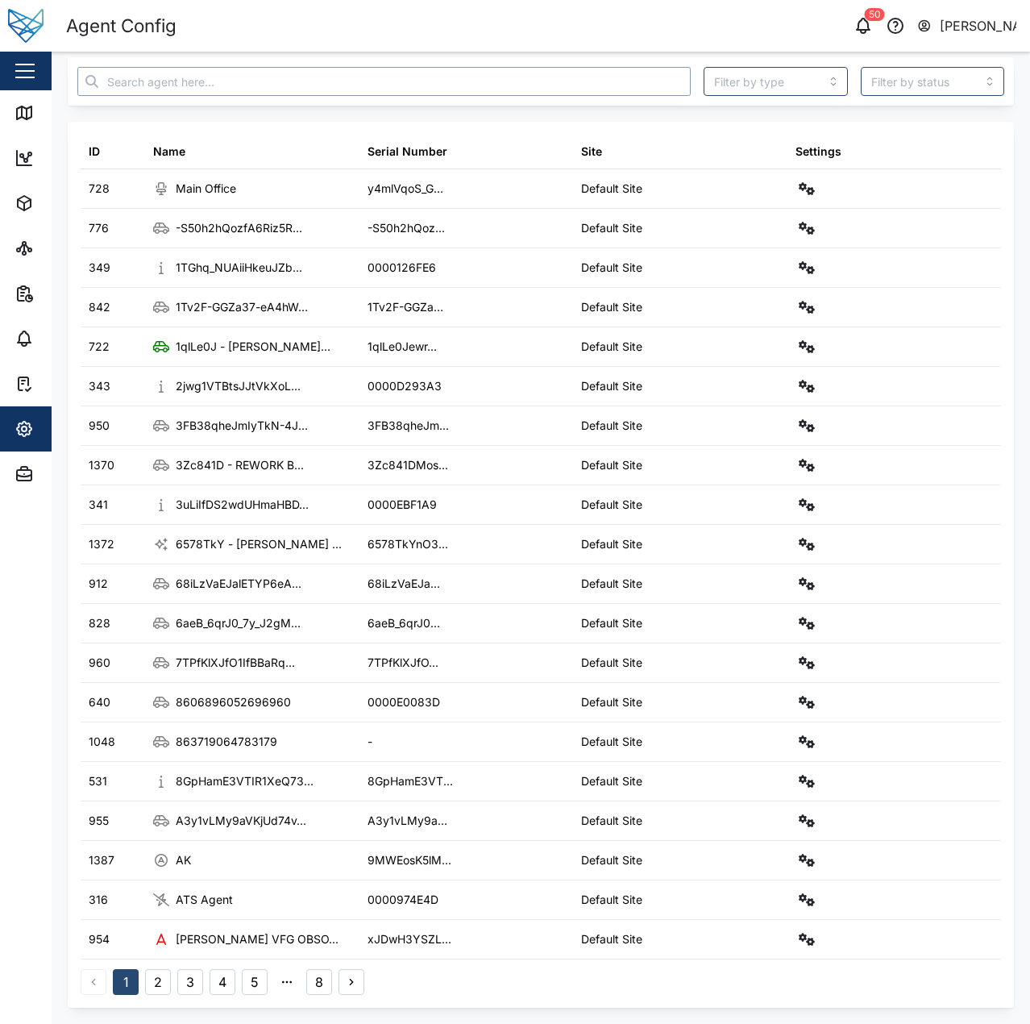
click at [453, 92] on input "text" at bounding box center [383, 81] width 613 height 29
type input "M"
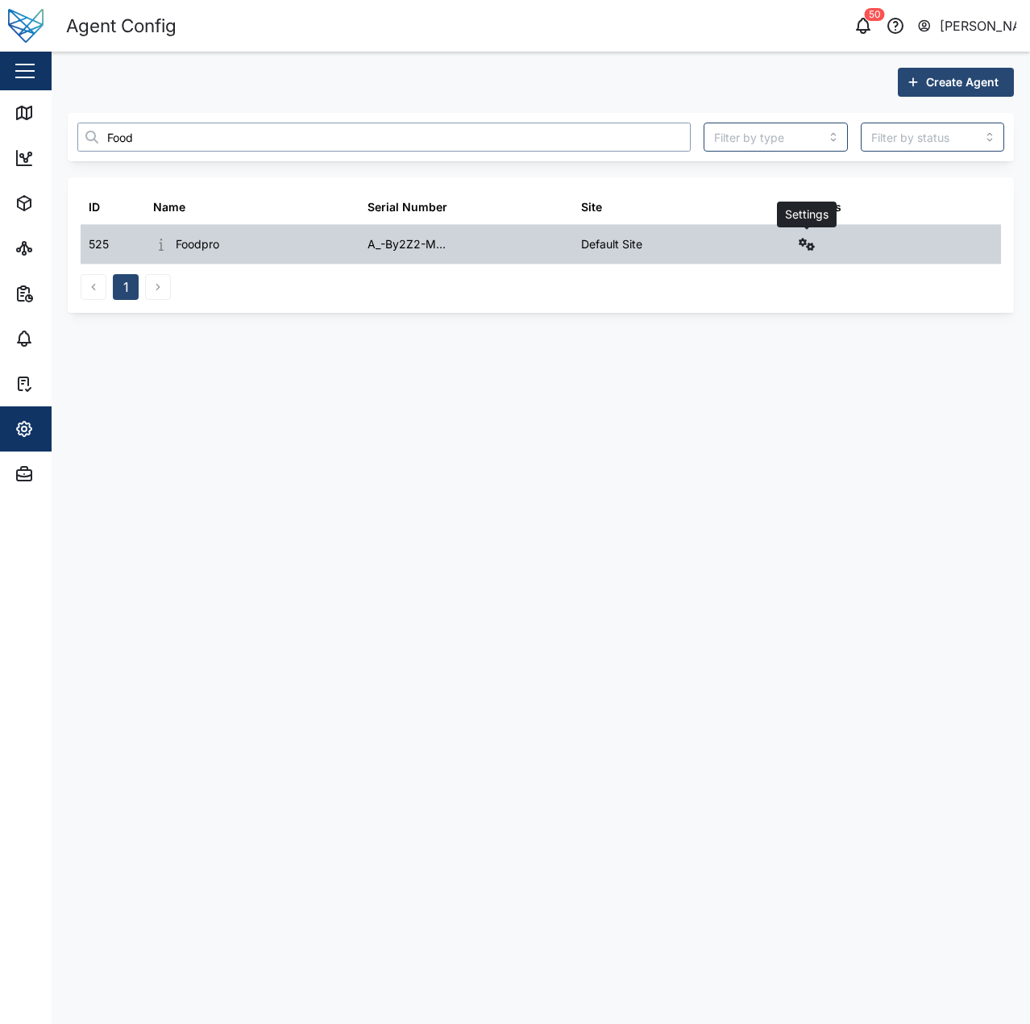
type input "Food"
click at [806, 250] on icon "button" at bounding box center [807, 244] width 16 height 13
click at [757, 384] on div "Field gateway config" at bounding box center [748, 384] width 110 height 18
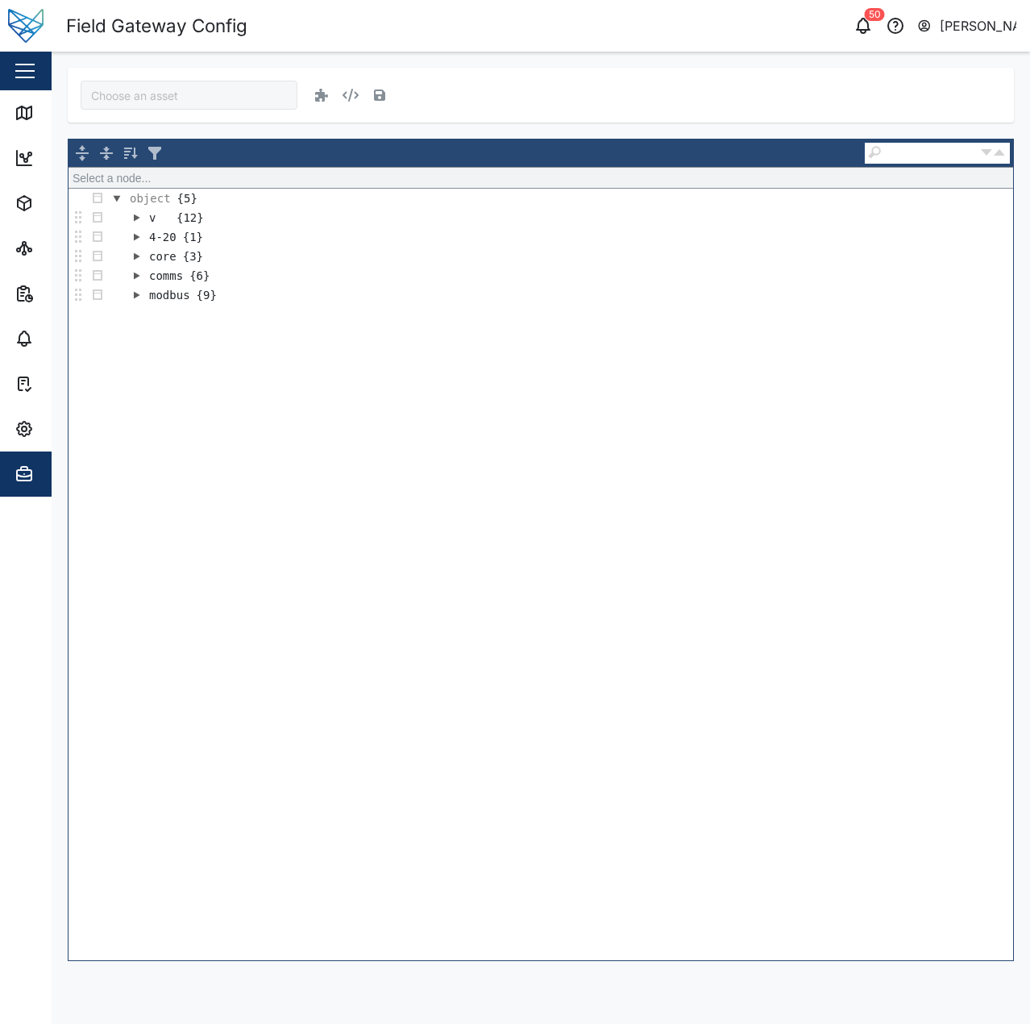
type input "Foodpro"
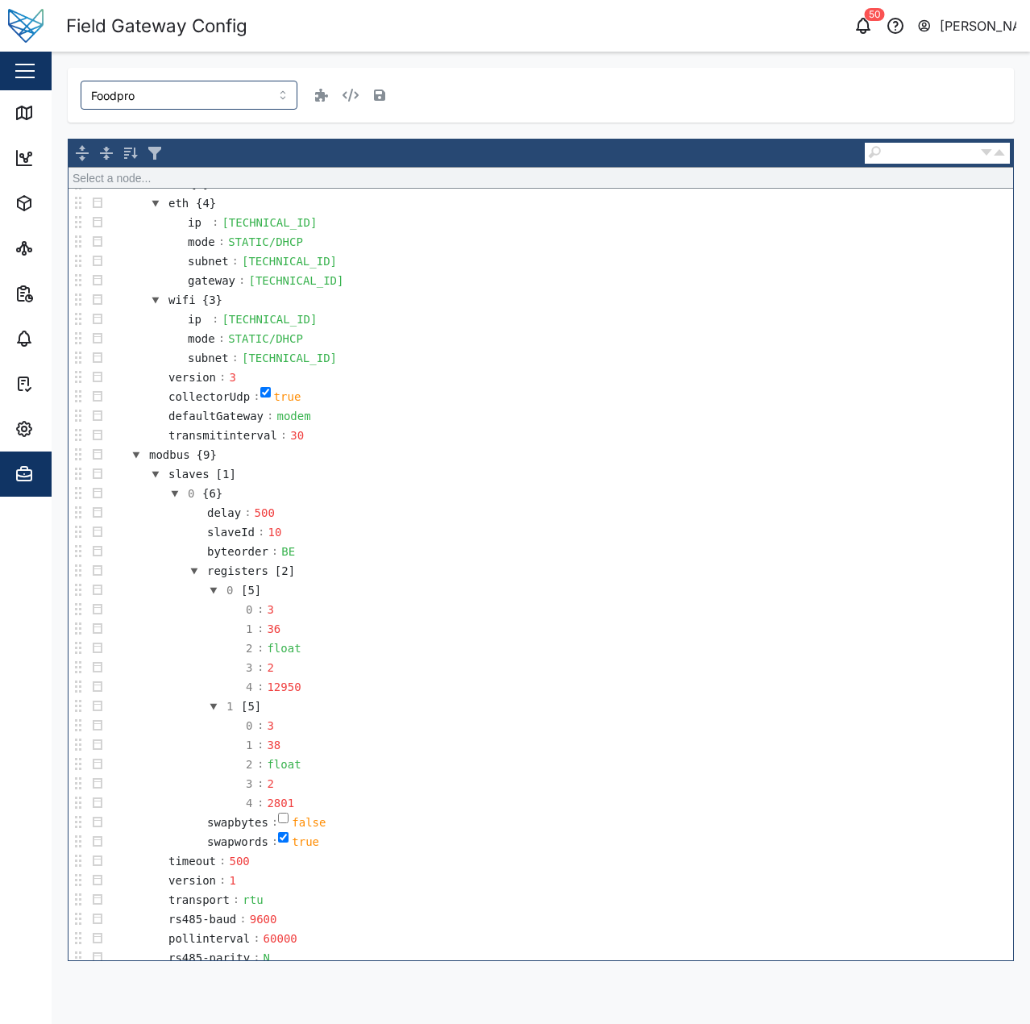
scroll to position [544, 0]
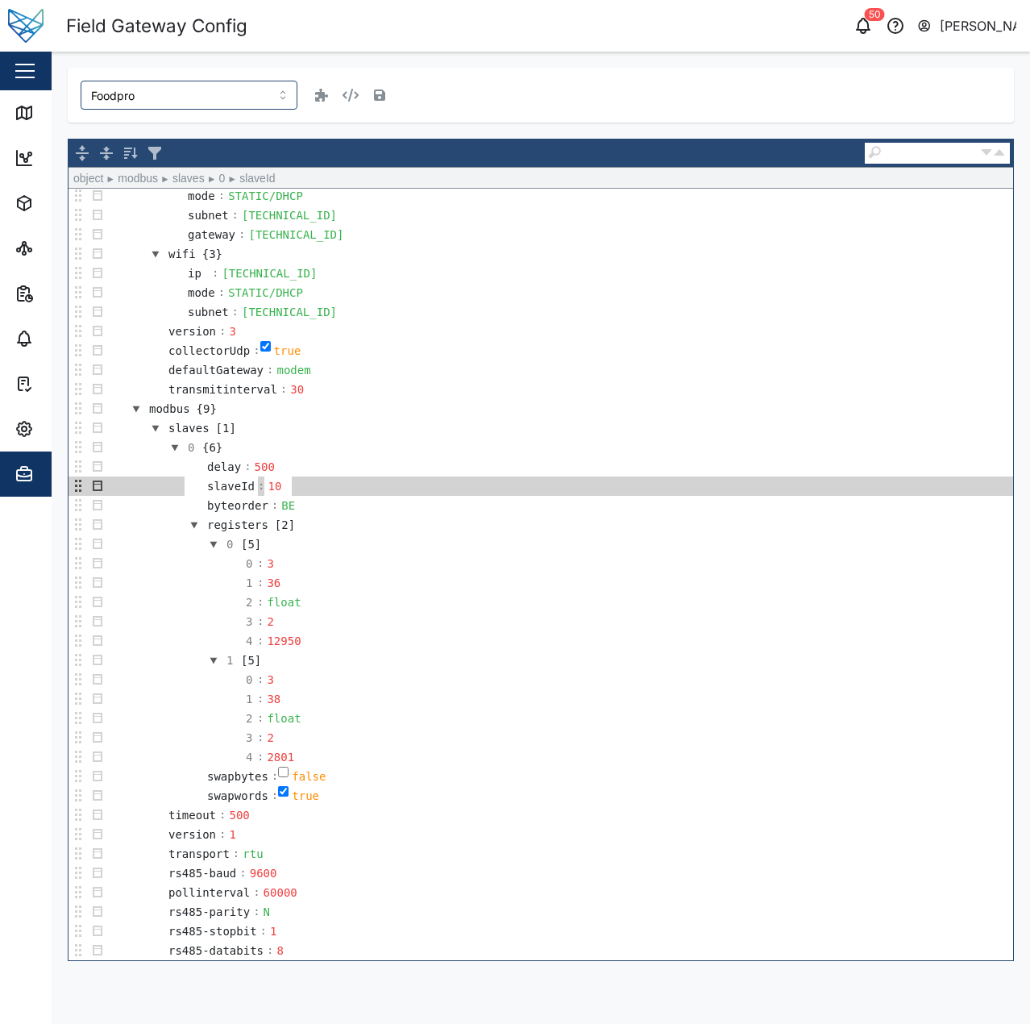
drag, startPoint x: 259, startPoint y: 480, endPoint x: 354, endPoint y: 480, distance: 95.1
click at [353, 480] on td "slaveId : 10" at bounding box center [560, 485] width 906 height 19
click at [273, 484] on div "10" at bounding box center [278, 486] width 26 height 18
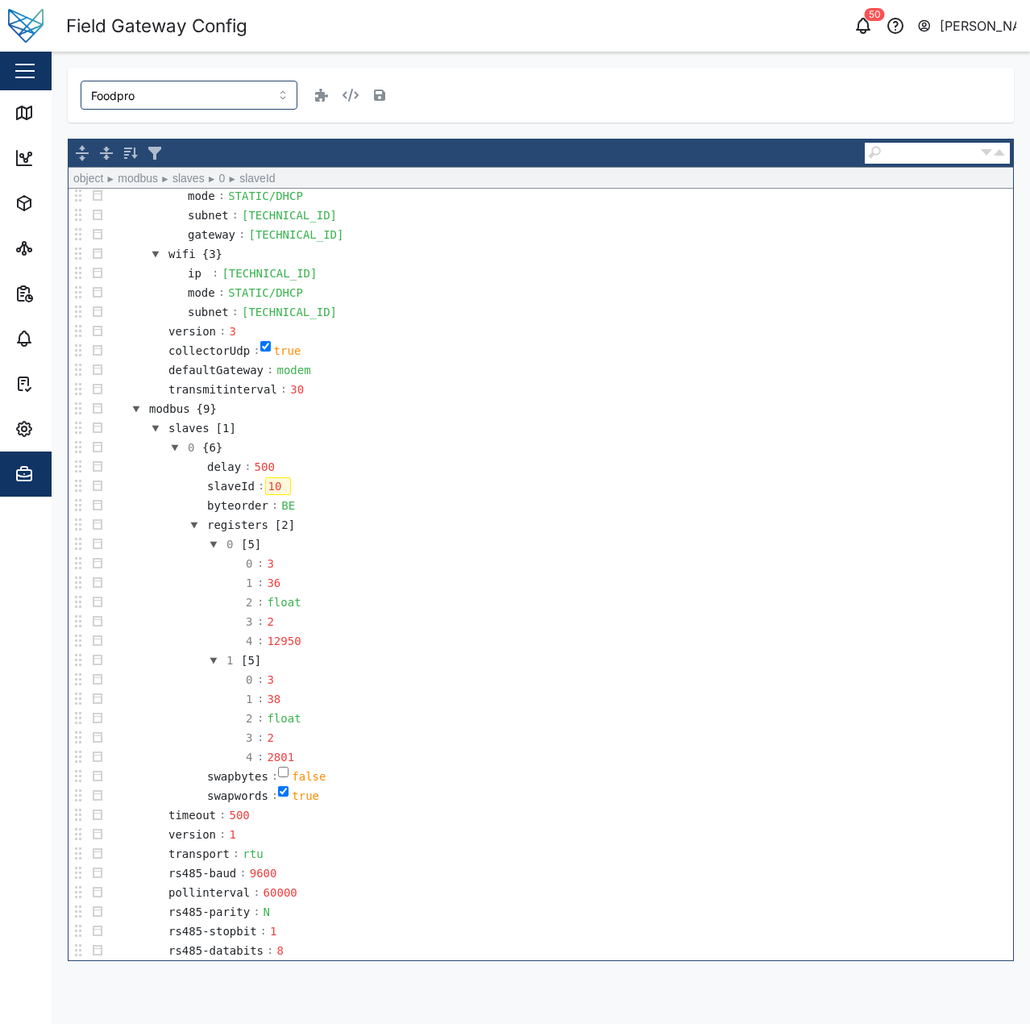
click at [273, 484] on div "10" at bounding box center [278, 486] width 26 height 18
click at [446, 476] on td "slaveId : 1" at bounding box center [560, 485] width 906 height 19
click at [451, 535] on td "0 [5]" at bounding box center [560, 543] width 906 height 19
click at [272, 480] on div "1" at bounding box center [278, 486] width 26 height 18
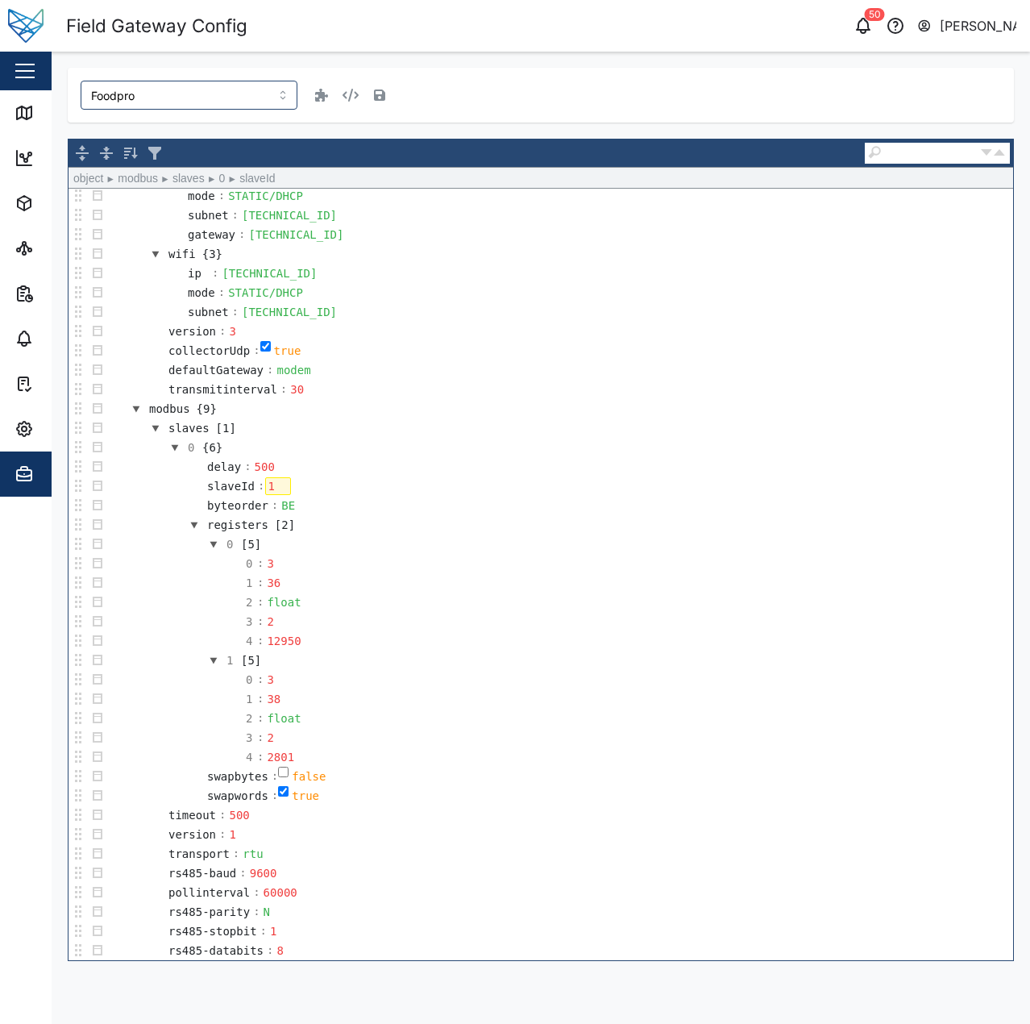
click at [272, 480] on div "1" at bounding box center [278, 486] width 26 height 18
click at [617, 459] on td "delay : 500" at bounding box center [560, 466] width 906 height 19
click at [667, 366] on td "defaultGateway : modem" at bounding box center [560, 369] width 906 height 19
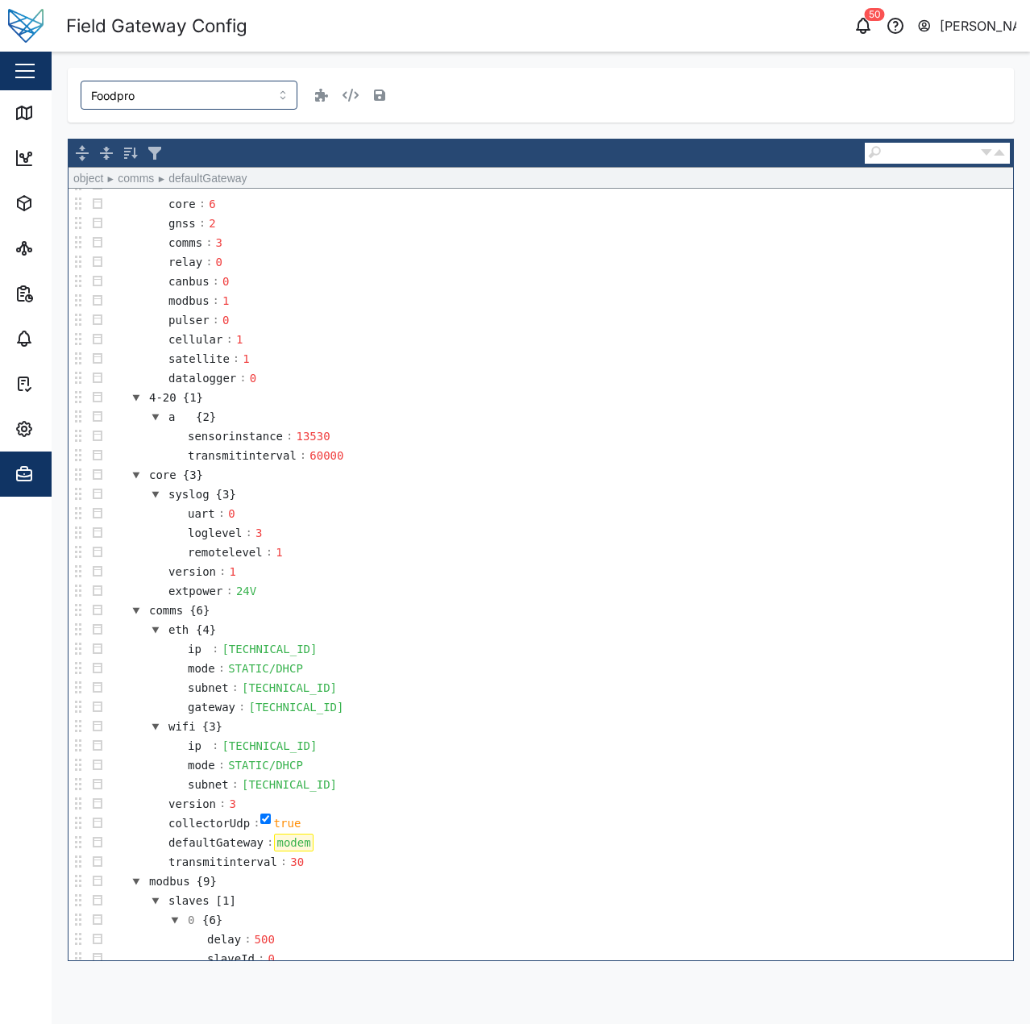
scroll to position [0, 0]
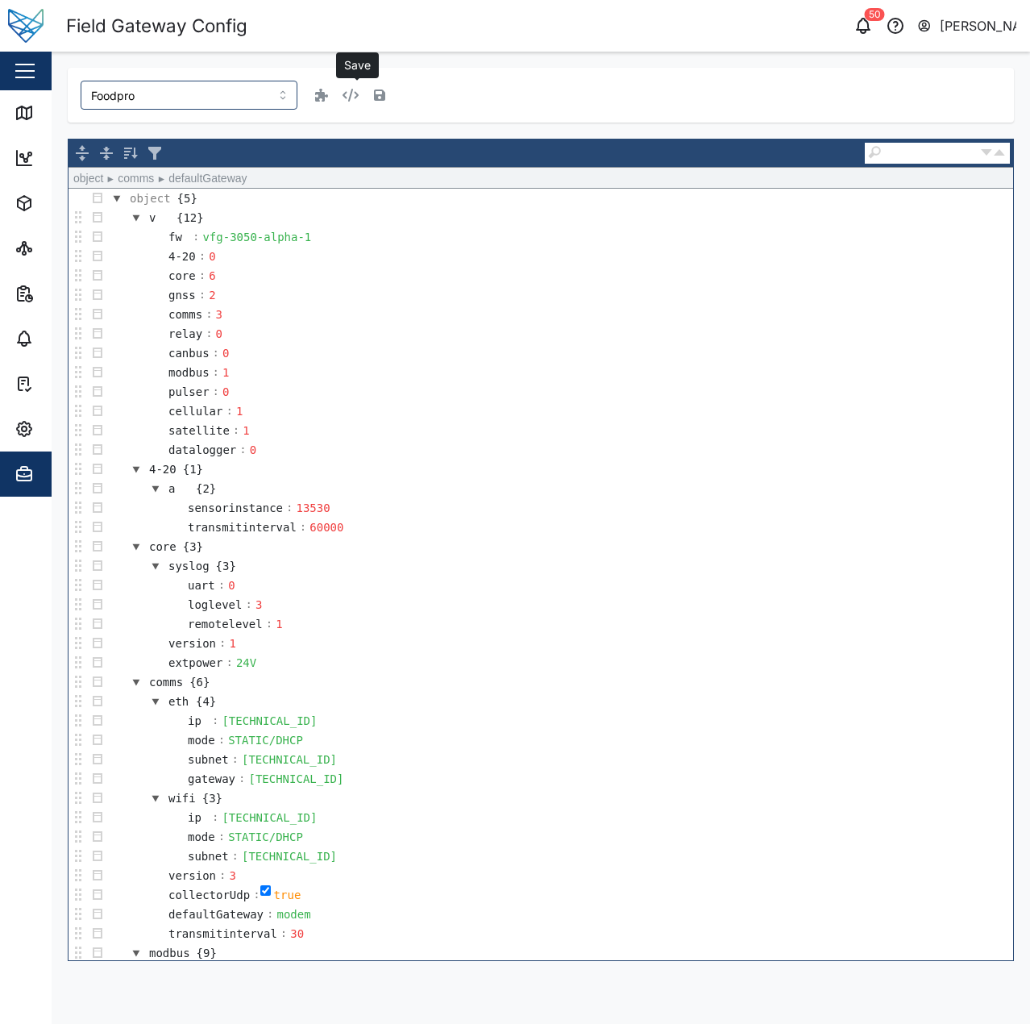
click at [374, 95] on icon "button" at bounding box center [379, 94] width 11 height 11
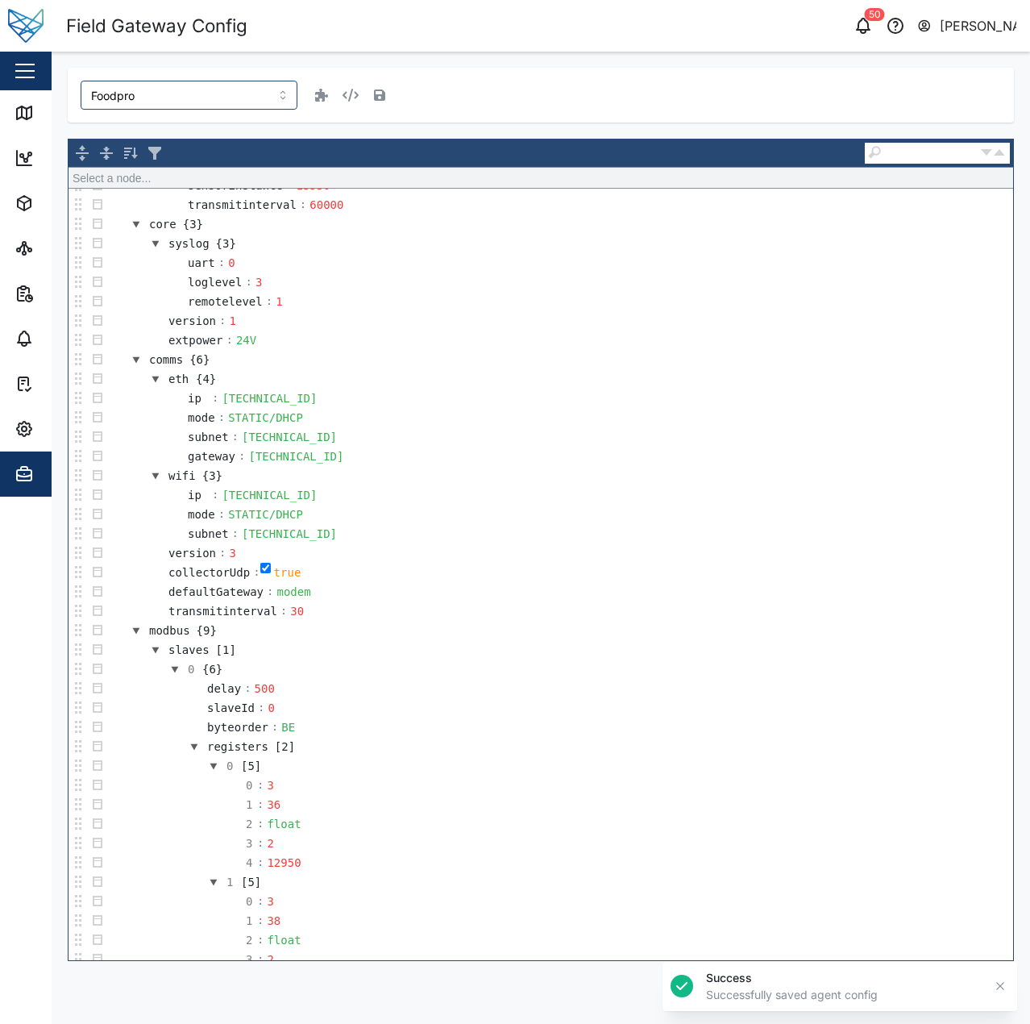
scroll to position [544, 0]
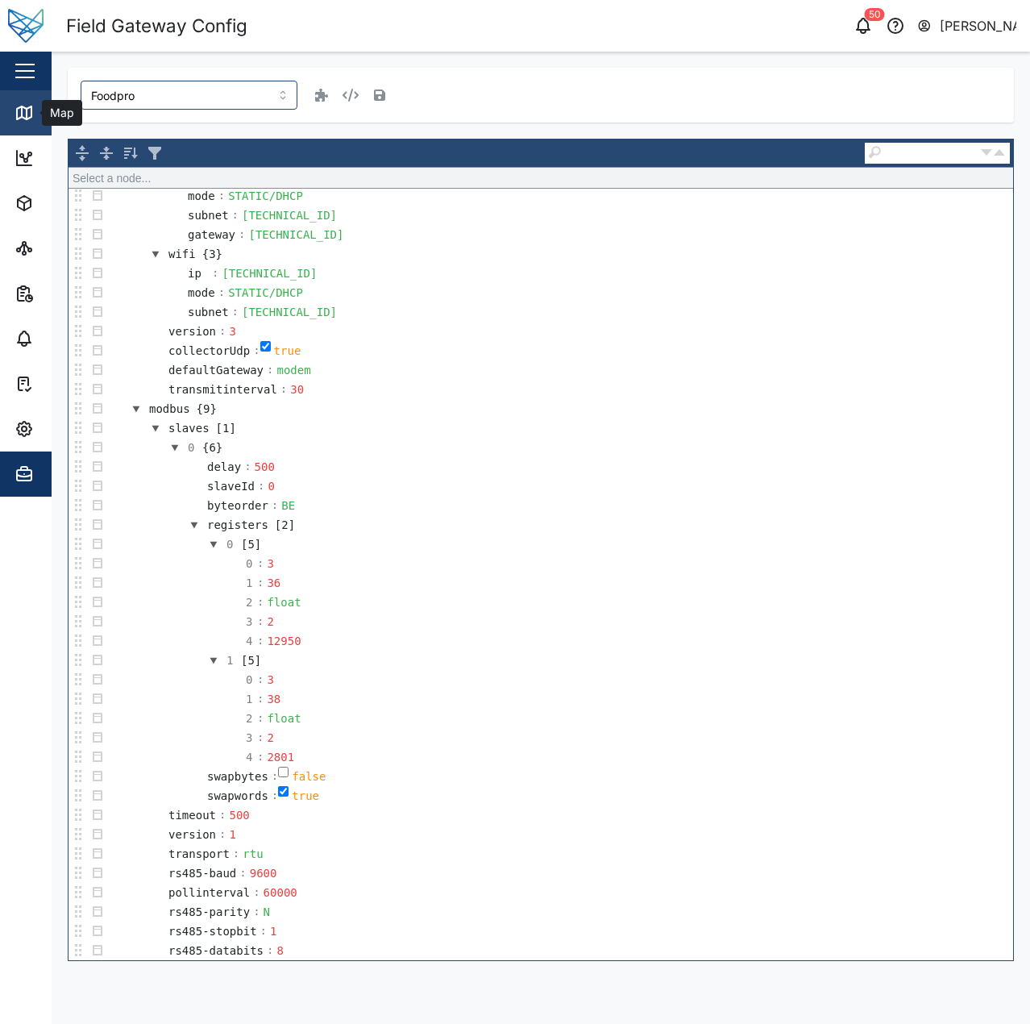
click at [17, 121] on icon at bounding box center [24, 112] width 19 height 19
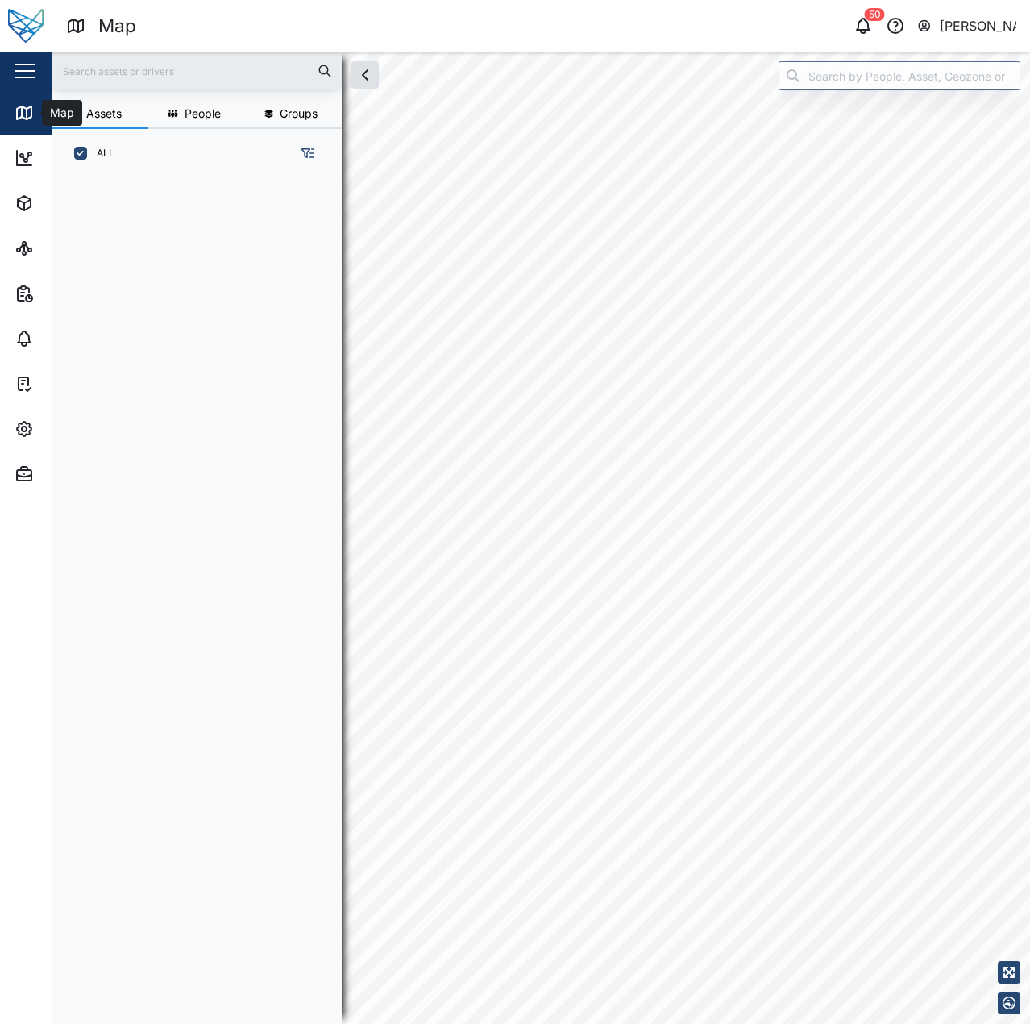
scroll to position [826, 252]
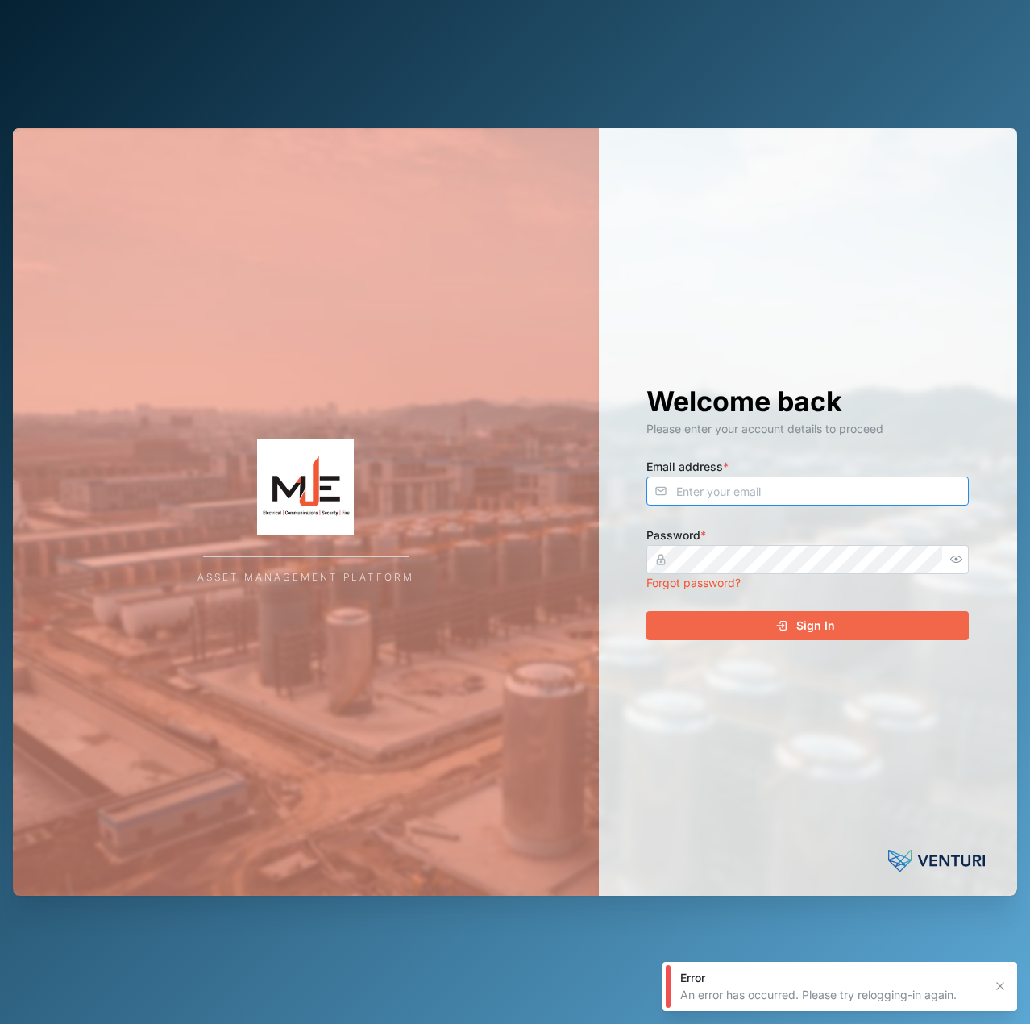
click at [709, 483] on input "Email address *" at bounding box center [807, 490] width 322 height 29
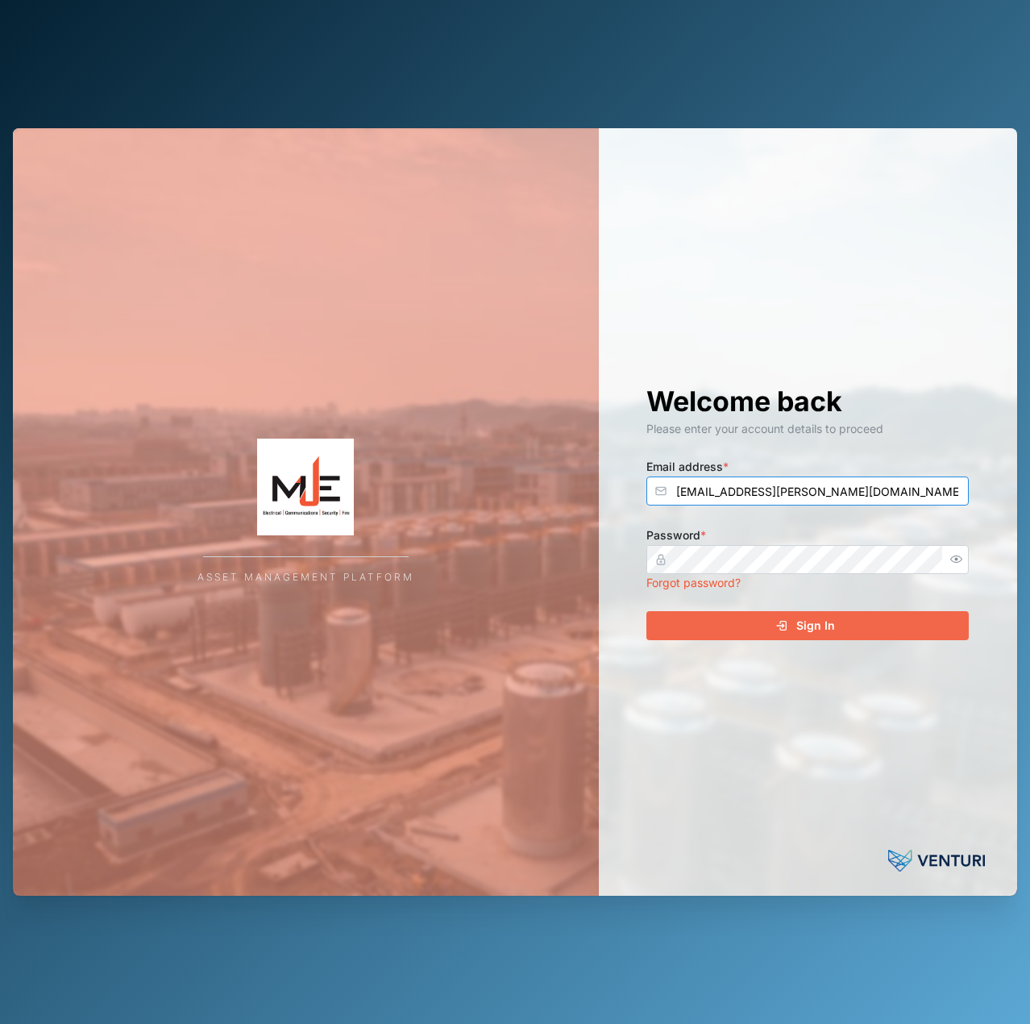
type input "declan.delahunty@venturi.io"
click at [955, 563] on icon "button" at bounding box center [956, 559] width 12 height 12
click at [469, 561] on div "Asset Management Platform Welcome back Please enter your account details to pro…" at bounding box center [515, 512] width 1004 height 768
click at [646, 611] on button "Sign In" at bounding box center [807, 625] width 322 height 29
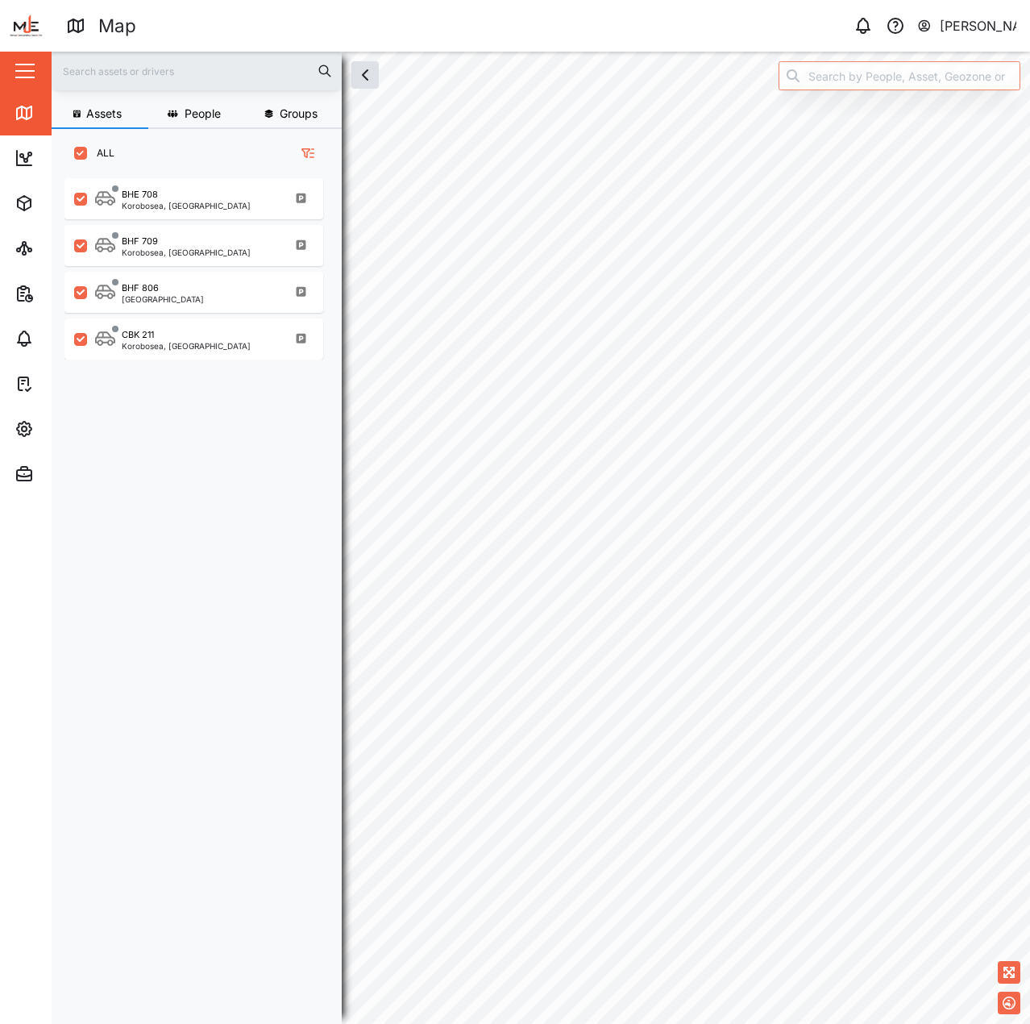
scroll to position [826, 252]
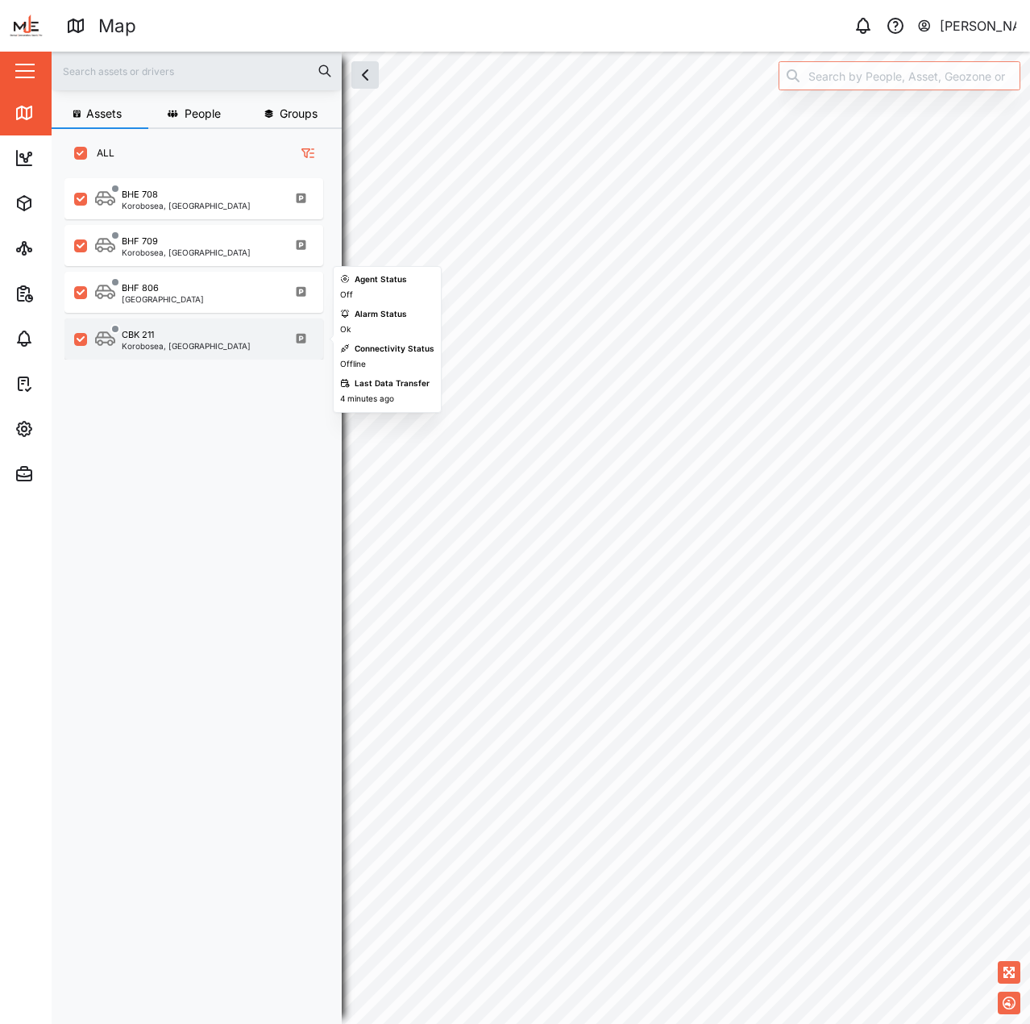
click at [189, 343] on div "Korobosea, Port Moresby" at bounding box center [186, 346] width 129 height 8
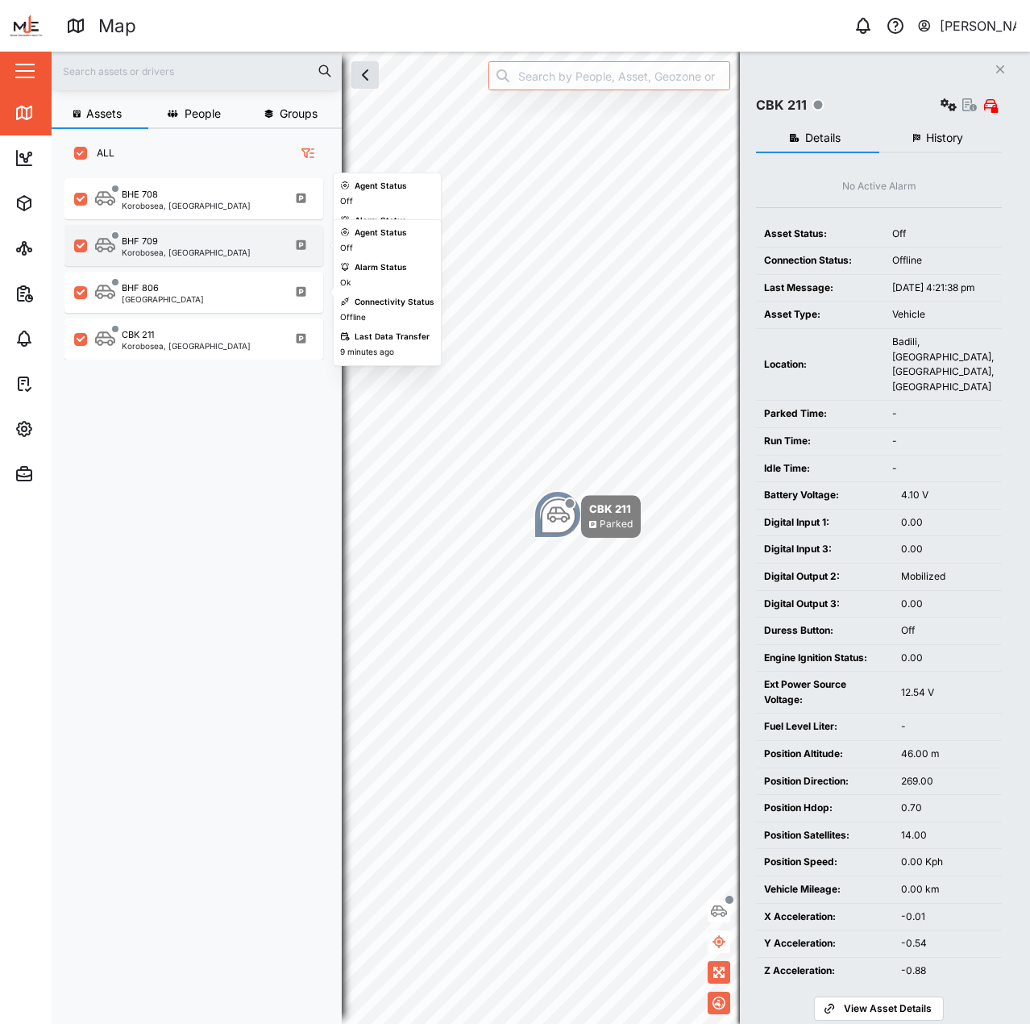
click at [193, 256] on div "Korobosea, Port Moresby" at bounding box center [186, 252] width 129 height 8
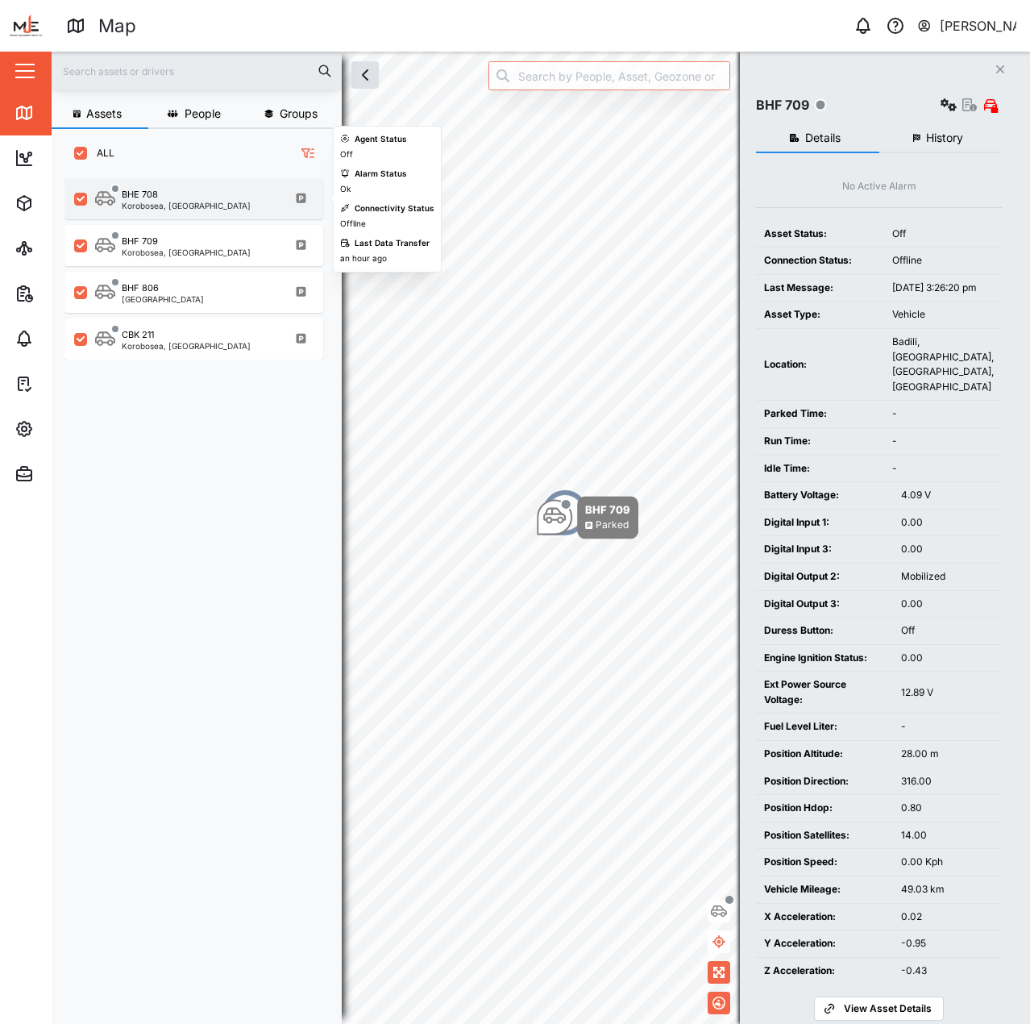
click at [193, 200] on div "BHE 708" at bounding box center [186, 195] width 129 height 14
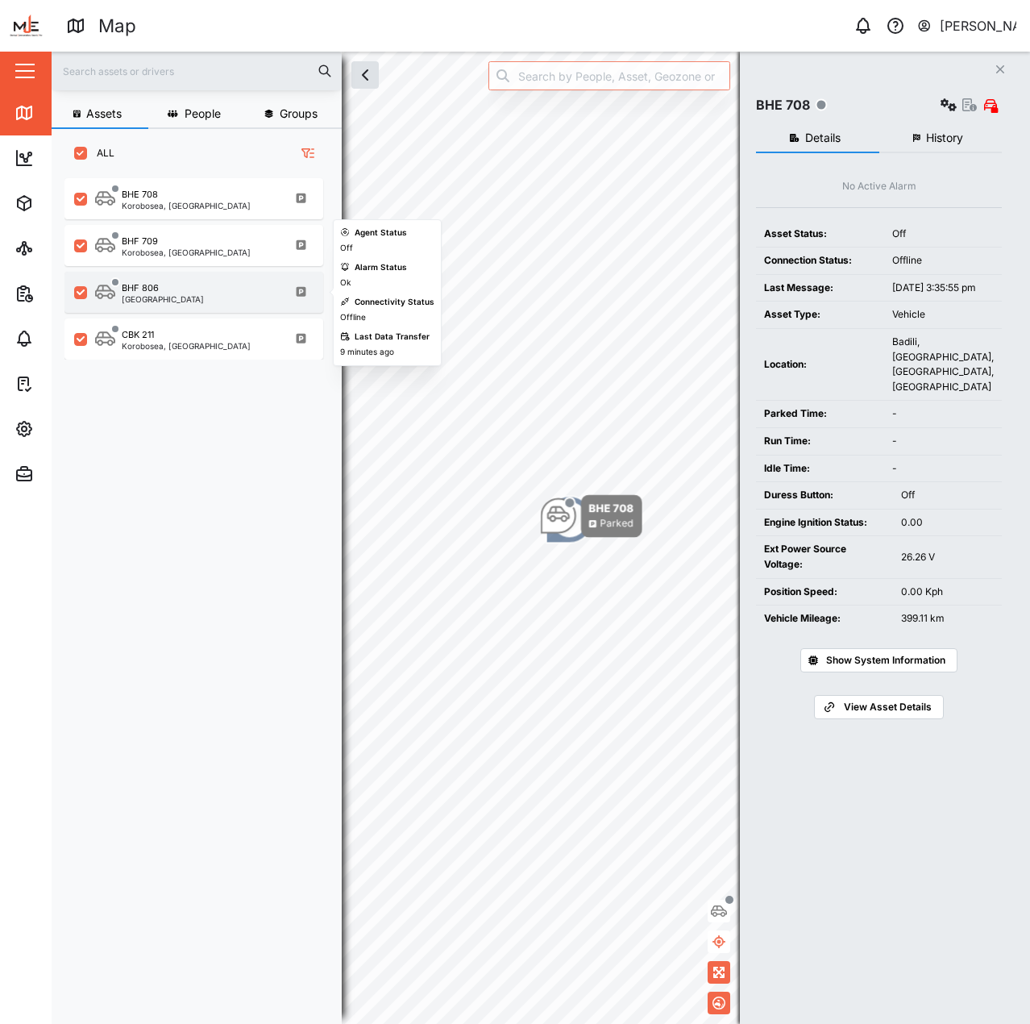
click at [194, 306] on div "BHF 806 Port Moresby" at bounding box center [193, 292] width 259 height 41
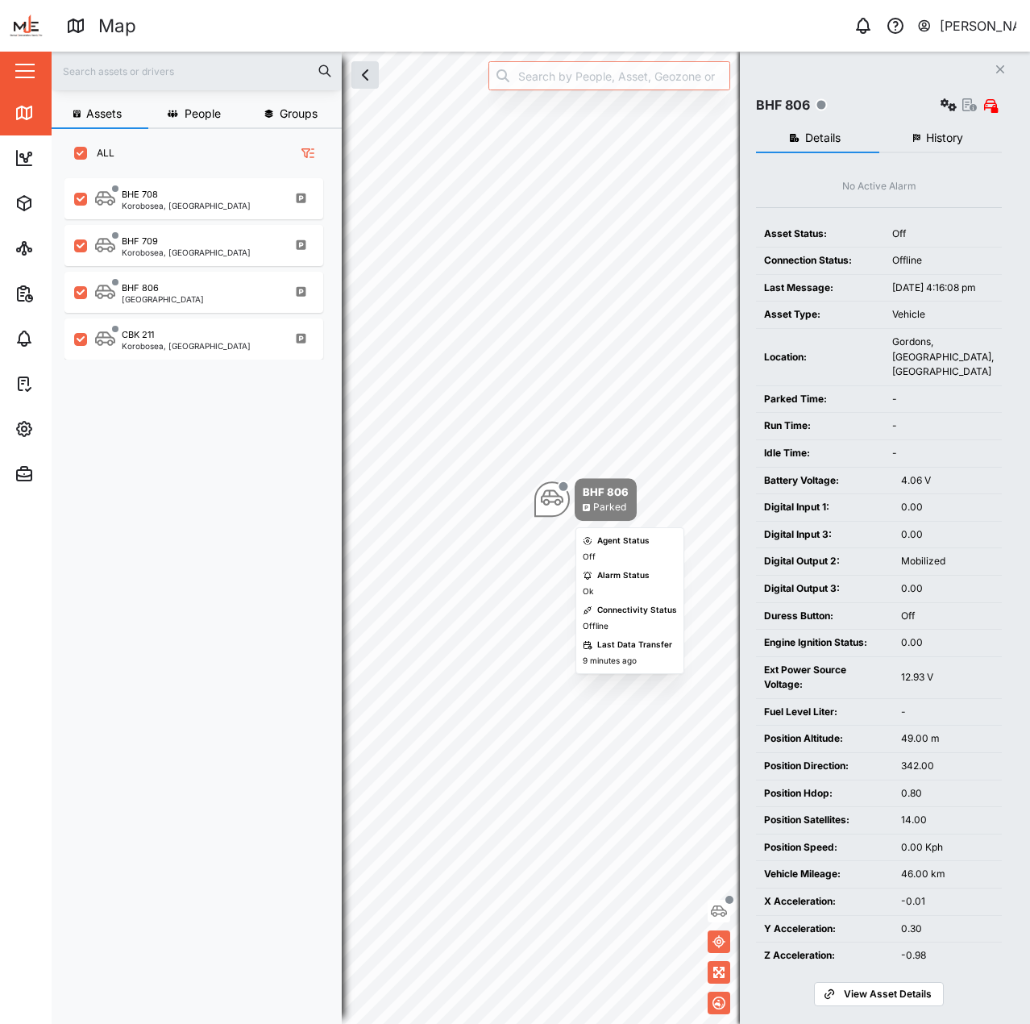
click at [560, 487] on div "Map marker" at bounding box center [564, 486] width 12 height 12
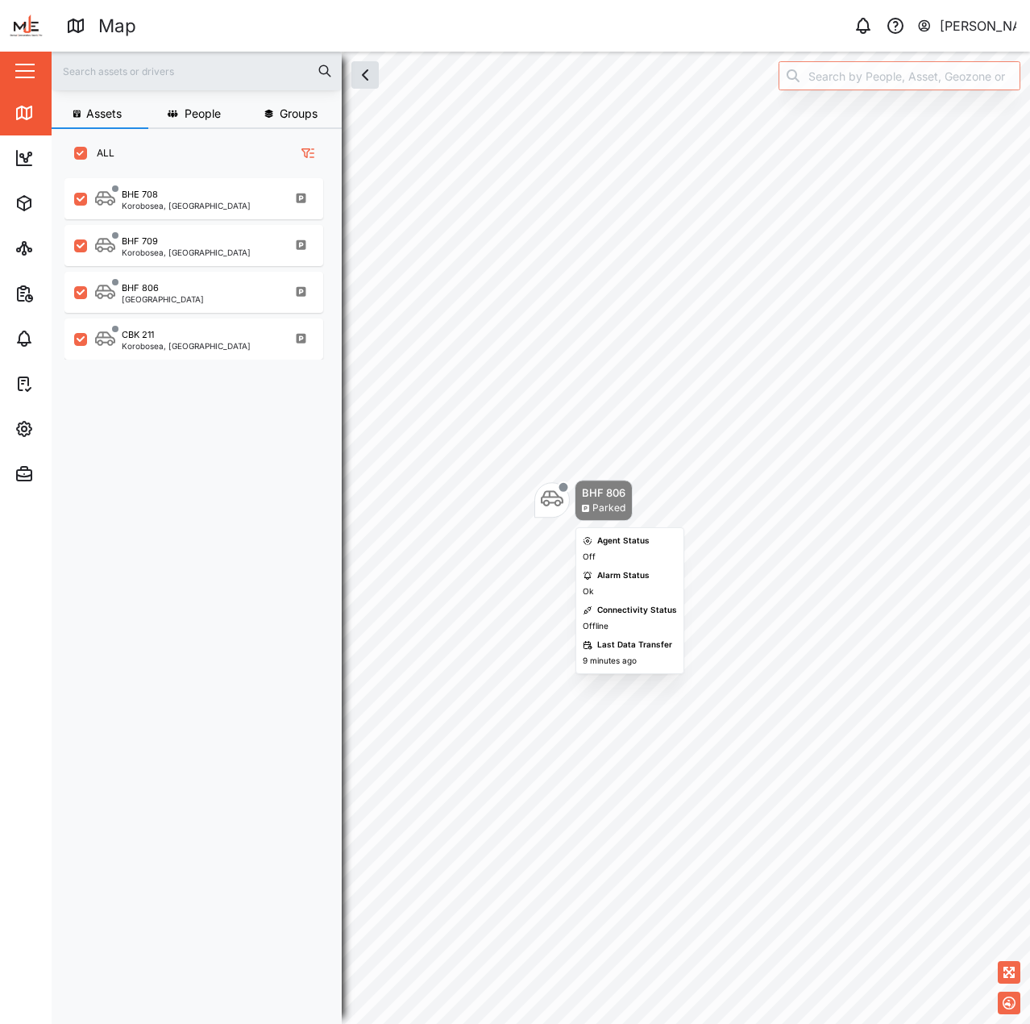
click at [560, 487] on div "Map marker" at bounding box center [564, 487] width 12 height 12
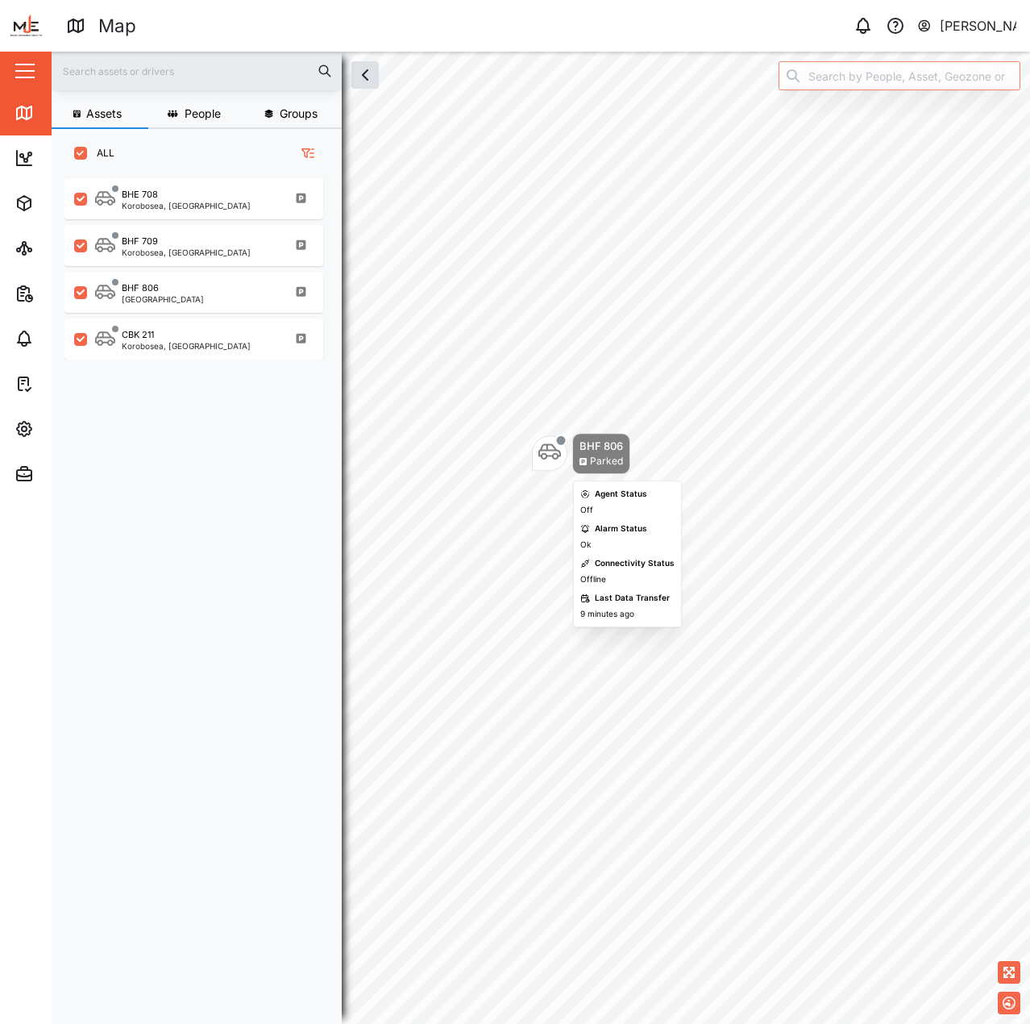
click at [576, 451] on div "BHF 806 Parked" at bounding box center [601, 453] width 58 height 41
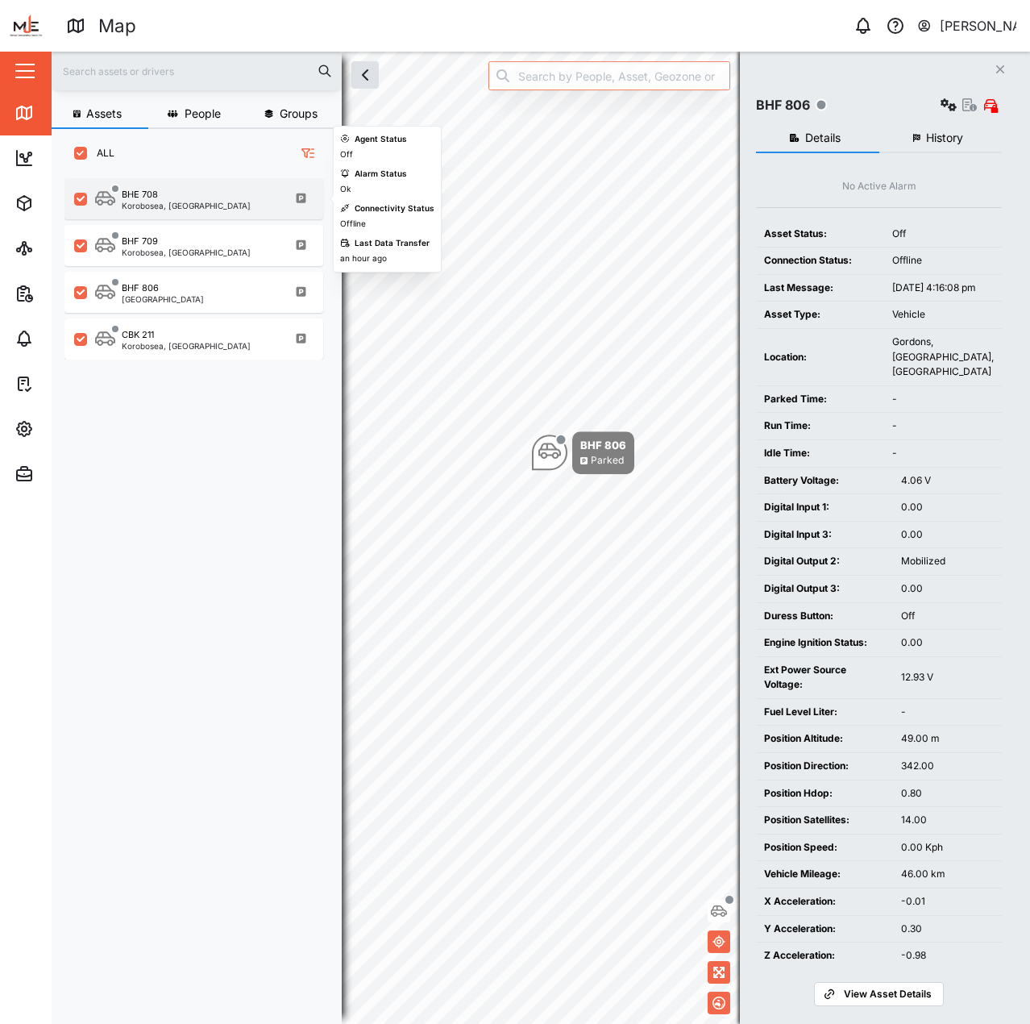
click at [181, 206] on div "Korobosea, Port Moresby" at bounding box center [186, 206] width 129 height 8
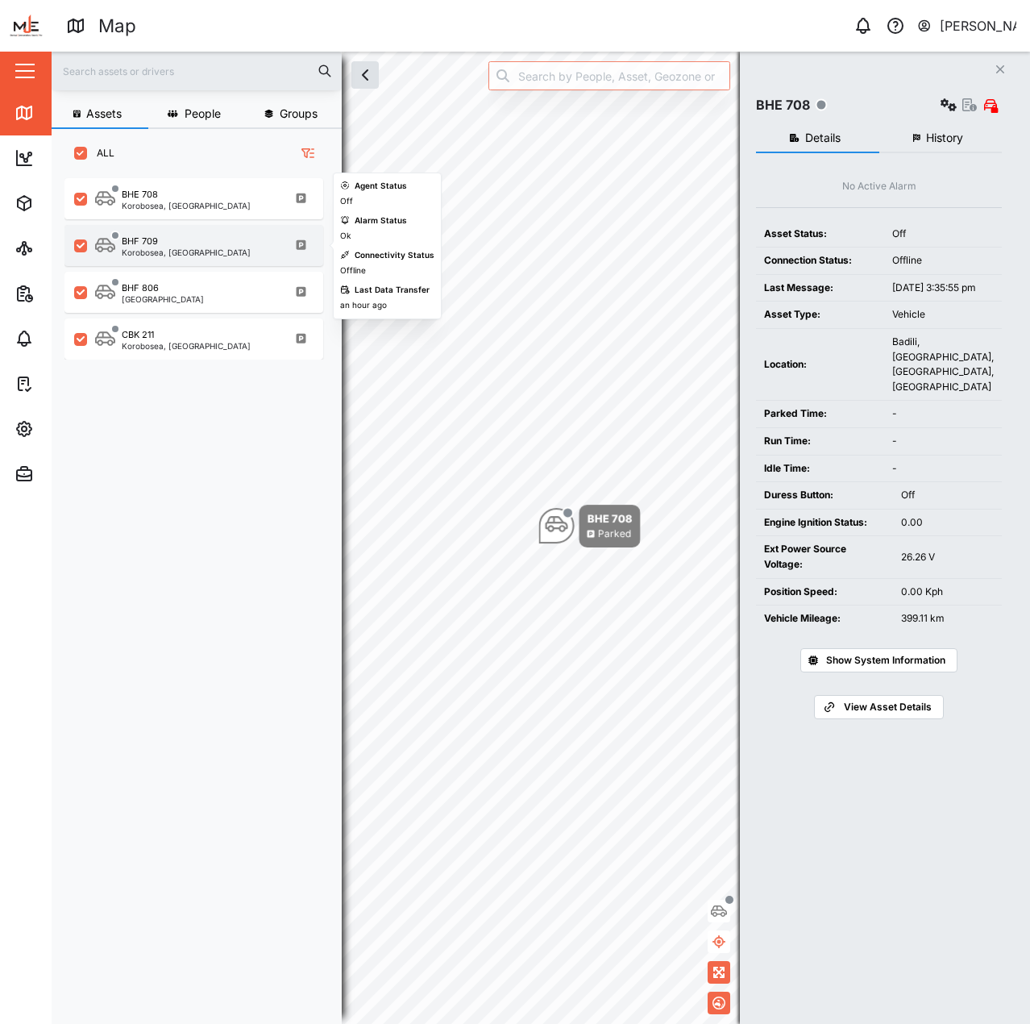
click at [174, 237] on div "BHF 709" at bounding box center [186, 242] width 129 height 14
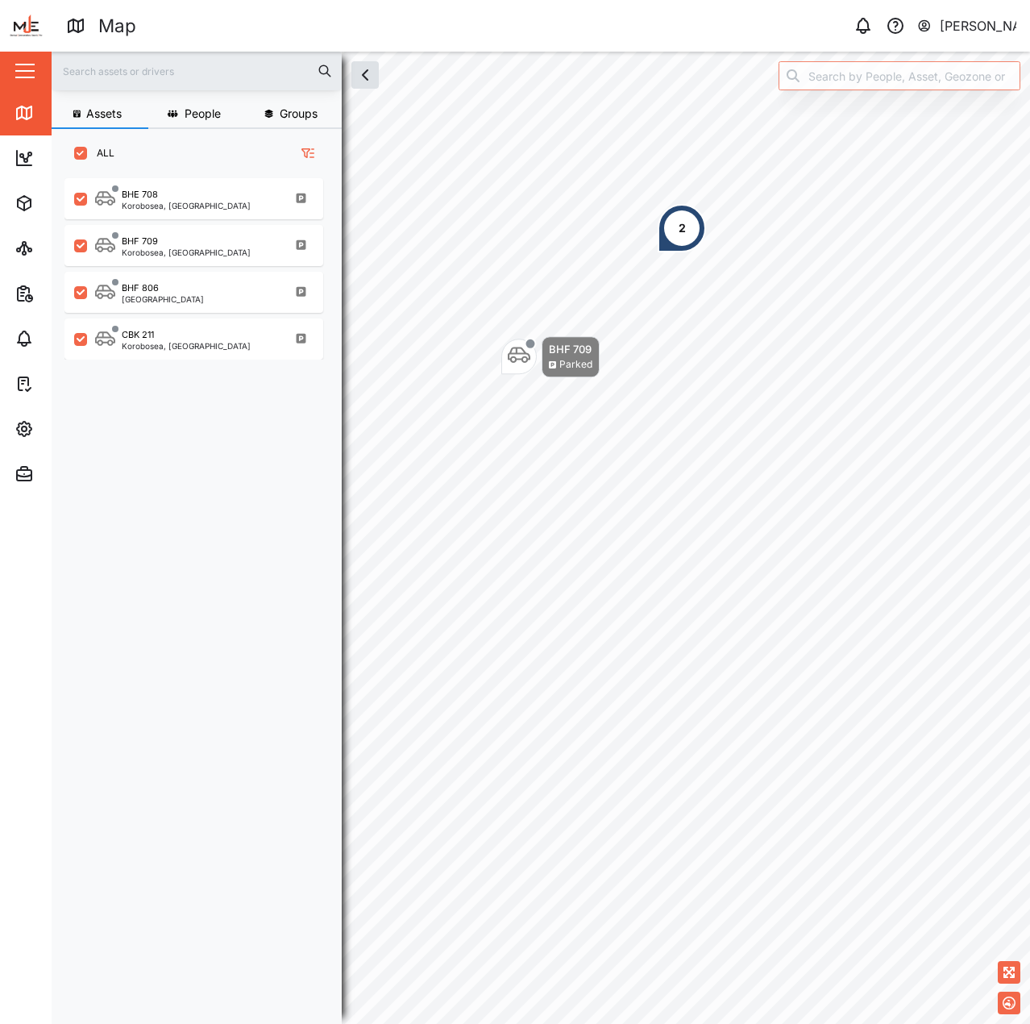
click at [743, 52] on div "2 BHF 709 Parked" at bounding box center [541, 52] width 979 height 0
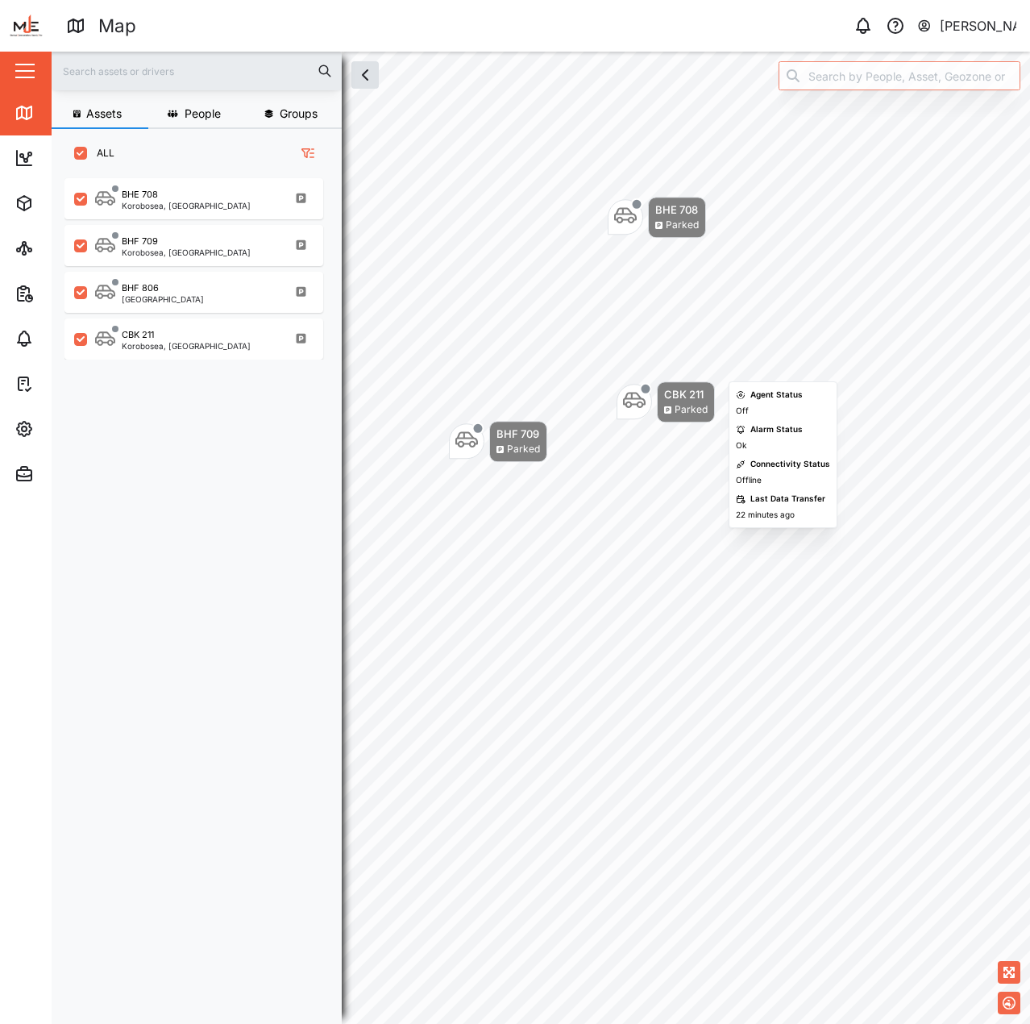
drag, startPoint x: 773, startPoint y: 379, endPoint x: 649, endPoint y: 386, distance: 124.4
click at [649, 386] on div "CBK 211 Parked" at bounding box center [666, 401] width 98 height 41
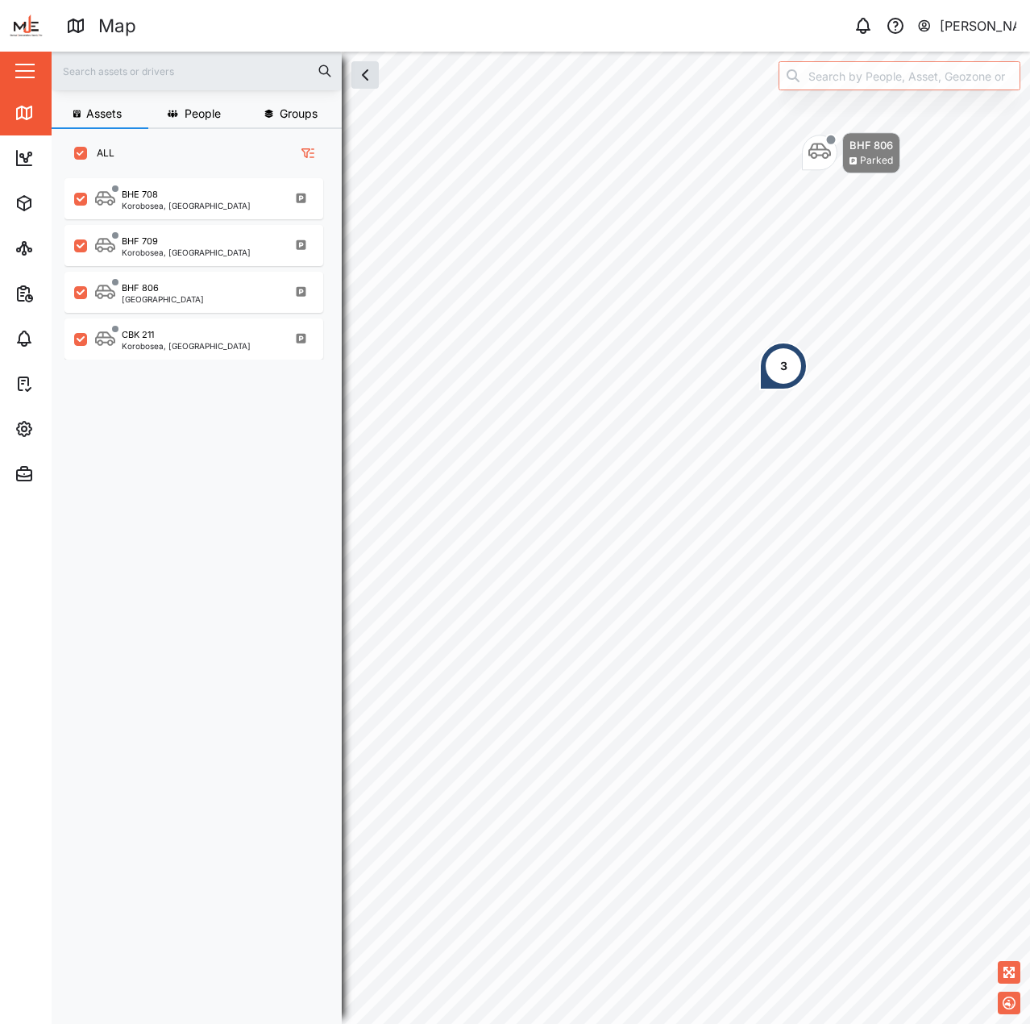
click at [27, 59] on button "button" at bounding box center [24, 70] width 27 height 27
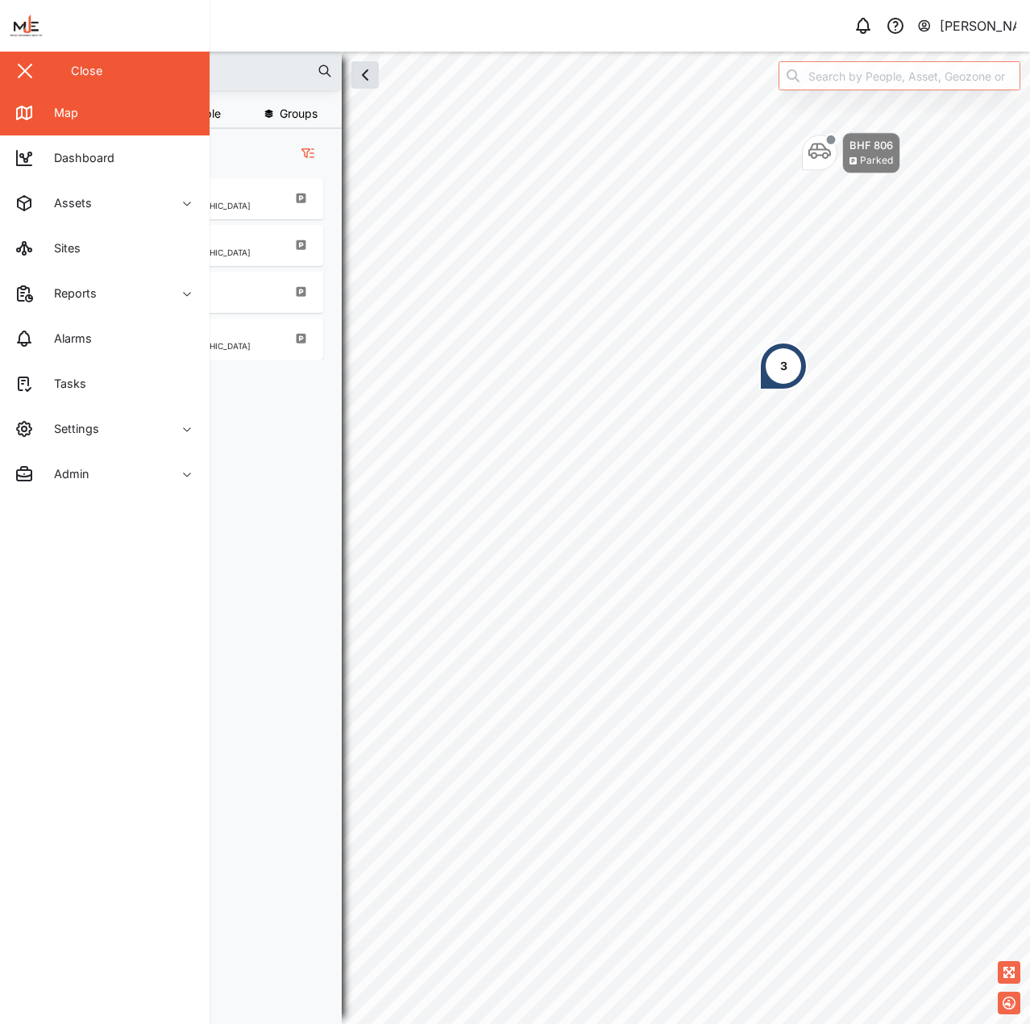
click at [27, 59] on button "button" at bounding box center [24, 70] width 27 height 27
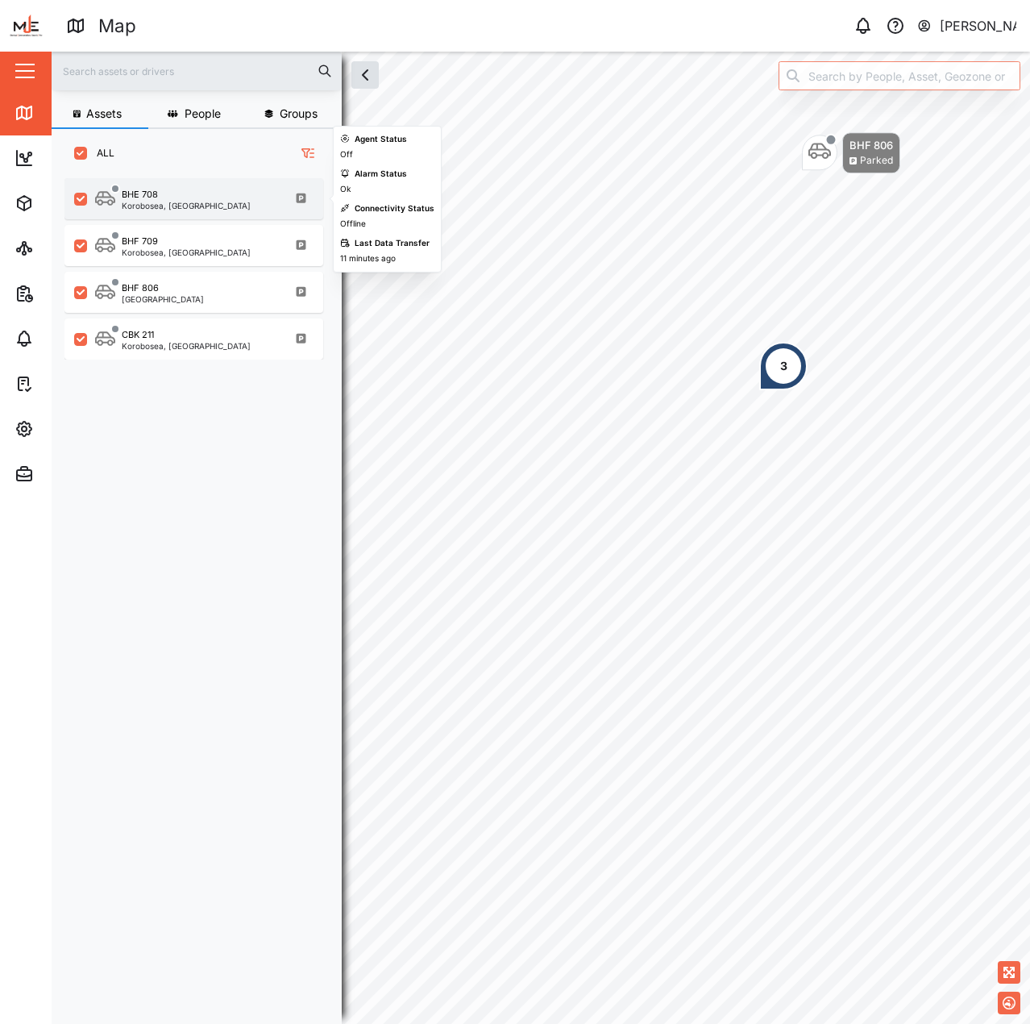
click at [156, 206] on div "Korobosea, Port Moresby" at bounding box center [186, 206] width 129 height 8
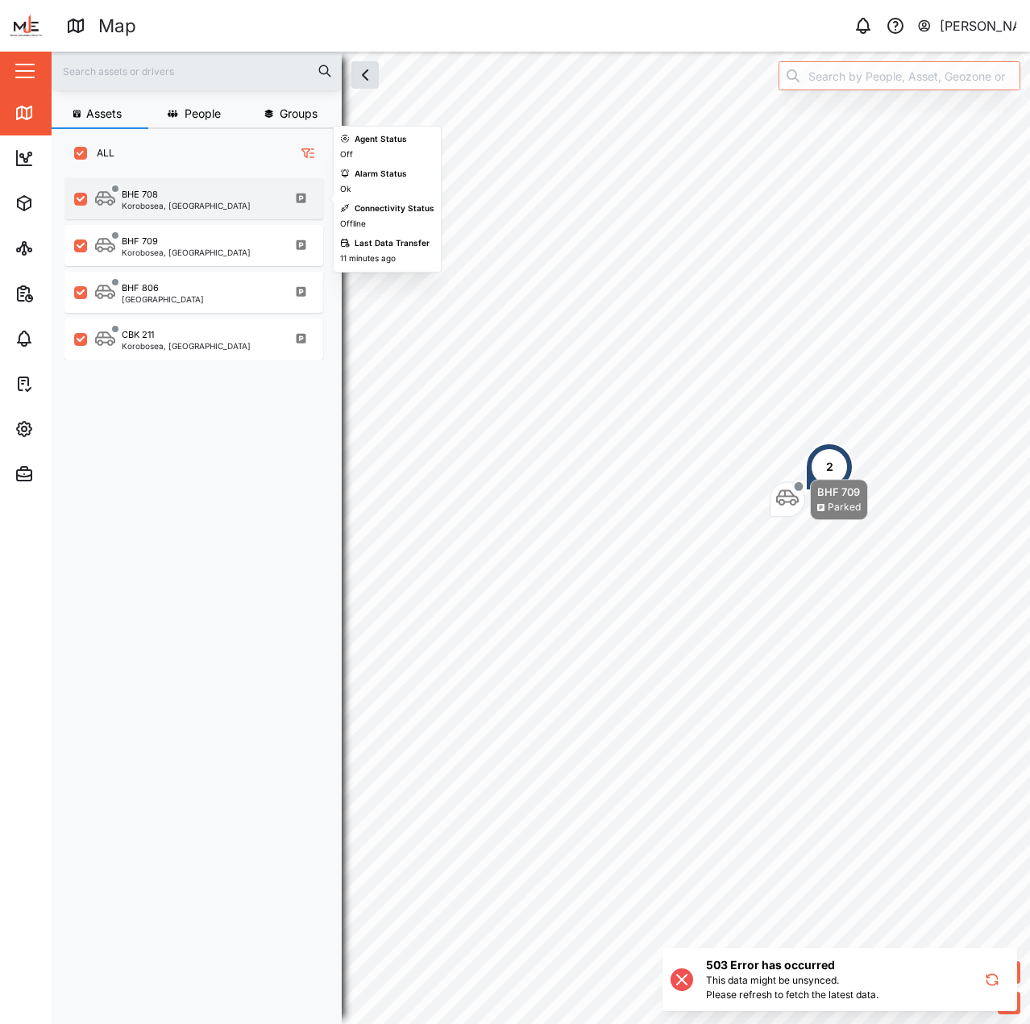
click at [175, 199] on div "BHE 708" at bounding box center [186, 195] width 129 height 14
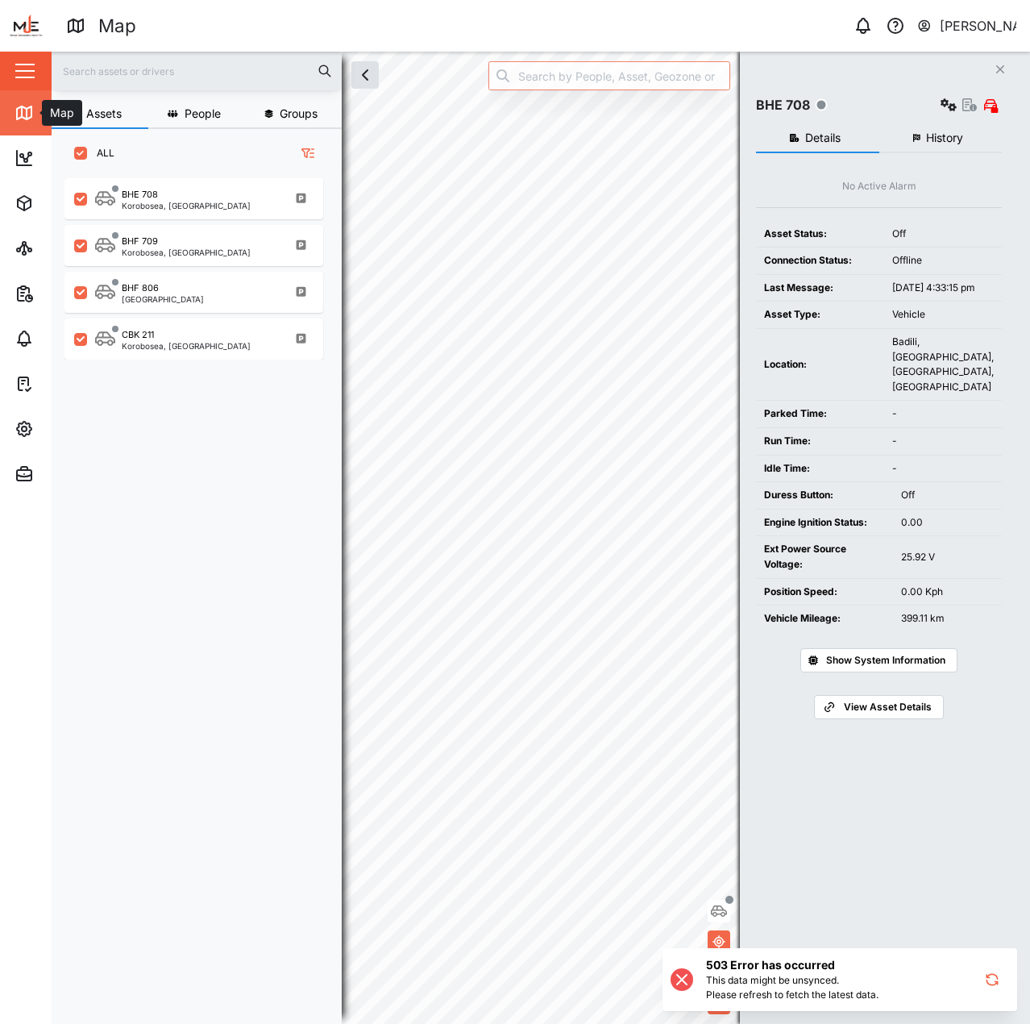
click at [20, 116] on icon at bounding box center [24, 112] width 19 height 19
click at [43, 174] on link "Dashboard" at bounding box center [105, 157] width 210 height 45
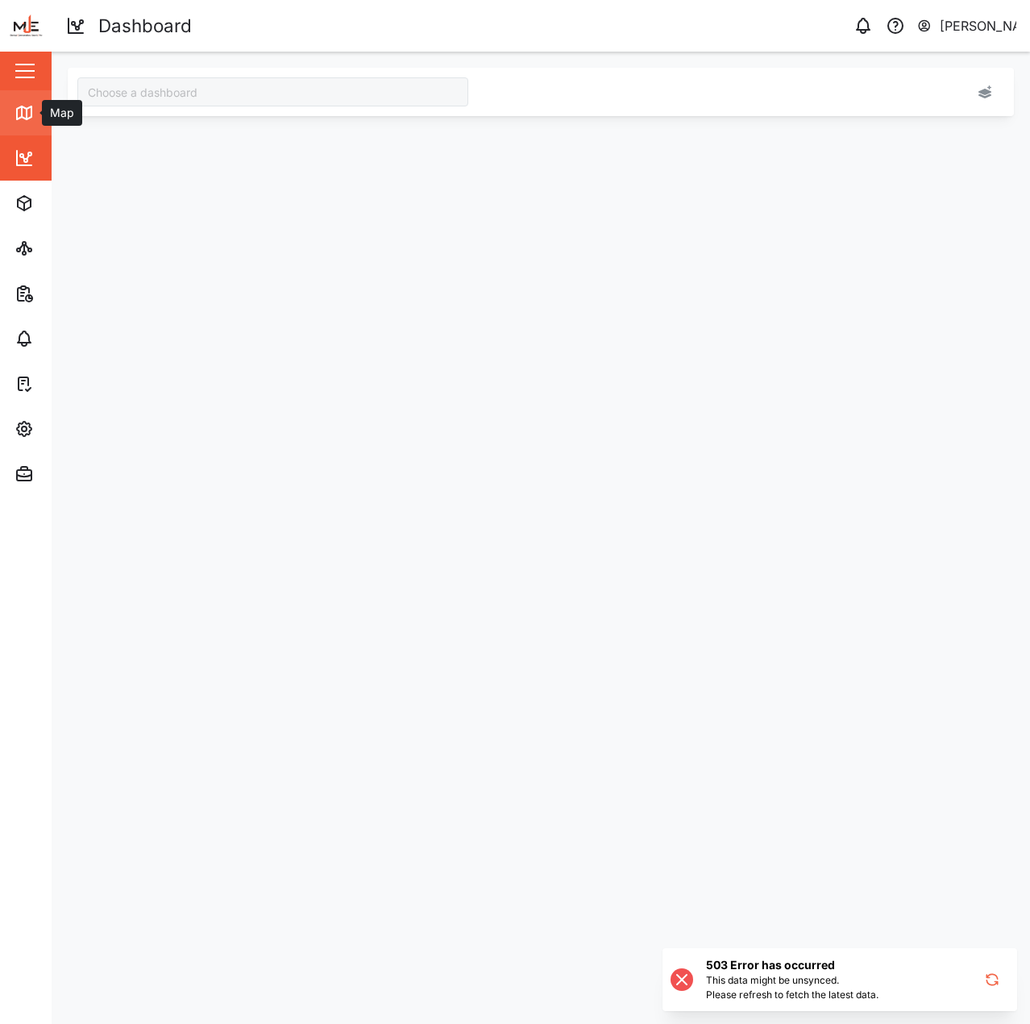
click at [22, 111] on icon at bounding box center [22, 111] width 0 height 10
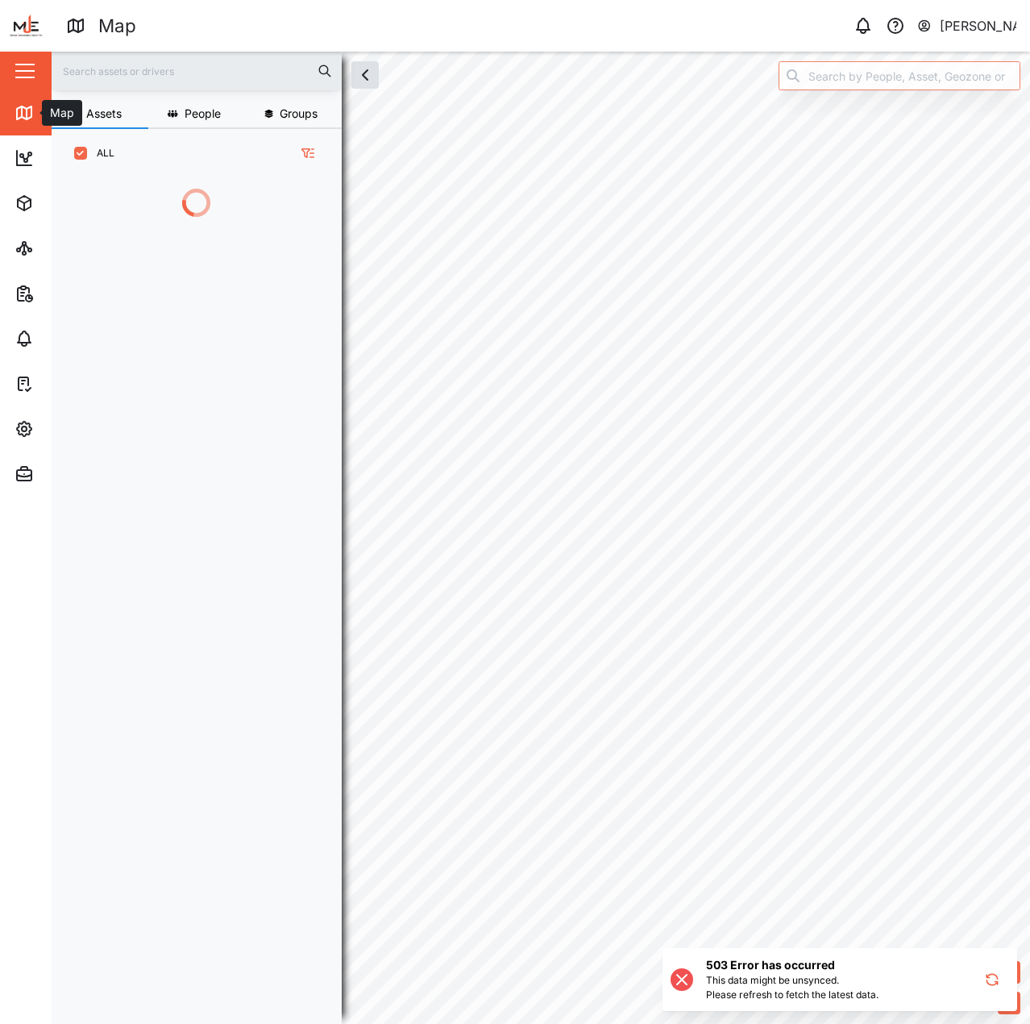
scroll to position [826, 252]
